Goal: Task Accomplishment & Management: Use online tool/utility

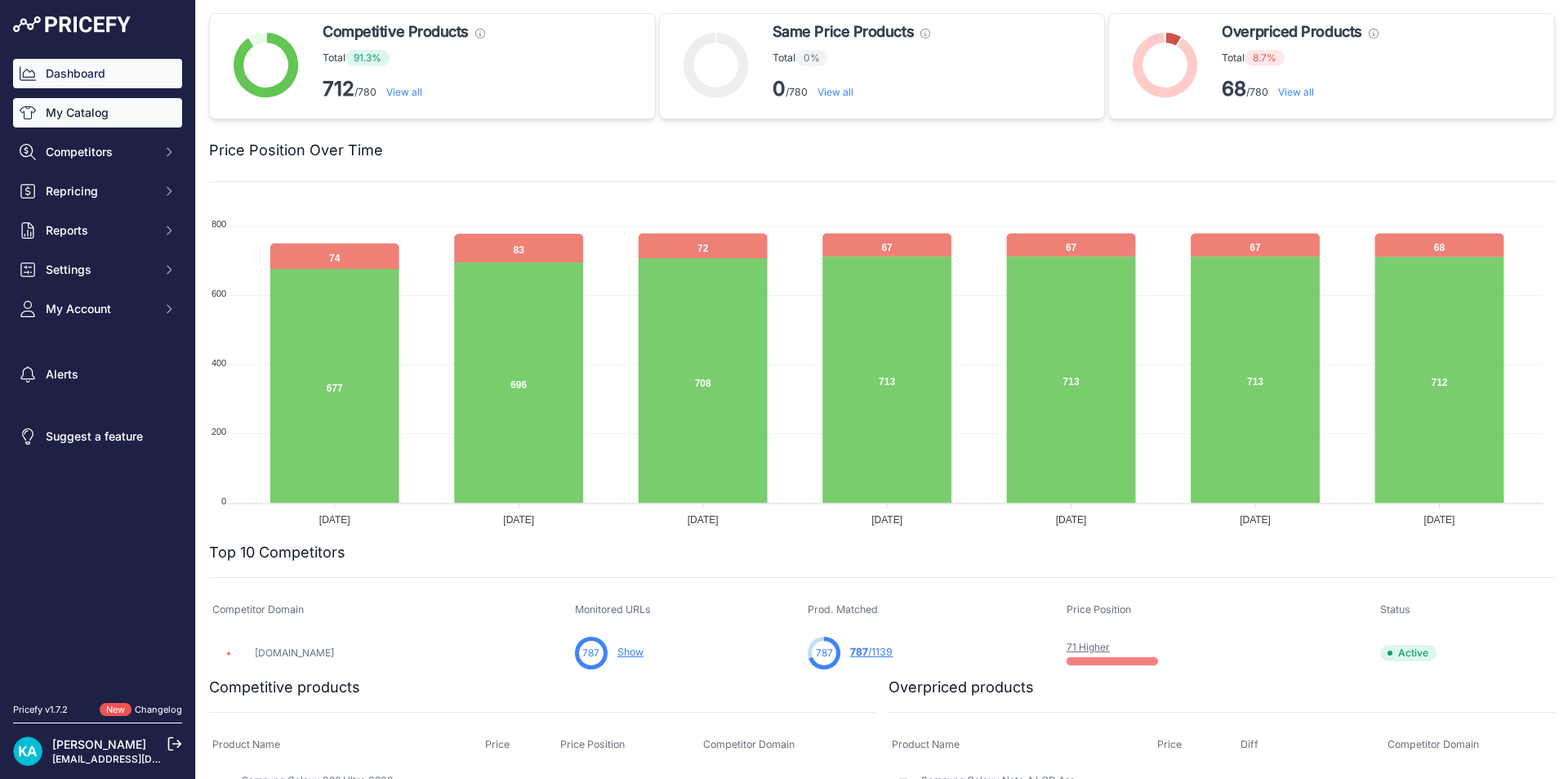
click at [100, 117] on link "My Catalog" at bounding box center [98, 113] width 169 height 30
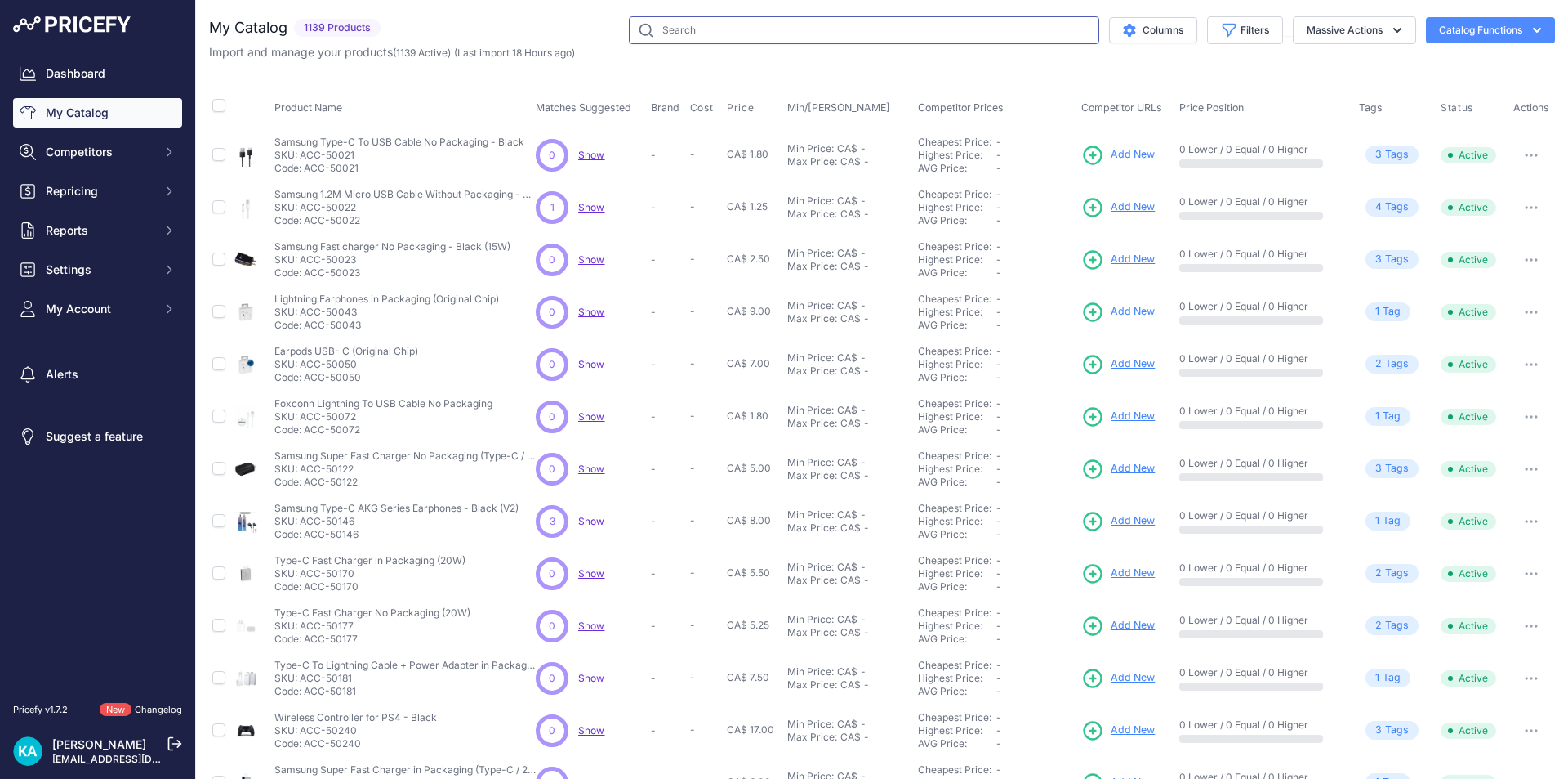
click at [788, 22] on input "text" at bounding box center [864, 30] width 471 height 28
paste input "SP-IPH-116"
type input "SP-IPH-116"
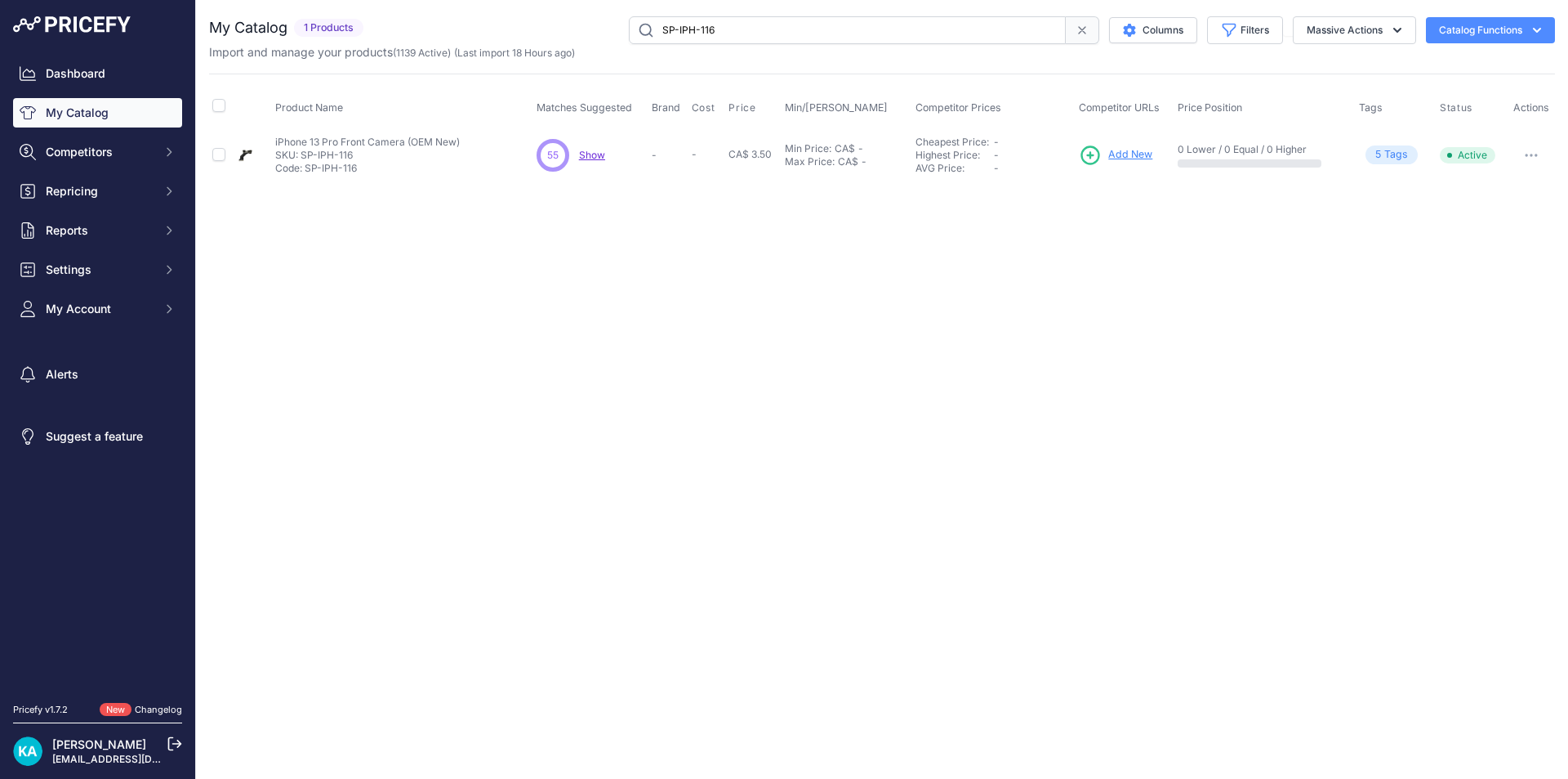
click at [1138, 162] on span "Add New" at bounding box center [1130, 154] width 44 height 16
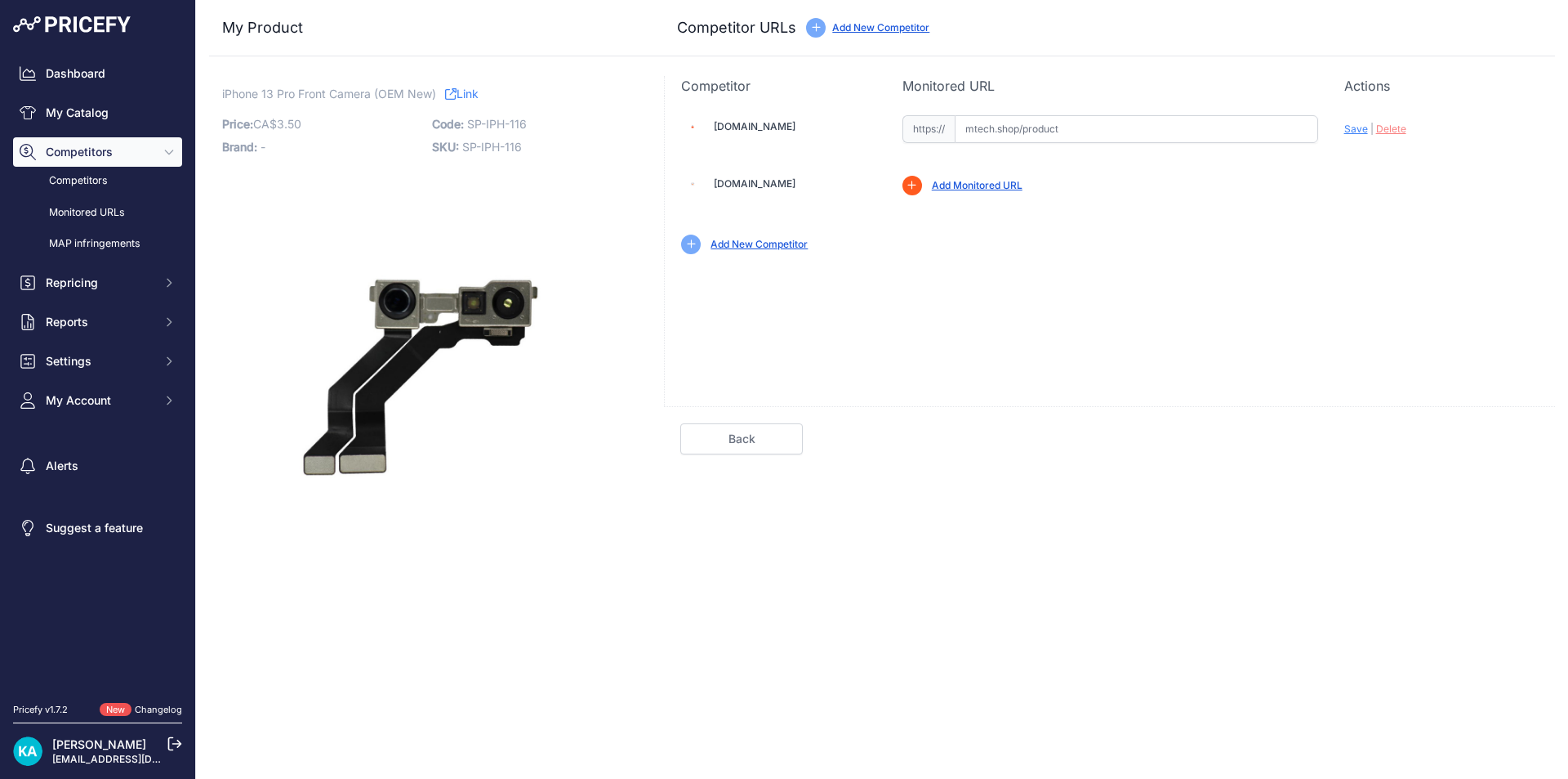
click at [1001, 135] on input "text" at bounding box center [1136, 129] width 363 height 28
paste input "https://mtech.shop/shop/front-camera-module-with-flex-cable-compatible-for-ipho…"
click at [1346, 133] on span "Save" at bounding box center [1356, 128] width 24 height 12
type input "https://mtech.shop/shop/front-camera-module-with-flex-cable-compatible-for-ipho…"
click at [1466, 440] on link "Done" at bounding box center [1477, 439] width 122 height 31
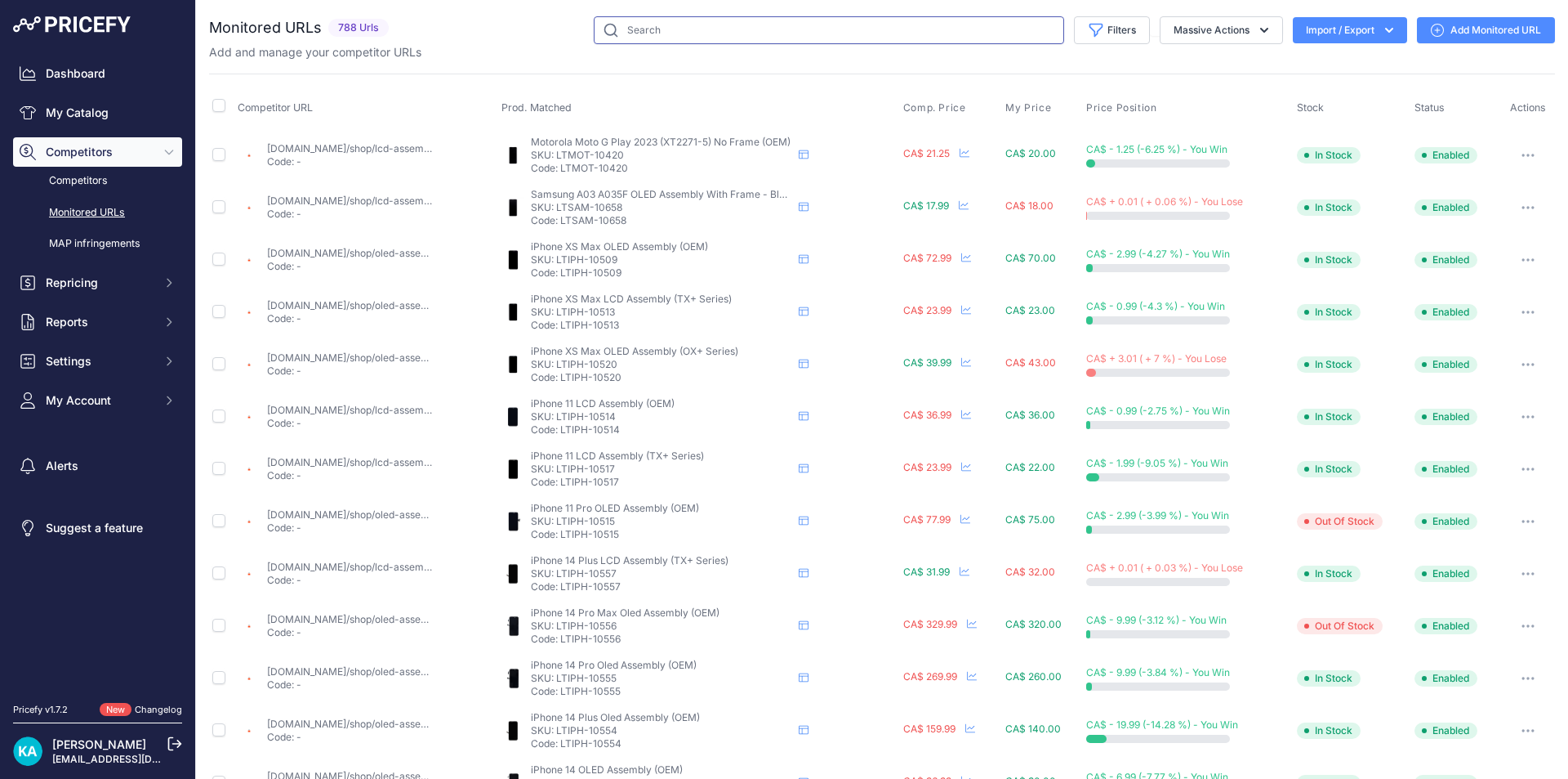
click at [654, 31] on input "text" at bounding box center [829, 30] width 471 height 28
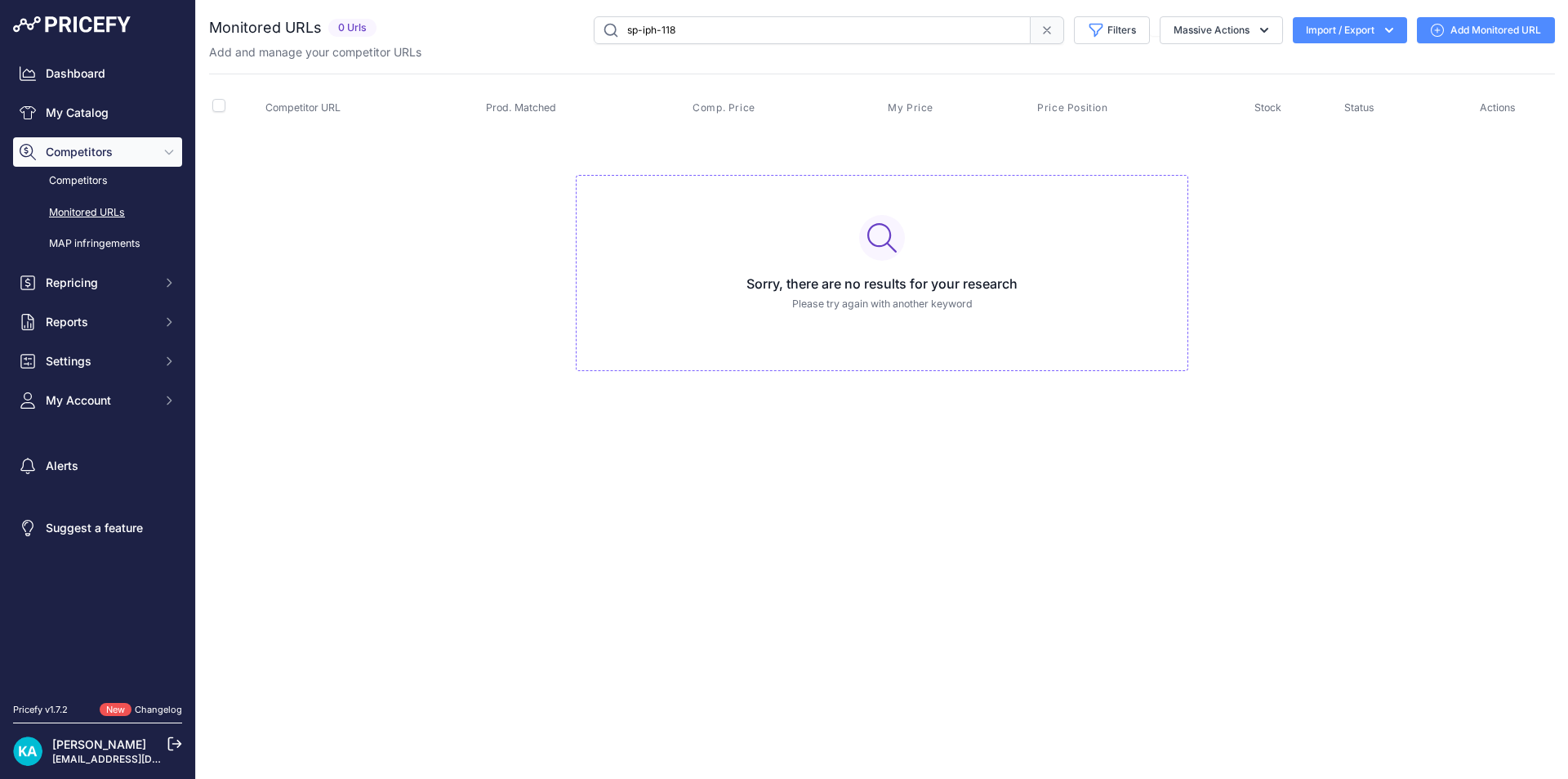
drag, startPoint x: 670, startPoint y: 31, endPoint x: 597, endPoint y: 20, distance: 73.8
click at [597, 20] on input "sp-iph-118" at bounding box center [812, 30] width 437 height 28
click at [713, 28] on input "sp-iph-118" at bounding box center [812, 30] width 437 height 28
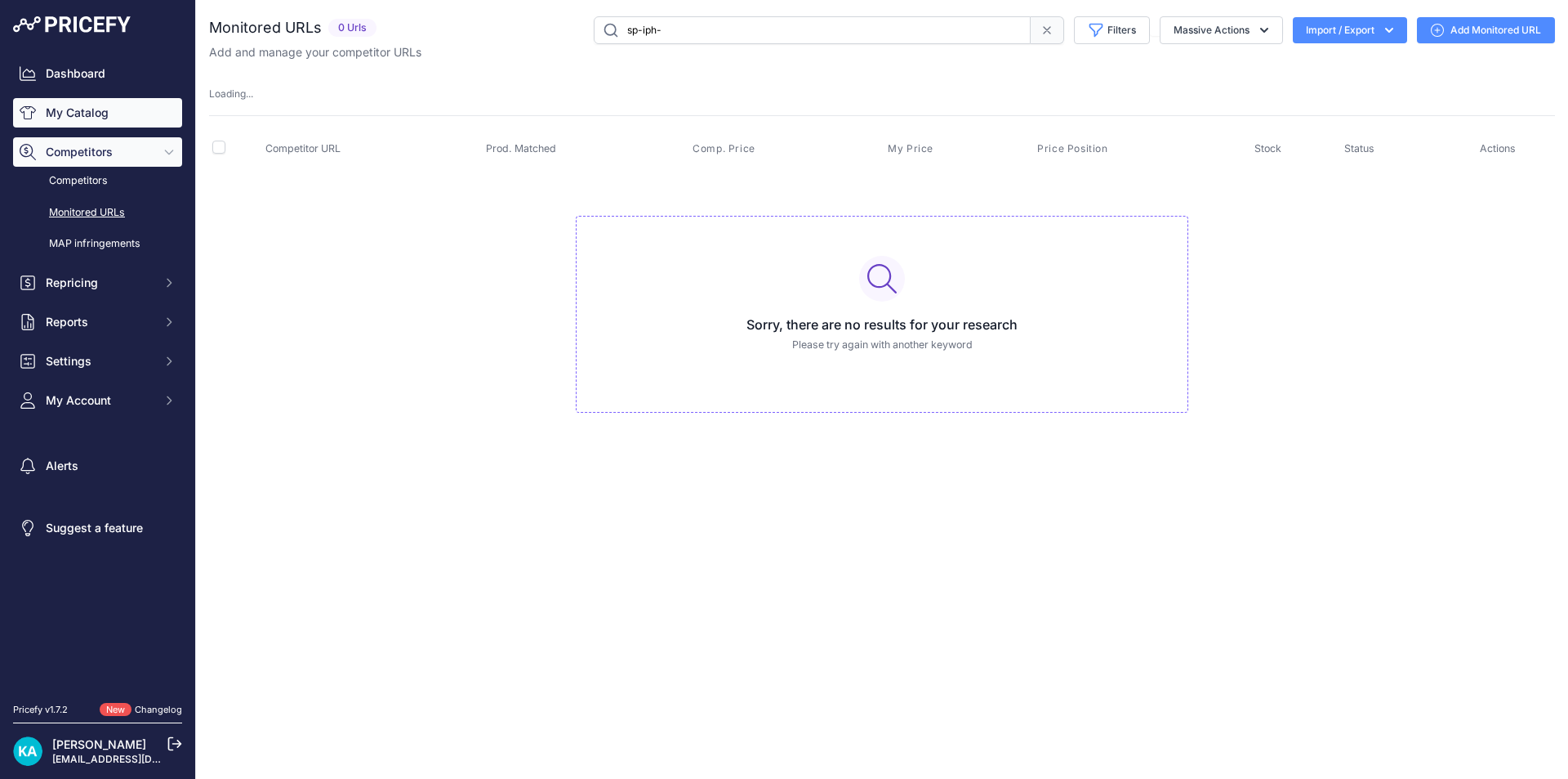
click at [89, 111] on link "My Catalog" at bounding box center [98, 113] width 169 height 30
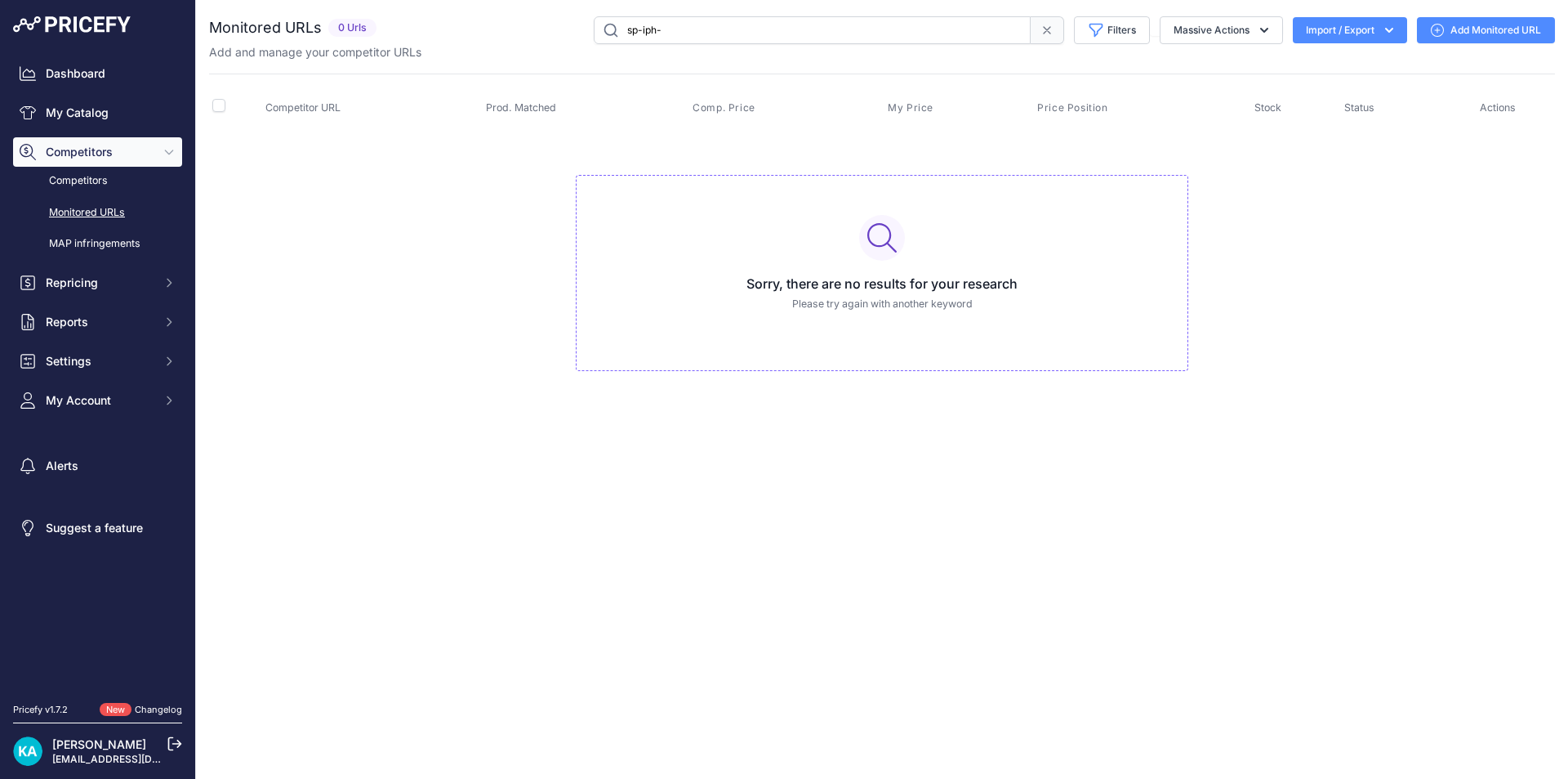
click at [707, 35] on input "sp-iph-" at bounding box center [812, 30] width 437 height 28
type input "sp-iph-118"
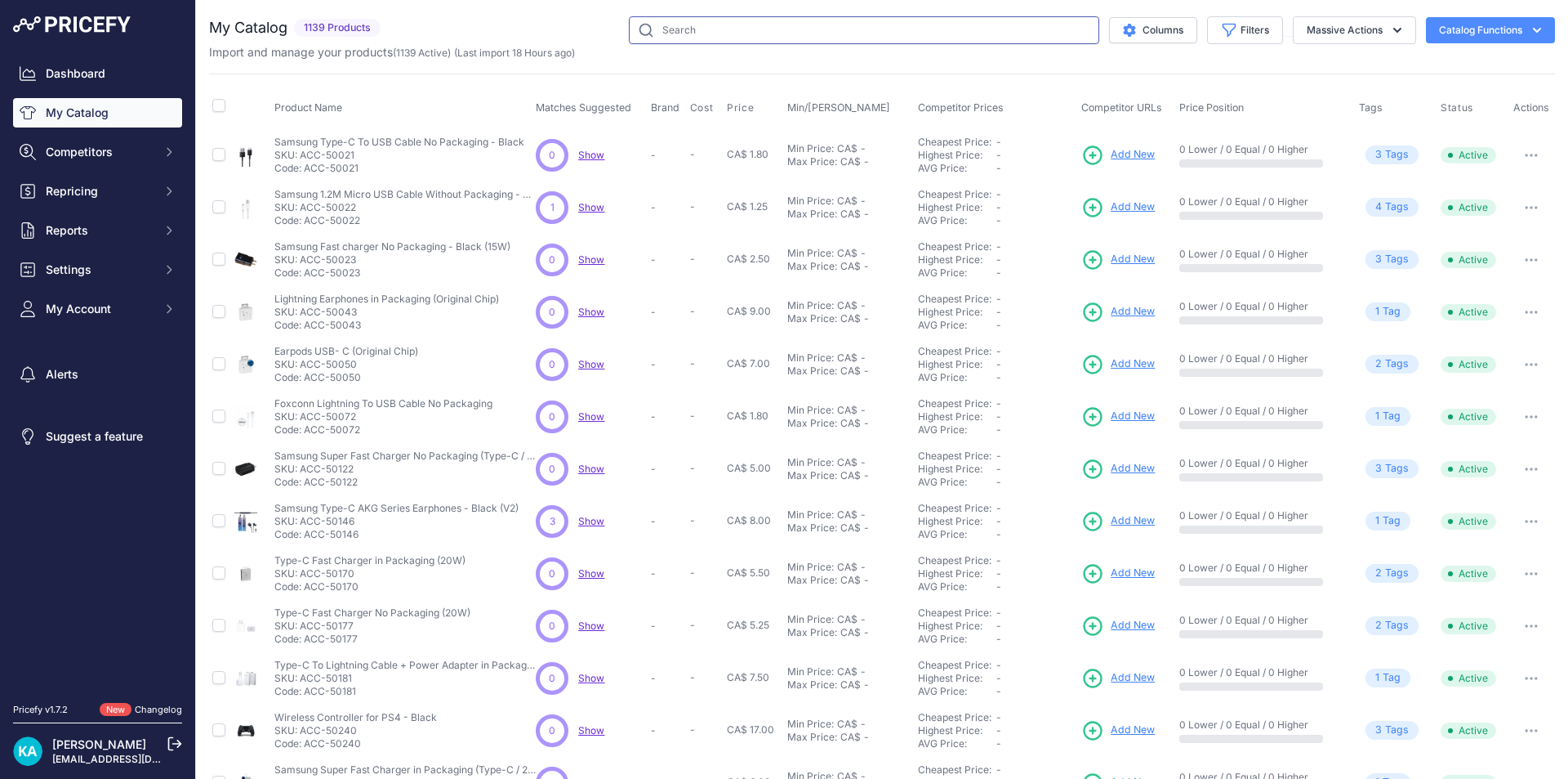
click at [720, 30] on input "text" at bounding box center [864, 30] width 471 height 28
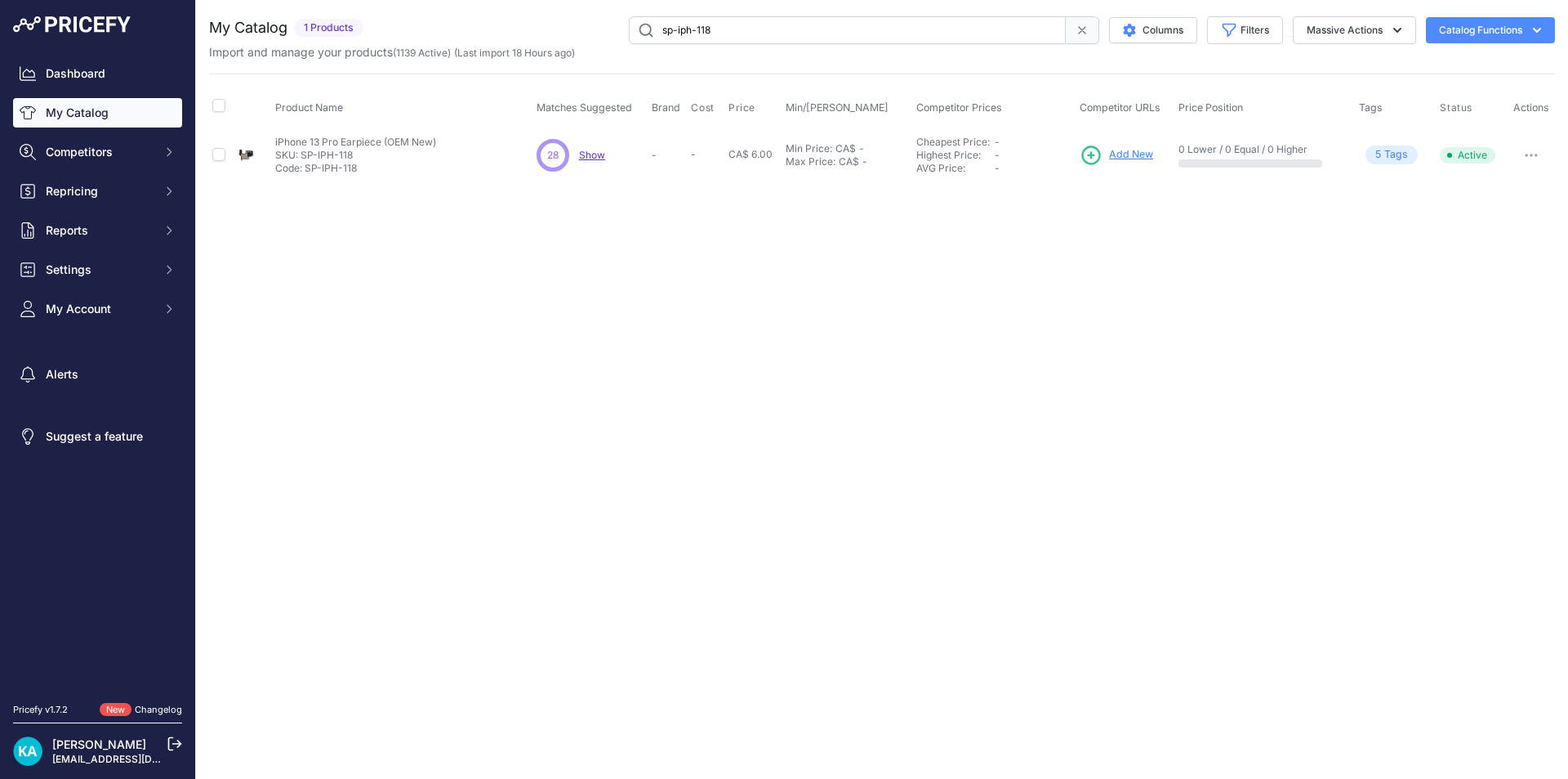
click at [76, 110] on link "My Catalog" at bounding box center [98, 113] width 169 height 30
click at [729, 33] on input "sp-iph-118" at bounding box center [848, 30] width 437 height 28
type input "sp-iph-1"
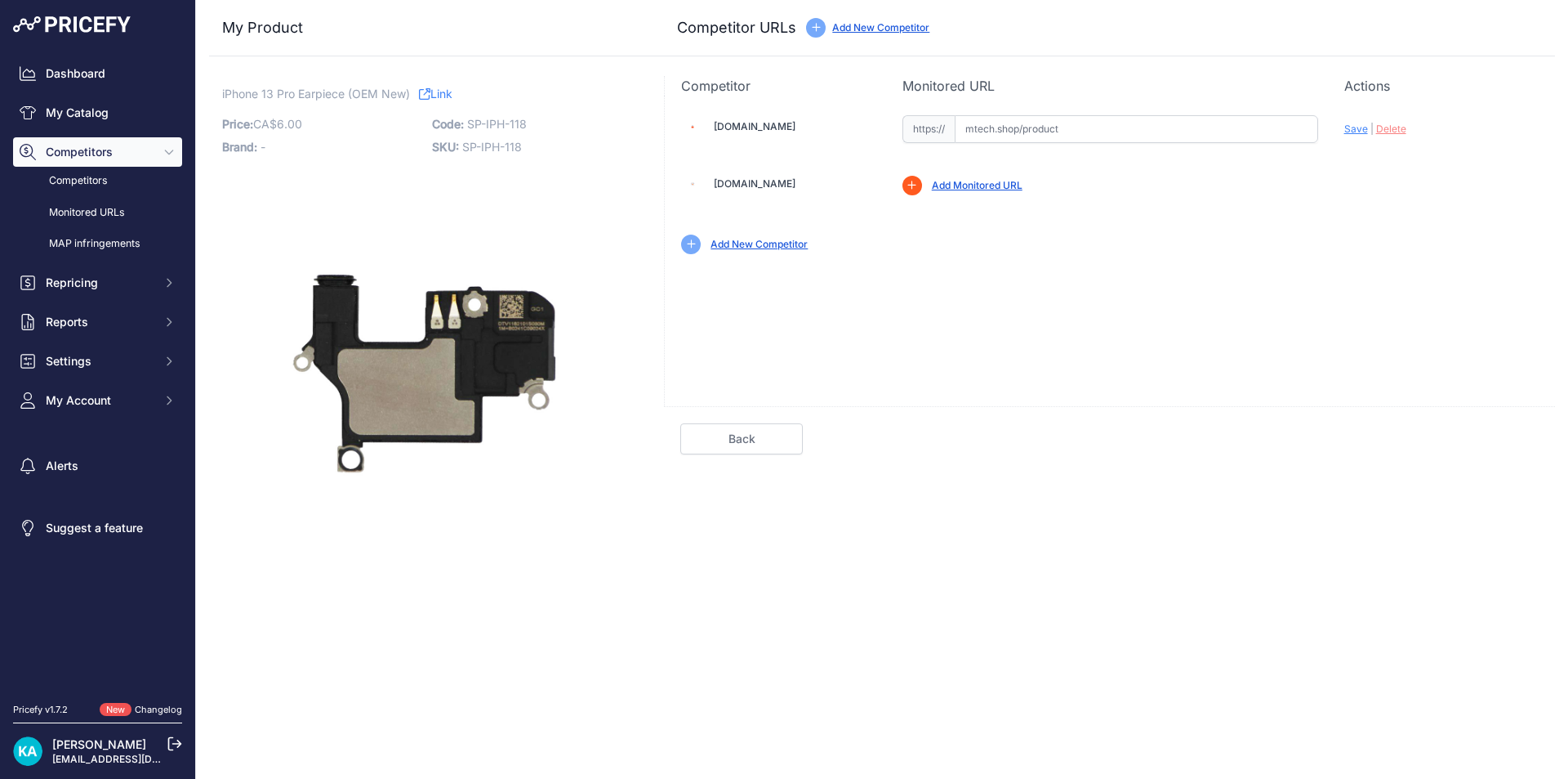
click at [1000, 131] on input "text" at bounding box center [1136, 129] width 363 height 28
paste input "[URL][DOMAIN_NAME]"
click at [1349, 133] on span "Save" at bounding box center [1356, 128] width 24 height 12
type input "https://mtech.shop/shop/earpiece-speaker-compatible-for-iphone-13-pro/?prirule_…"
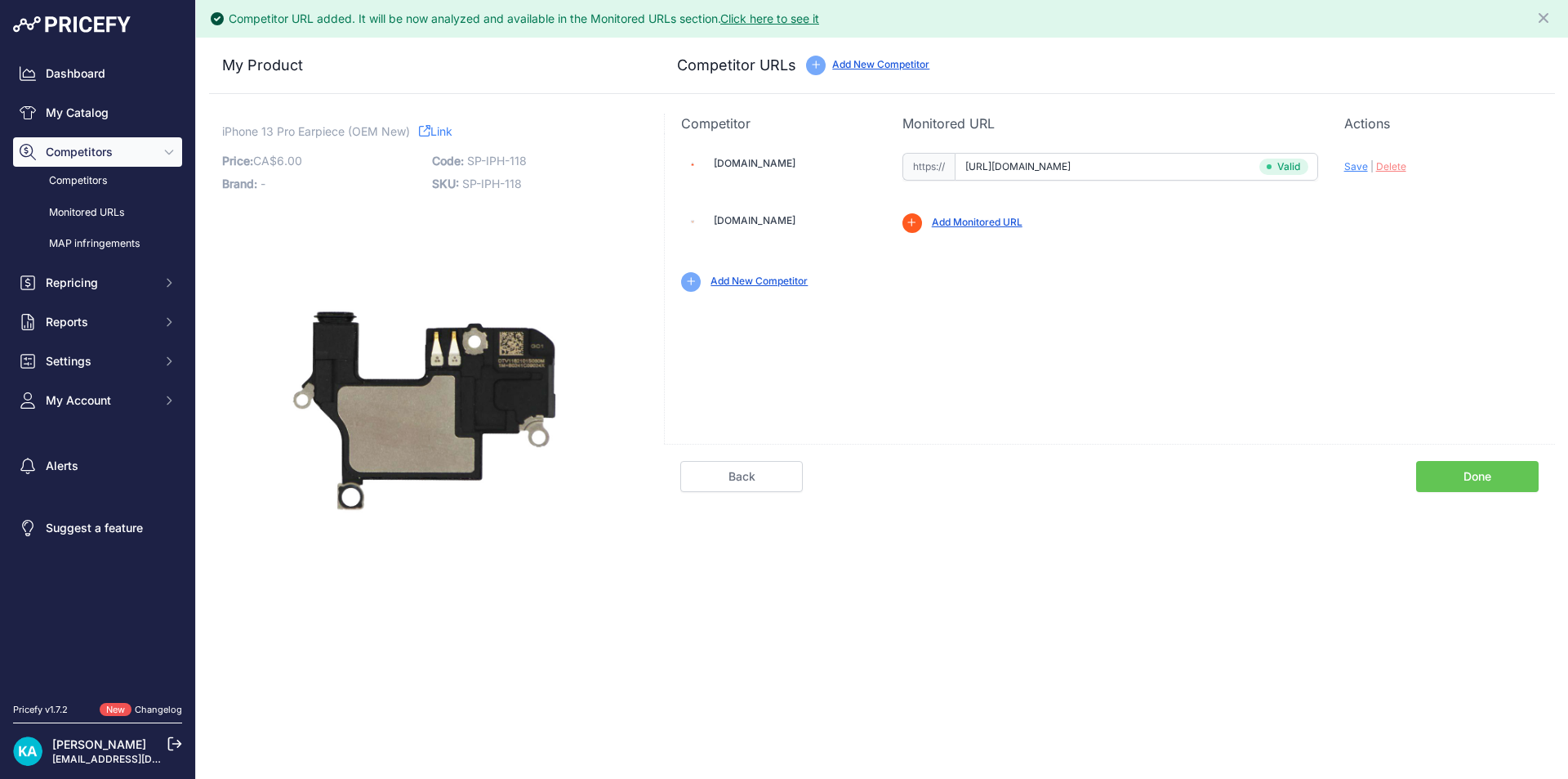
click at [1475, 472] on link "Done" at bounding box center [1477, 477] width 122 height 31
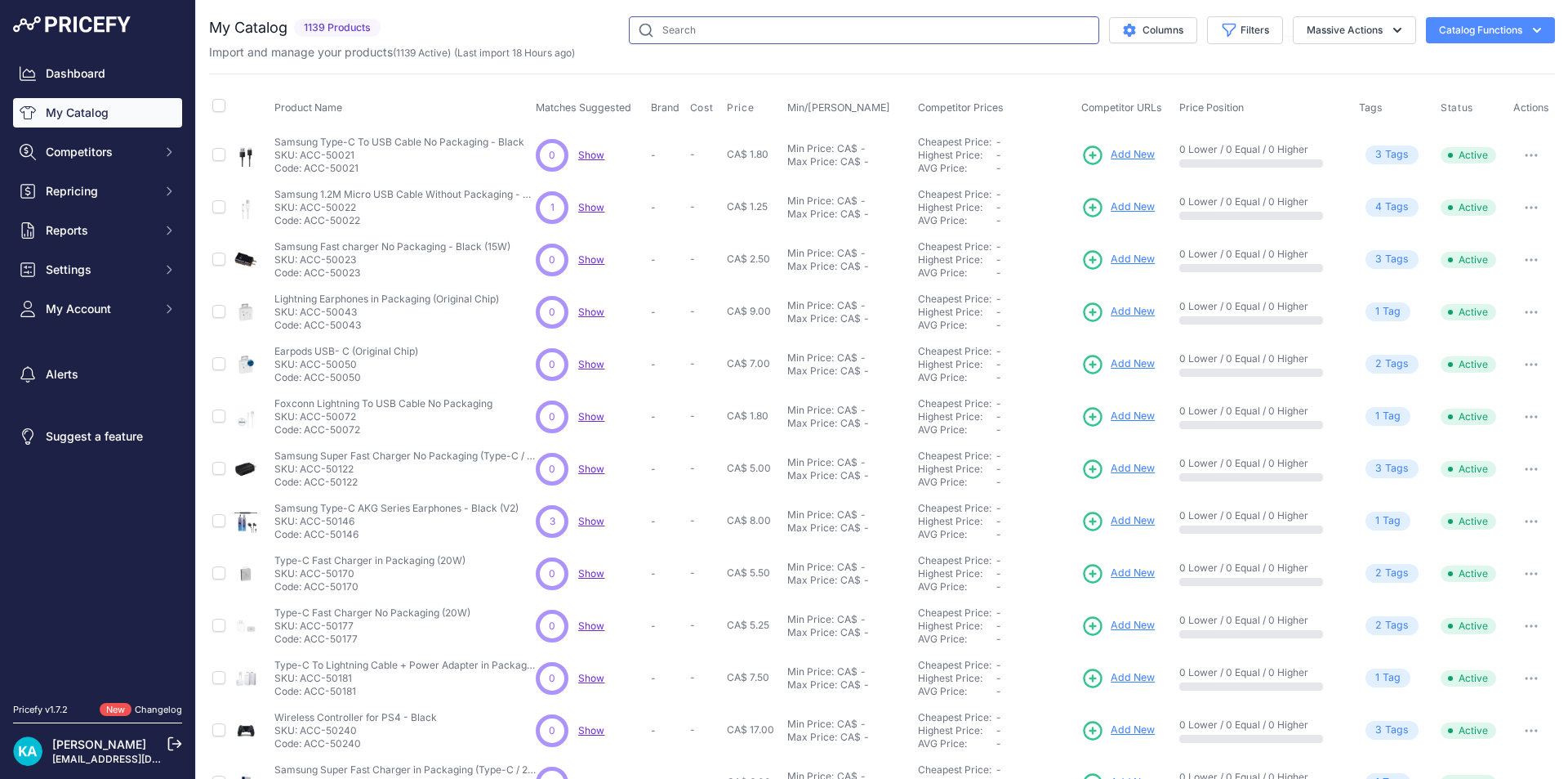
drag, startPoint x: 0, startPoint y: 0, endPoint x: 729, endPoint y: 33, distance: 729.7
click at [729, 33] on input "text" at bounding box center [864, 30] width 471 height 28
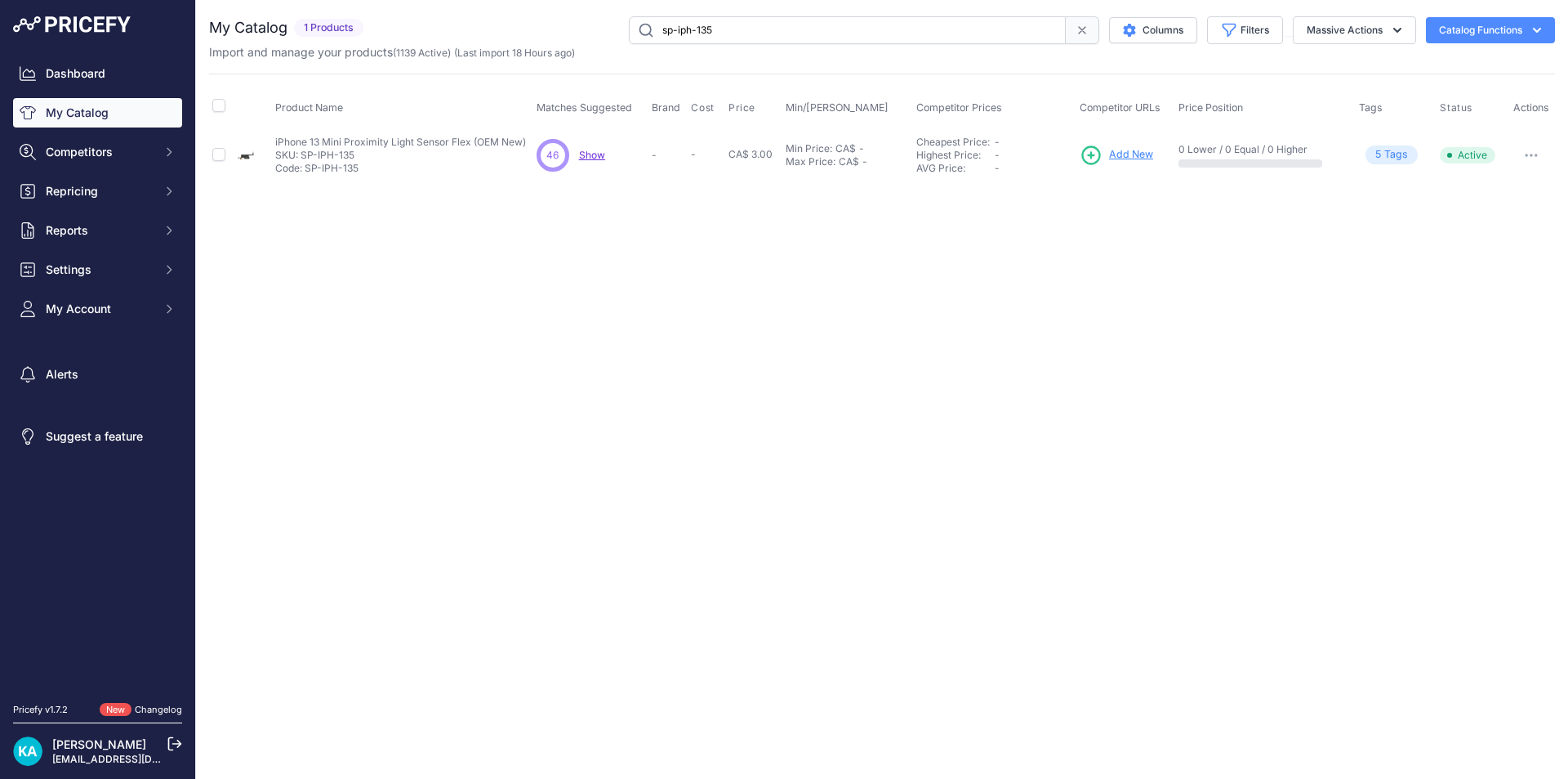
click at [755, 31] on input "sp-iph-135" at bounding box center [848, 30] width 437 height 28
type input "sp-iph-199"
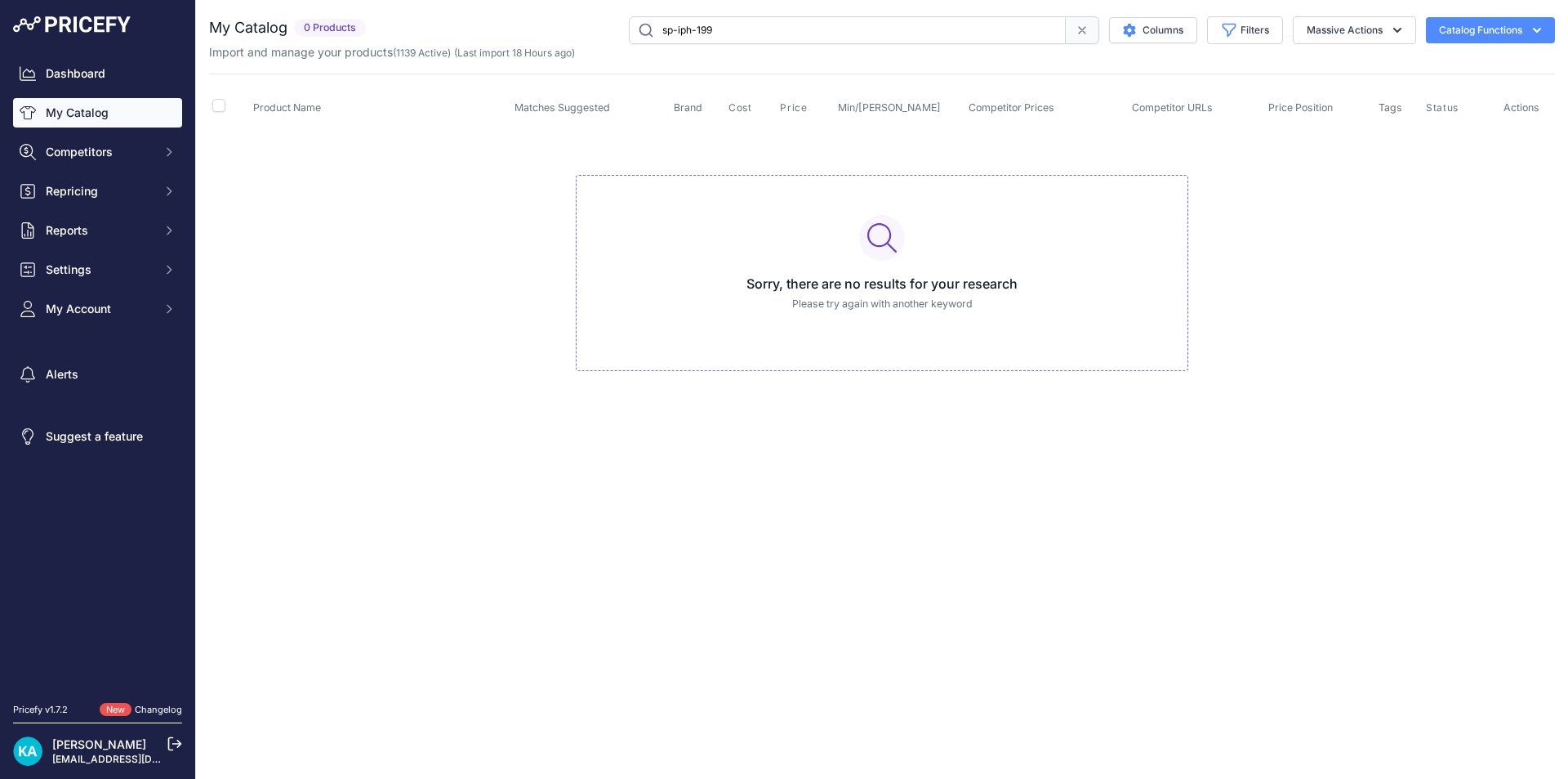
click at [77, 112] on link "My Catalog" at bounding box center [98, 113] width 169 height 30
click at [811, 20] on input "sp-iph-199" at bounding box center [848, 30] width 437 height 28
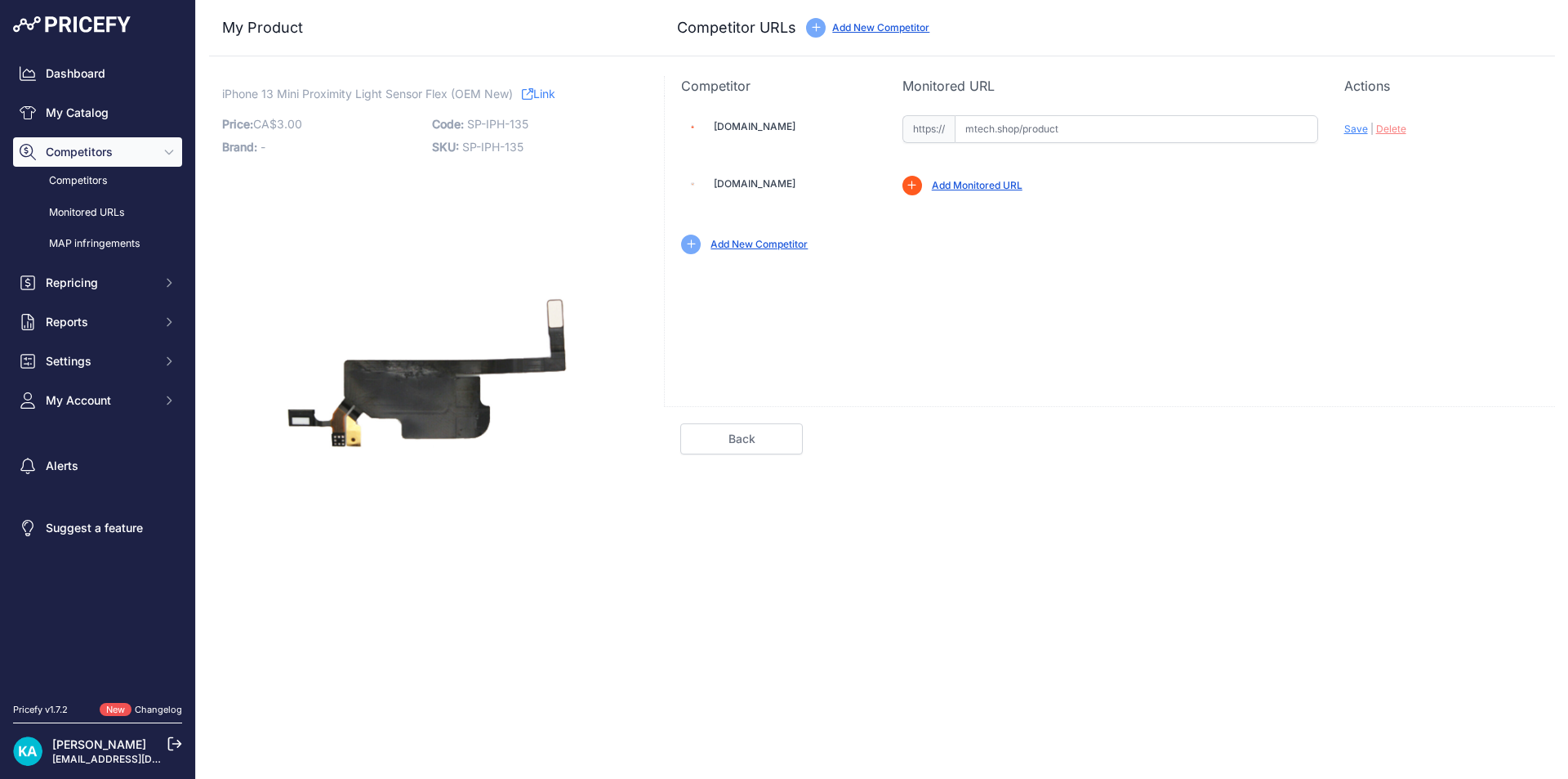
click at [959, 128] on input "text" at bounding box center [1136, 129] width 363 height 28
paste input "[URL][DOMAIN_NAME]"
drag, startPoint x: 1202, startPoint y: 214, endPoint x: 1221, endPoint y: 193, distance: 28.3
click at [1203, 213] on div "Mtech.shop Valid Invalid |" at bounding box center [1110, 182] width 890 height 175
click at [1350, 136] on div "Update Profile Save | Delete Analyzing" at bounding box center [1442, 124] width 195 height 25
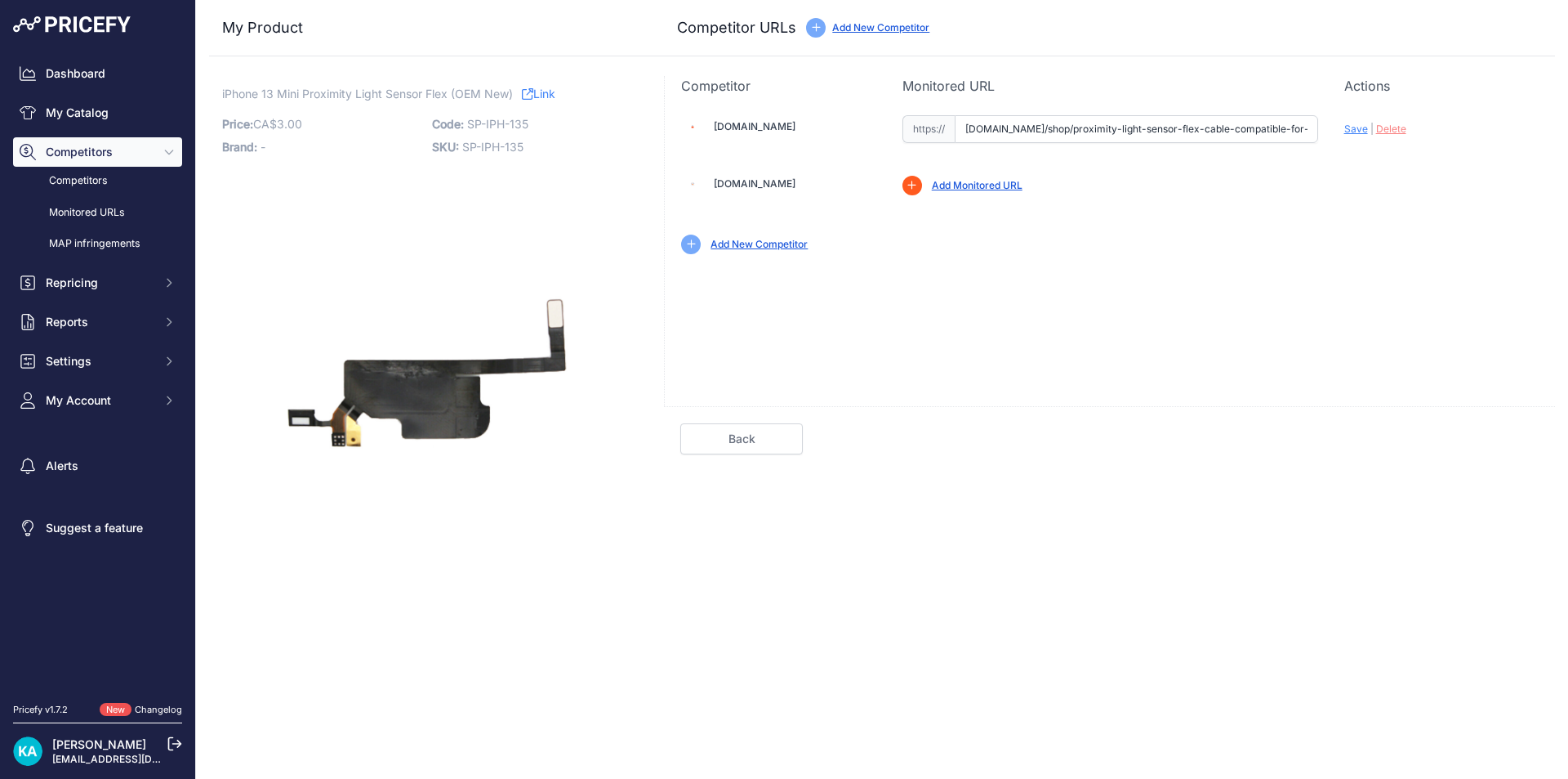
click at [1350, 131] on span "Save" at bounding box center [1356, 128] width 24 height 12
type input "https://mtech.shop/shop/proximity-light-sensor-flex-cable-compatible-for-iphone…"
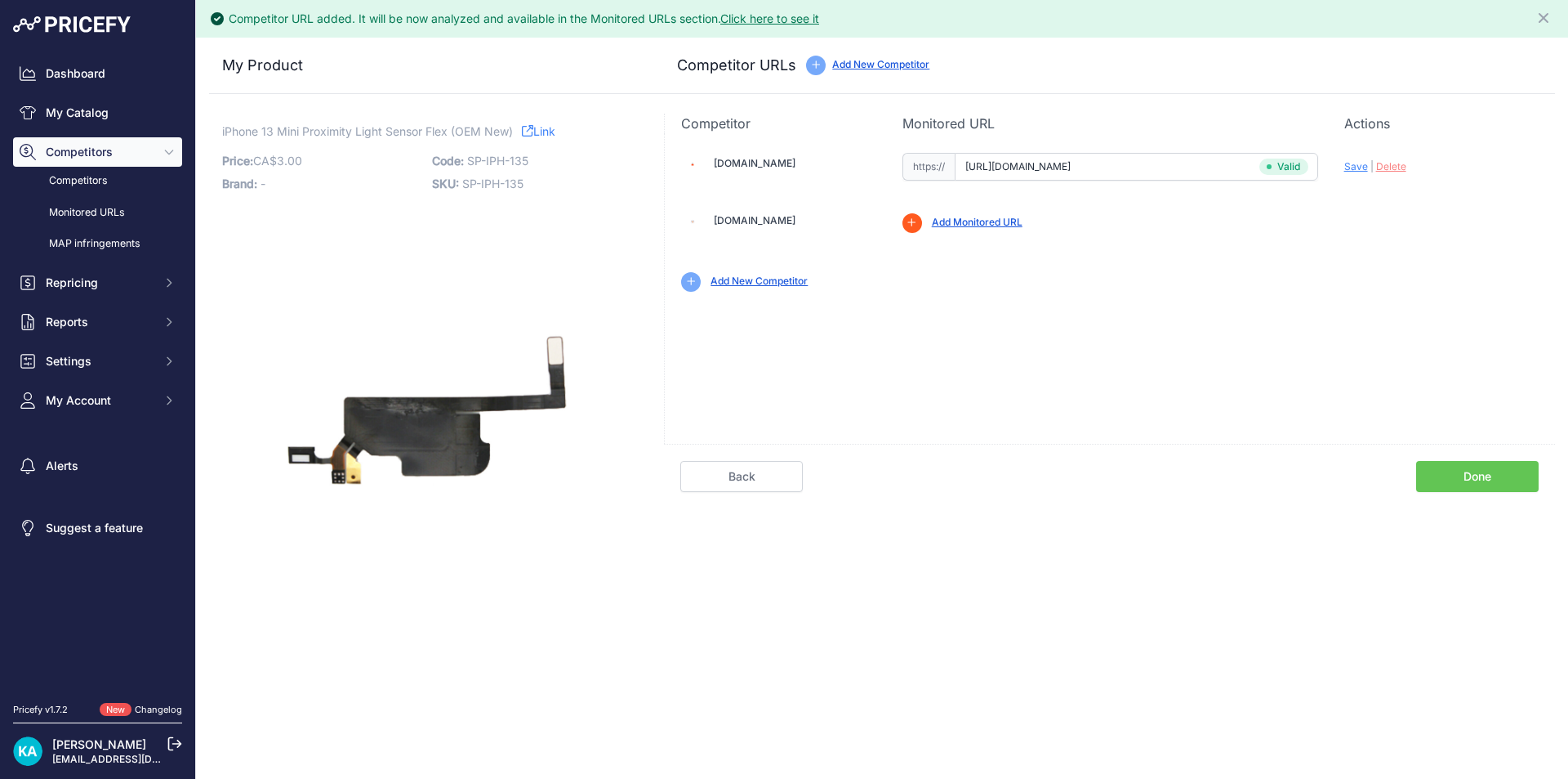
click at [1451, 462] on link "Done" at bounding box center [1477, 477] width 122 height 31
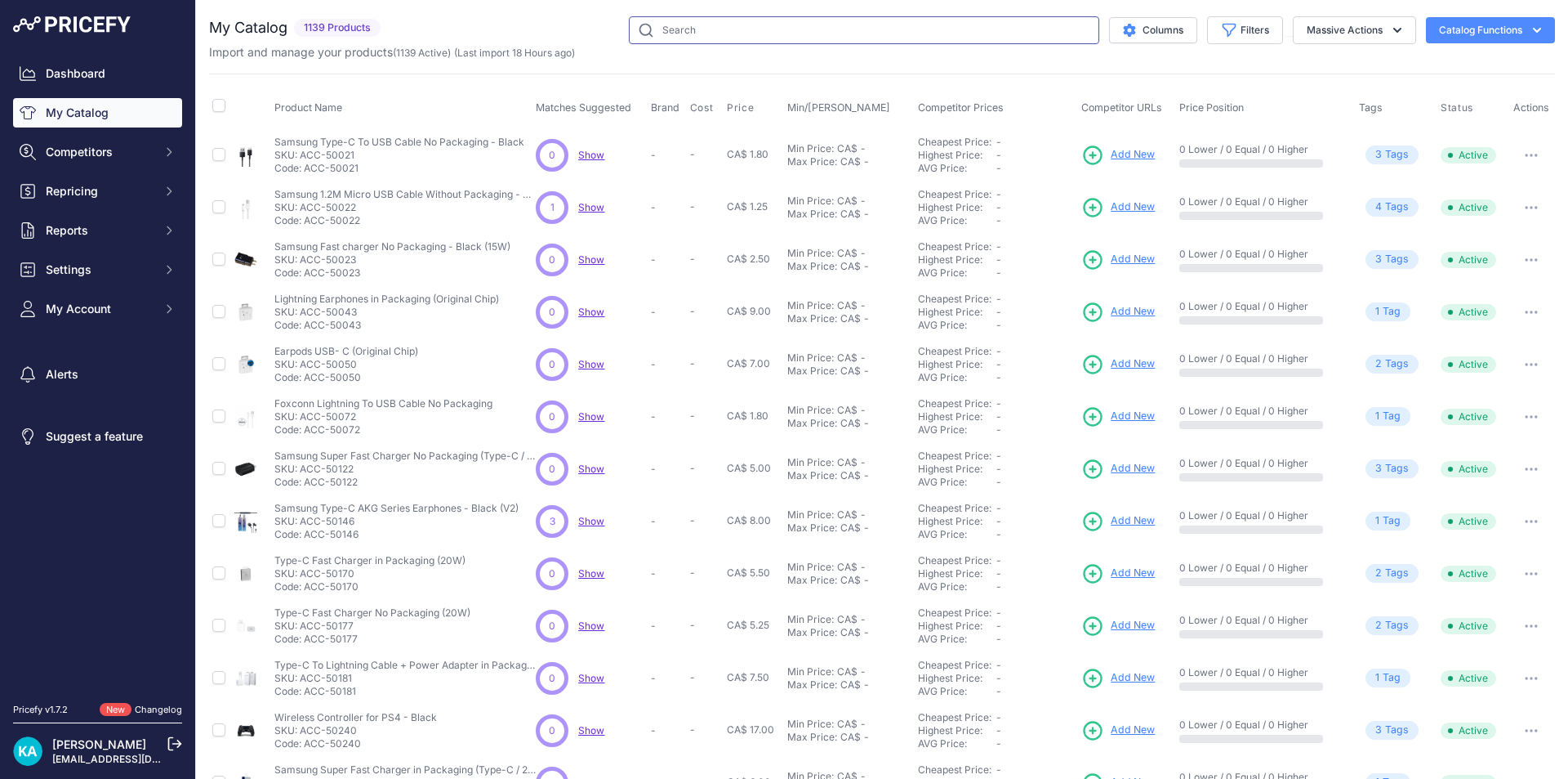
drag, startPoint x: 0, startPoint y: 0, endPoint x: 807, endPoint y: 17, distance: 807.2
click at [810, 19] on input "text" at bounding box center [864, 30] width 471 height 28
type input "sp-iph-199"
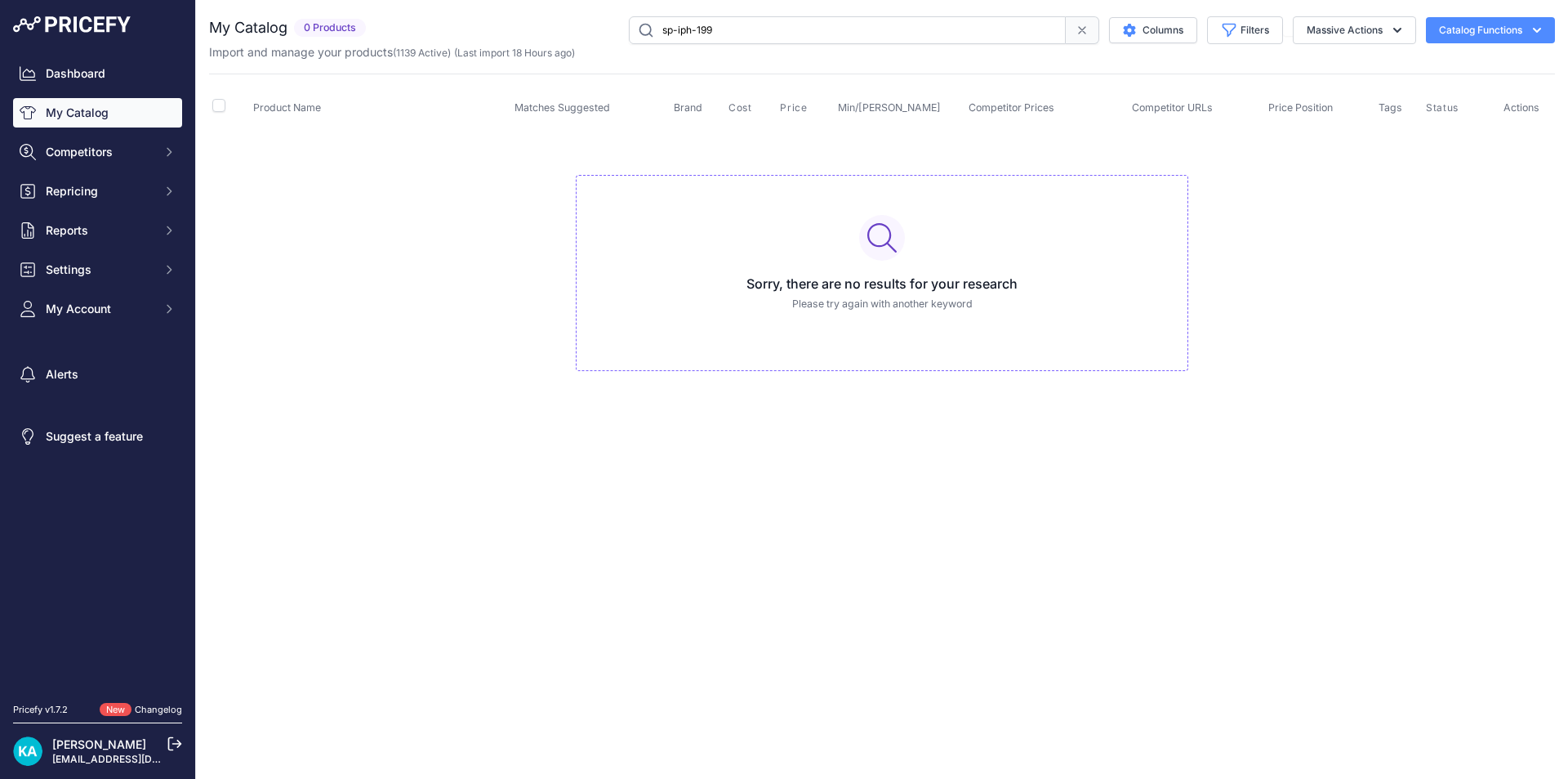
click at [90, 111] on link "My Catalog" at bounding box center [98, 113] width 169 height 30
click at [90, 109] on link "My Catalog" at bounding box center [98, 113] width 169 height 30
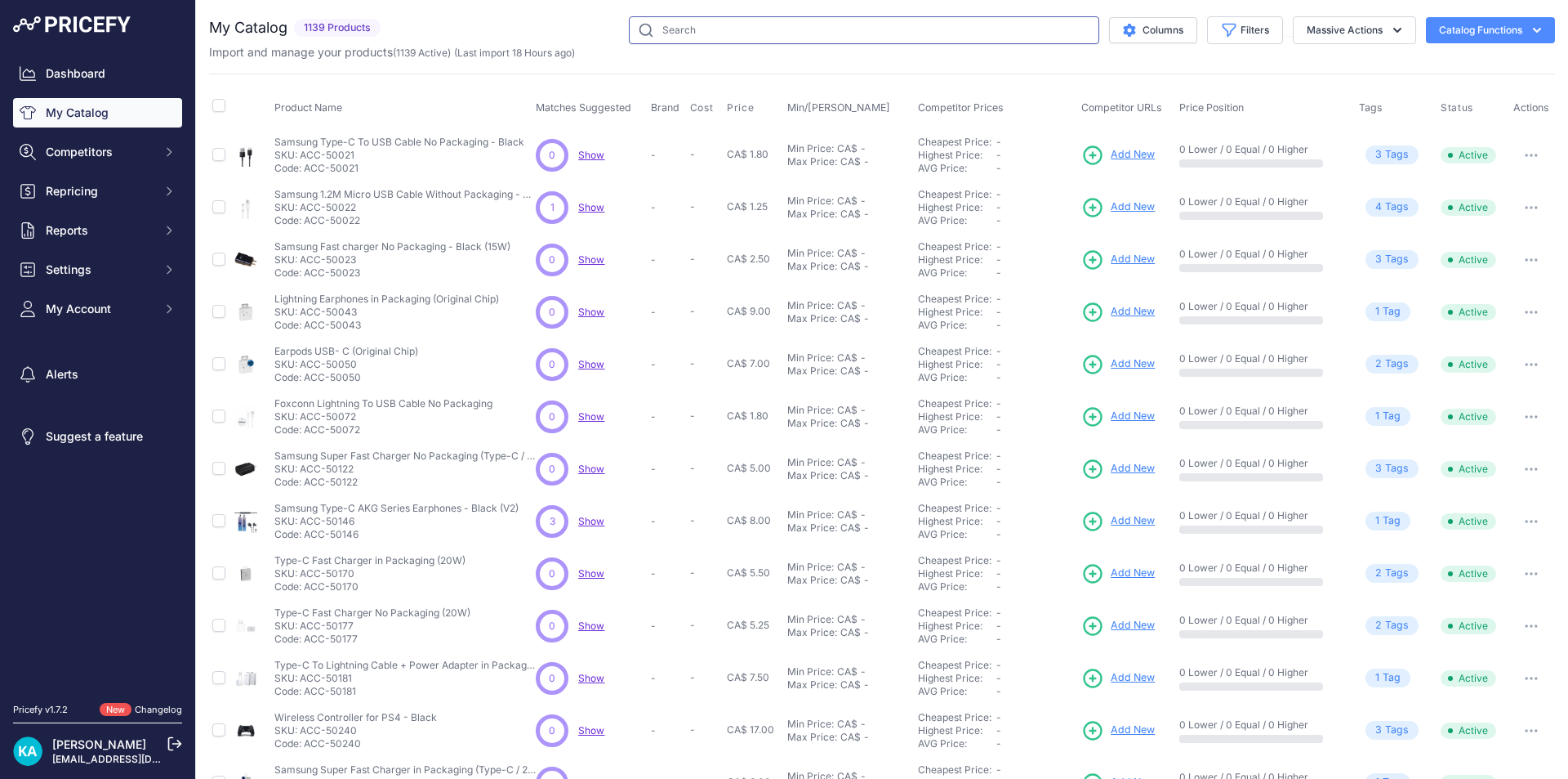
click at [701, 31] on input "text" at bounding box center [864, 30] width 471 height 28
type input "sp-iph-199"
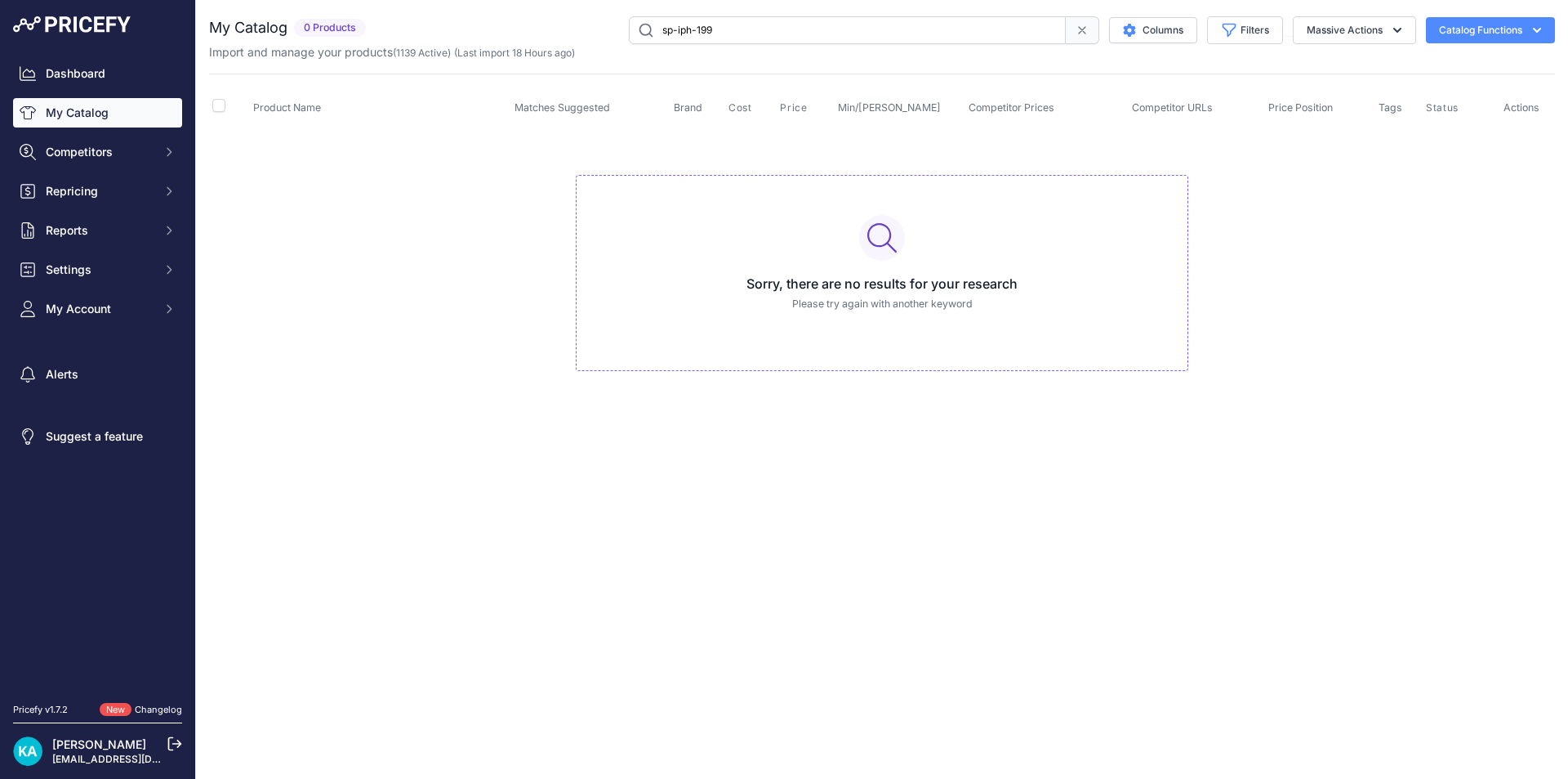
click at [114, 123] on link "My Catalog" at bounding box center [98, 113] width 169 height 30
click at [114, 122] on link "My Catalog" at bounding box center [98, 113] width 169 height 30
click at [737, 26] on input "sp-iph-199" at bounding box center [848, 30] width 437 height 28
drag, startPoint x: 737, startPoint y: 26, endPoint x: 663, endPoint y: 34, distance: 74.4
click at [663, 34] on input "sp-iph-199" at bounding box center [848, 30] width 437 height 28
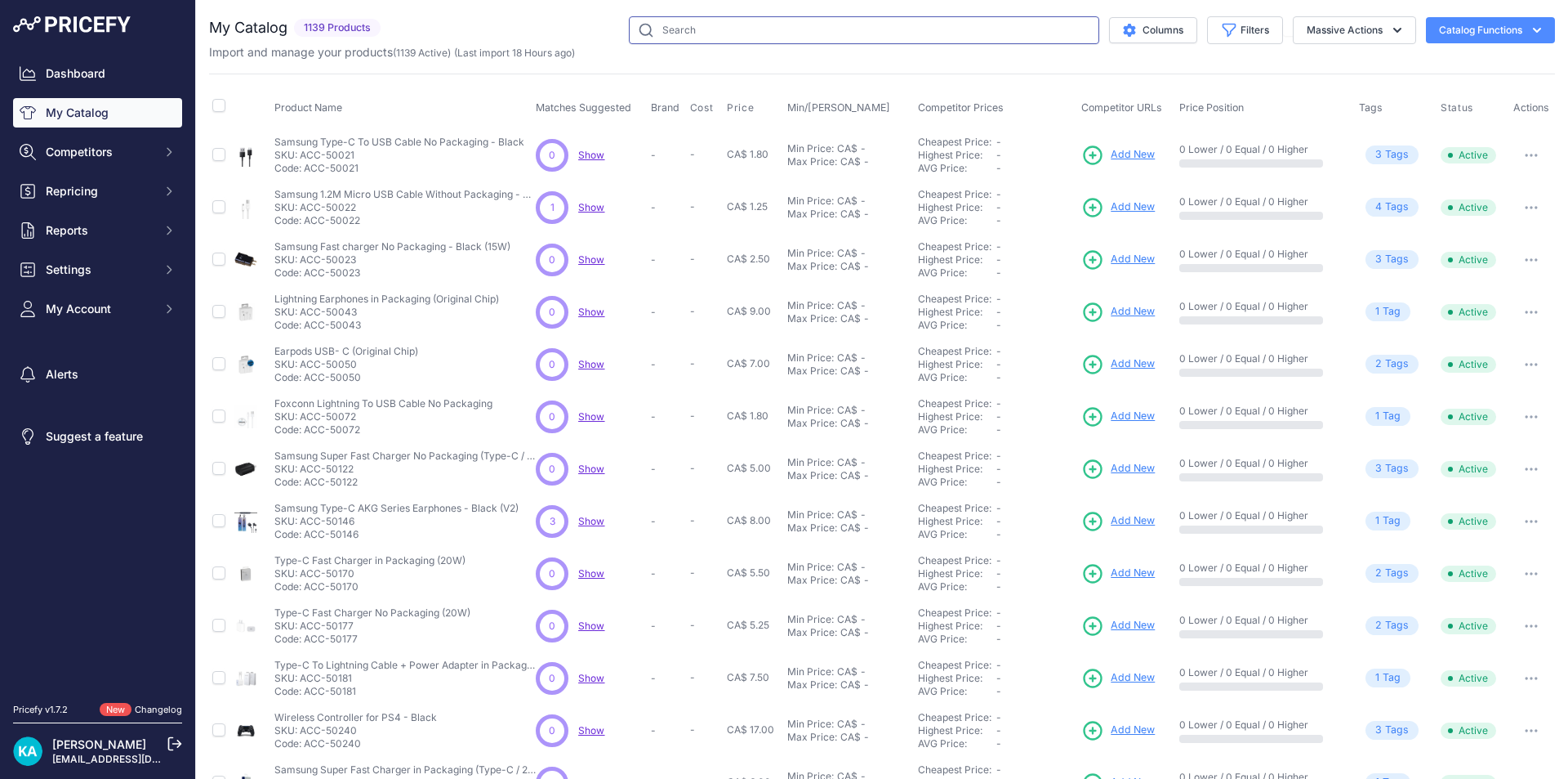
click at [731, 39] on input "text" at bounding box center [864, 30] width 471 height 28
type input "sp-iph-199"
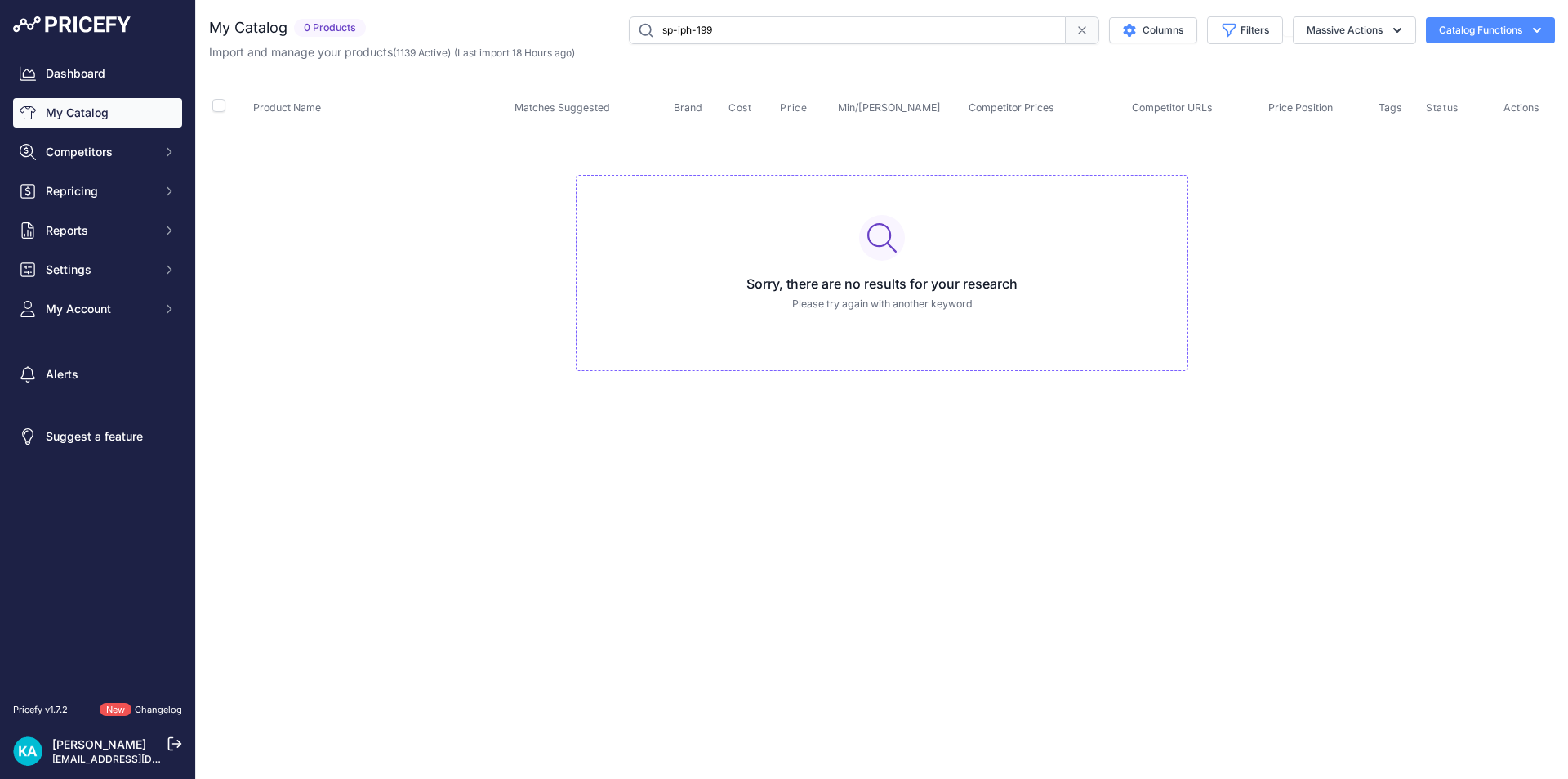
click at [105, 114] on link "My Catalog" at bounding box center [98, 113] width 169 height 30
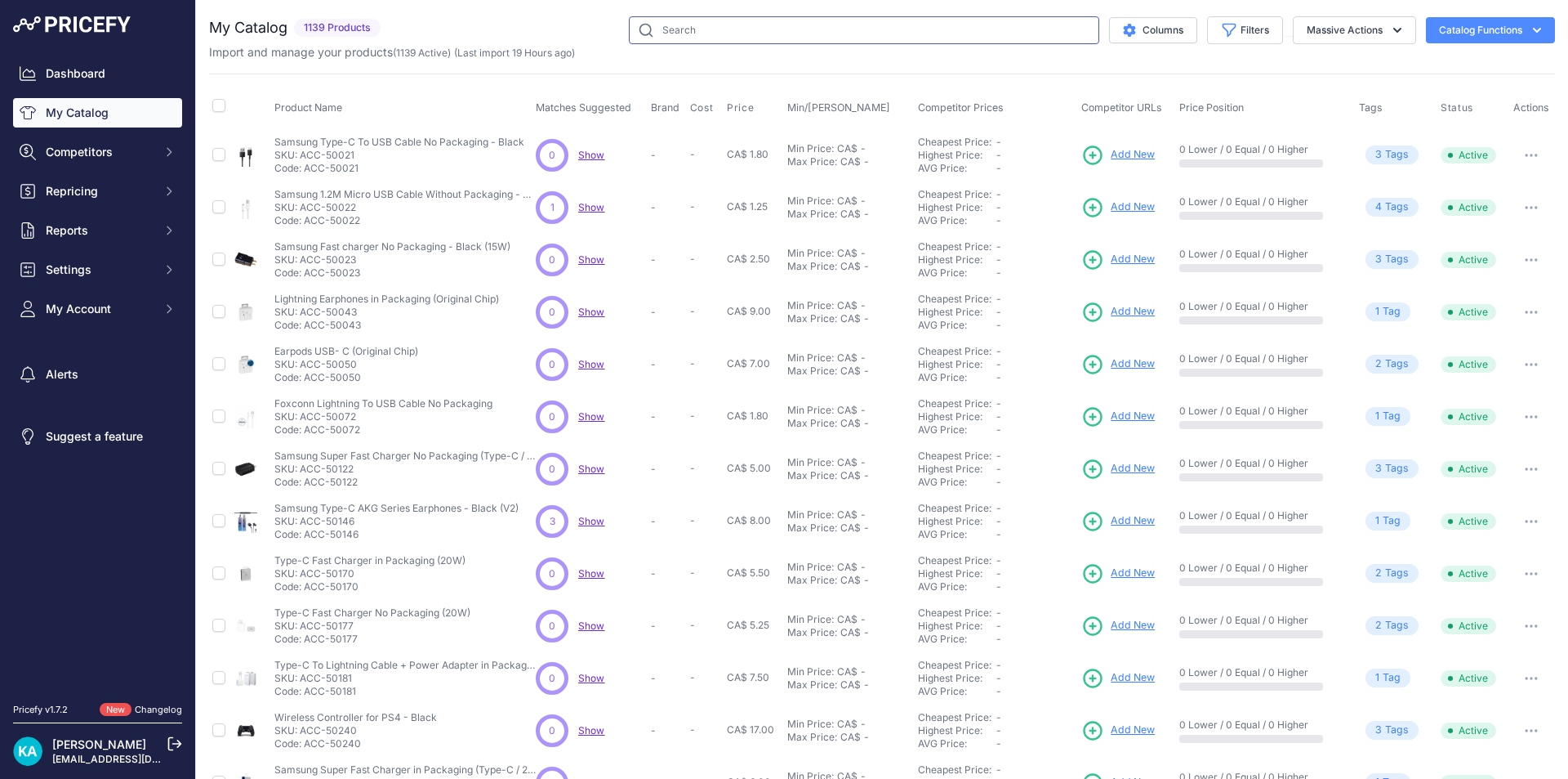
click at [701, 26] on input "text" at bounding box center [864, 30] width 471 height 28
paste input "SP-IPH-205"
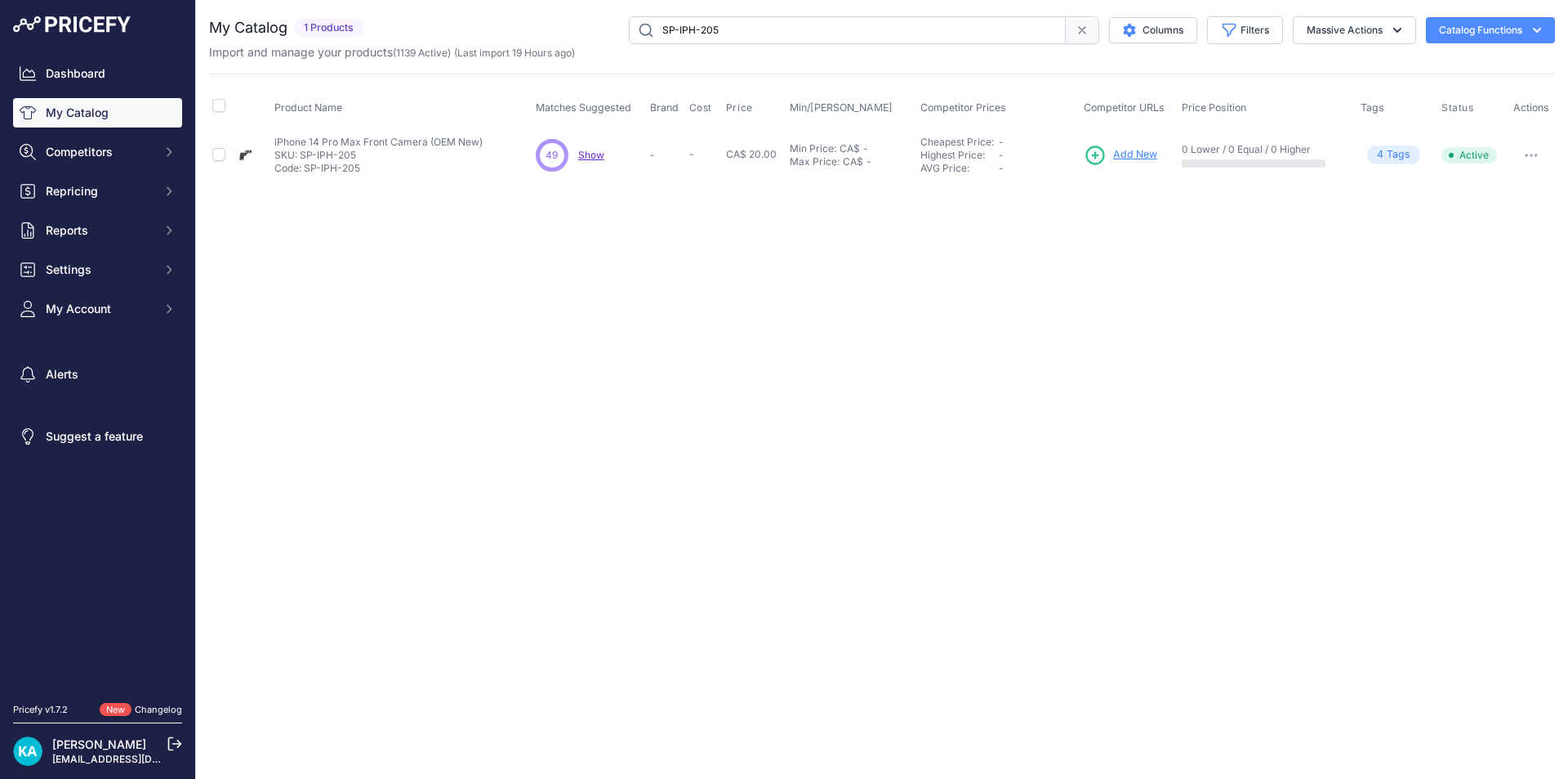
click at [724, 33] on input "SP-IPH-205" at bounding box center [848, 30] width 437 height 28
click at [719, 26] on input "SP-IPH-206" at bounding box center [848, 30] width 437 height 28
click at [736, 35] on input "SP-IPH-212" at bounding box center [848, 30] width 437 height 28
drag, startPoint x: 736, startPoint y: 34, endPoint x: 592, endPoint y: 33, distance: 144.0
click at [592, 33] on div "SP-IPH-212 Columns Filters Status All Status Only Enabled Only Disabled" at bounding box center [962, 30] width 1185 height 28
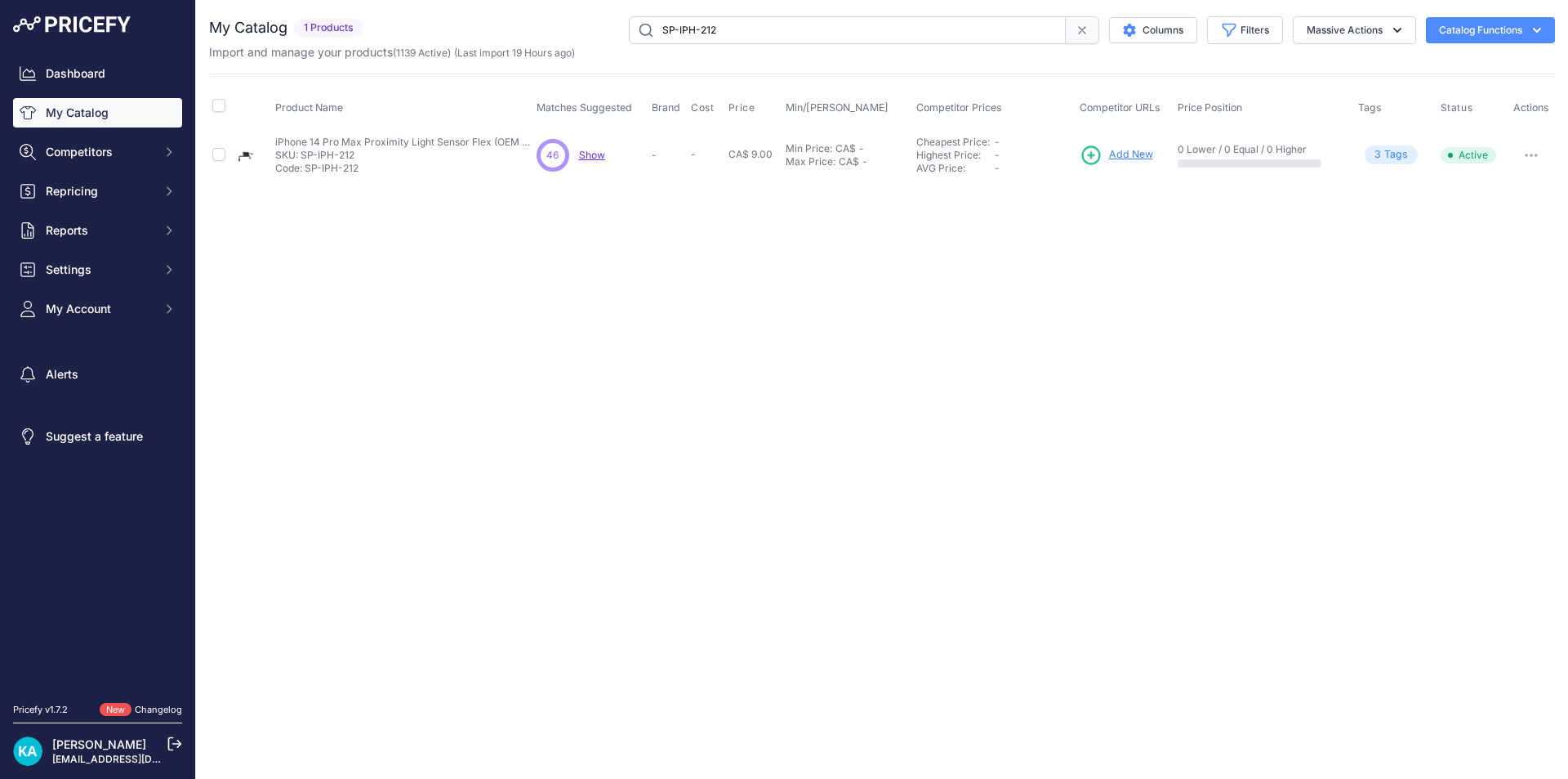
paste input "23"
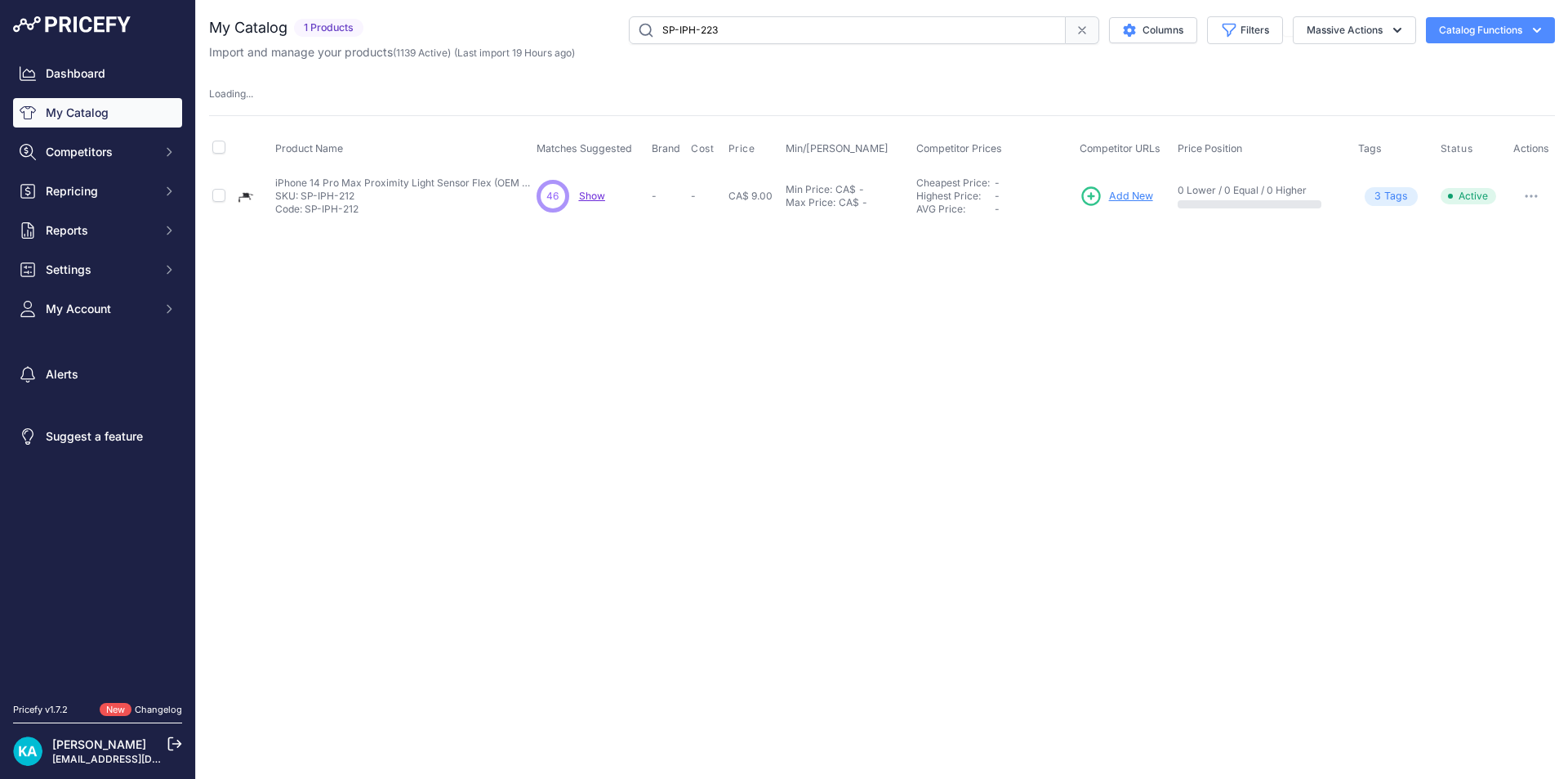
click at [812, 283] on div "Close You are not connected to the internet." at bounding box center [882, 390] width 1372 height 779
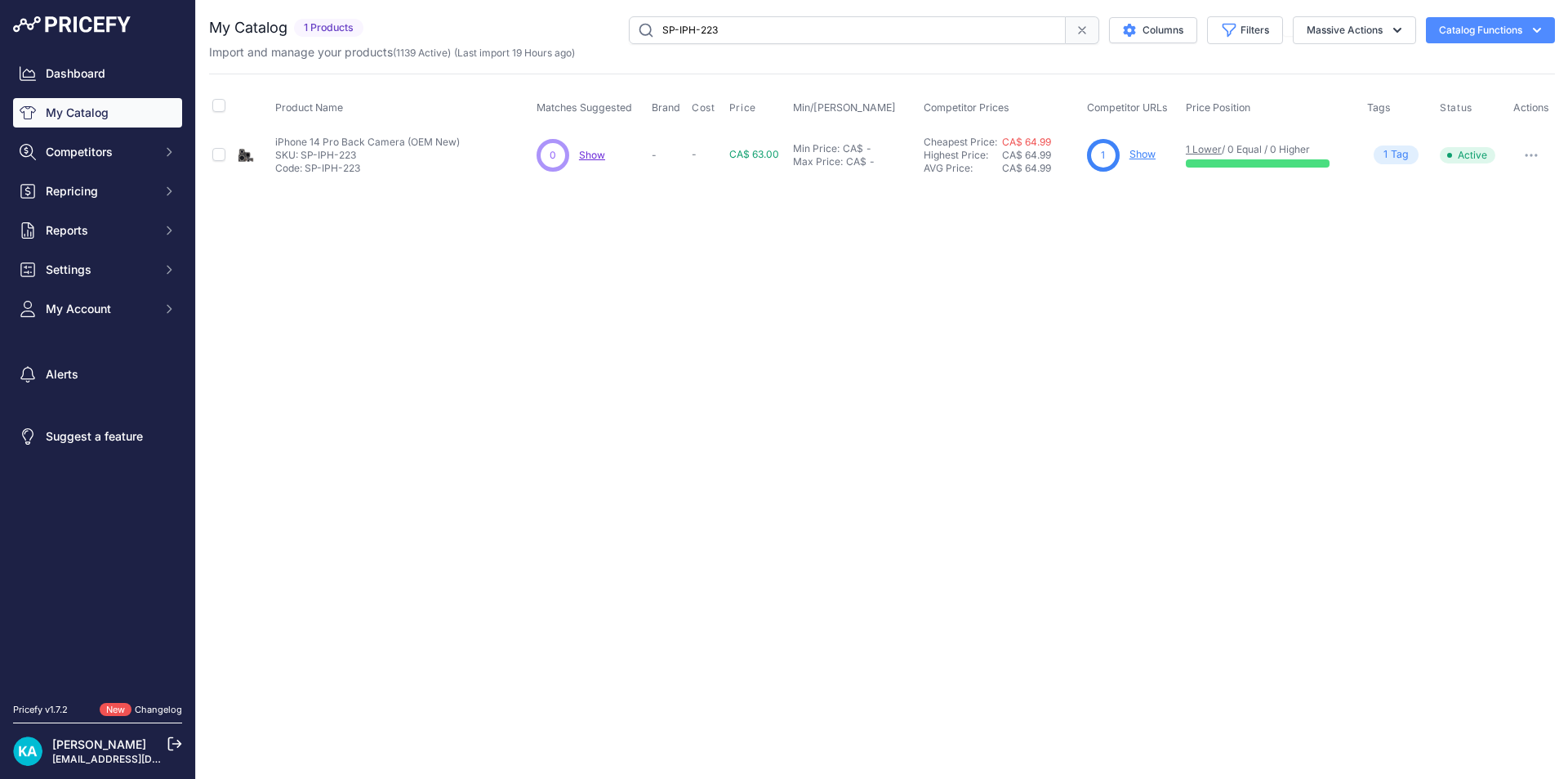
click at [793, 37] on input "SP-IPH-223" at bounding box center [848, 30] width 437 height 28
click at [742, 30] on input "SP-IPH-223" at bounding box center [848, 30] width 437 height 28
click at [727, 24] on input "SP-IPH-224" at bounding box center [848, 30] width 437 height 28
click at [733, 21] on input "SP-IPH-224" at bounding box center [848, 30] width 437 height 28
click at [727, 27] on input "SP-IPH-227" at bounding box center [848, 30] width 437 height 28
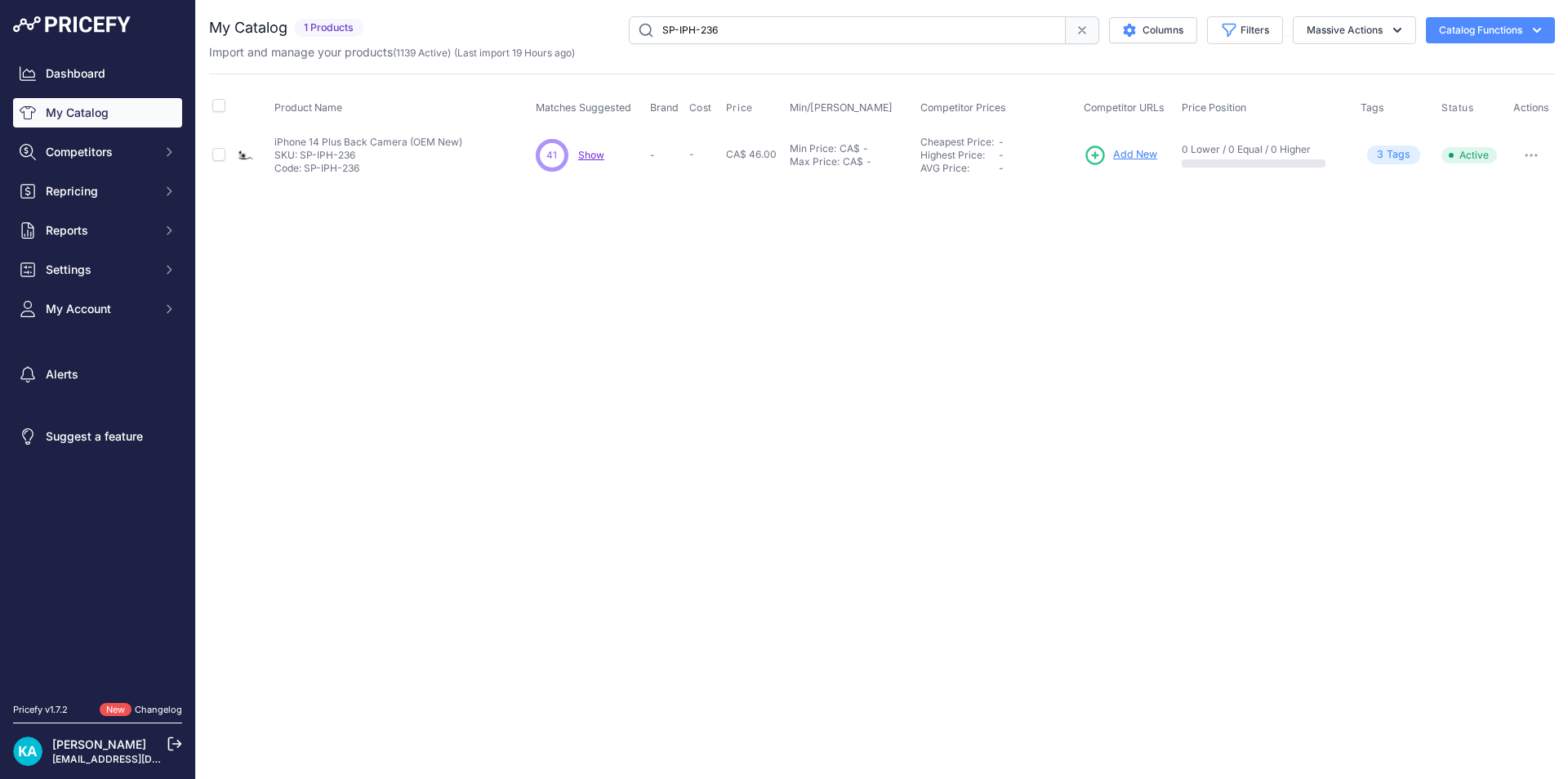
click at [751, 38] on input "SP-IPH-236" at bounding box center [848, 30] width 437 height 28
click at [724, 38] on input "SP-IPH-239" at bounding box center [848, 30] width 437 height 28
click at [896, 256] on div "Close You are not connected to the internet." at bounding box center [882, 390] width 1372 height 779
drag, startPoint x: 723, startPoint y: 30, endPoint x: 585, endPoint y: 30, distance: 138.0
click at [585, 30] on div "SP-IPH-245 Columns Filters Status All Status Only Enabled Only Disabled" at bounding box center [962, 30] width 1185 height 28
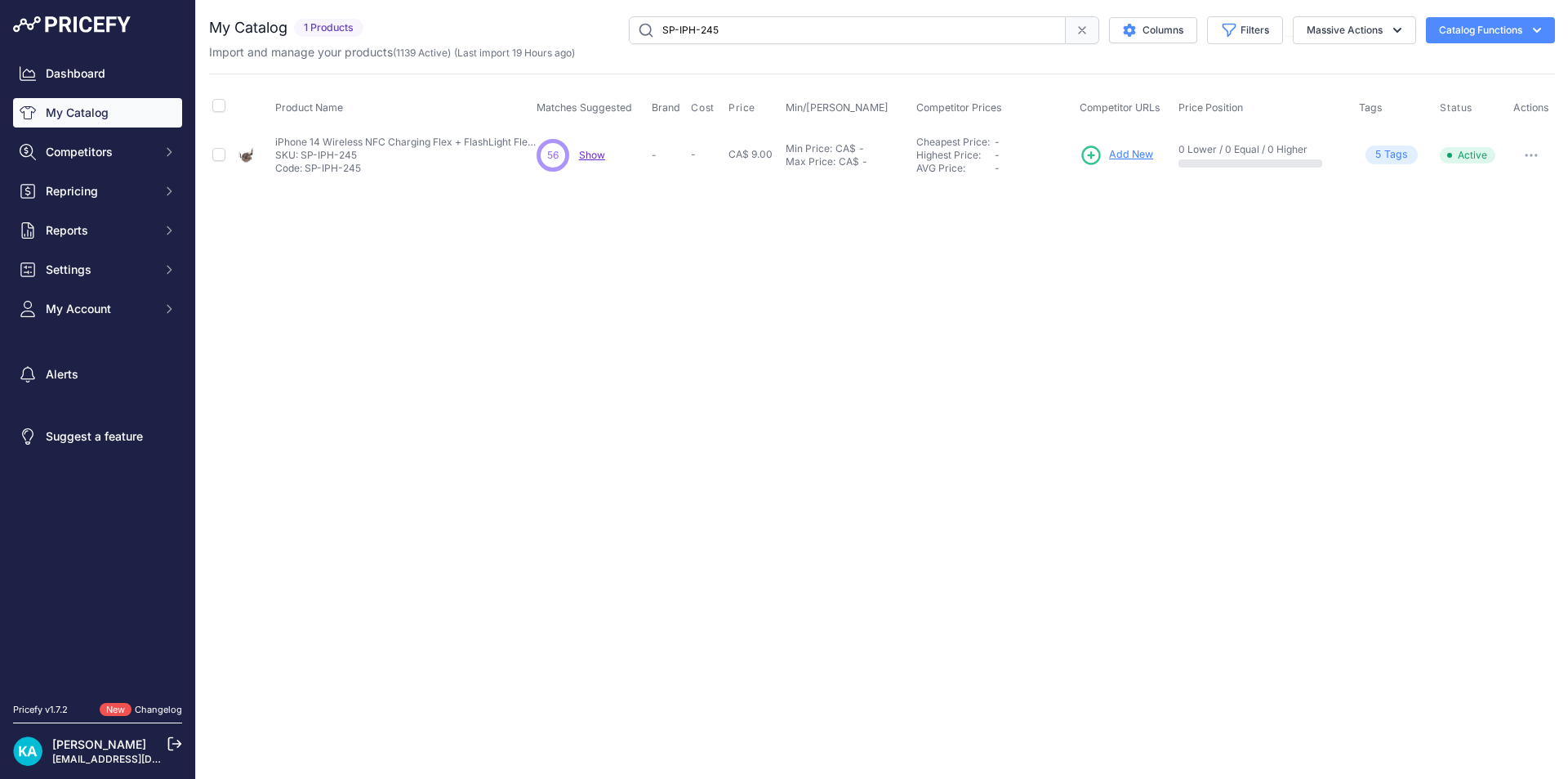
paste input "79"
type input "SP-IPH-279"
click at [915, 357] on div "Close You are not connected to the internet." at bounding box center [882, 390] width 1372 height 779
drag, startPoint x: 763, startPoint y: 35, endPoint x: 582, endPoint y: 25, distance: 181.3
click at [582, 25] on div "SP-IPH-279 Columns Filters Status All Status Only Enabled Only Disabled" at bounding box center [962, 30] width 1185 height 28
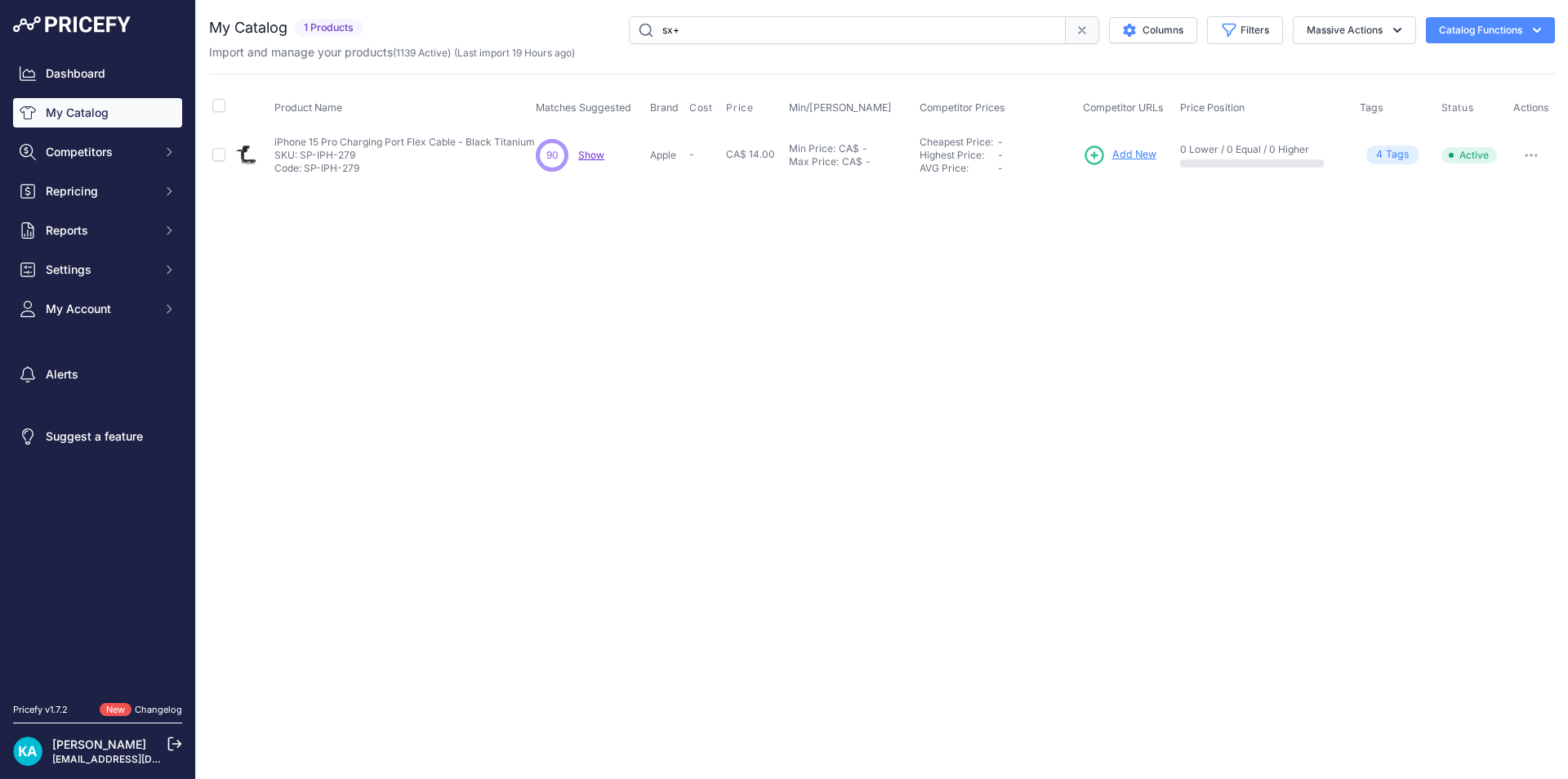
type input "sx+"
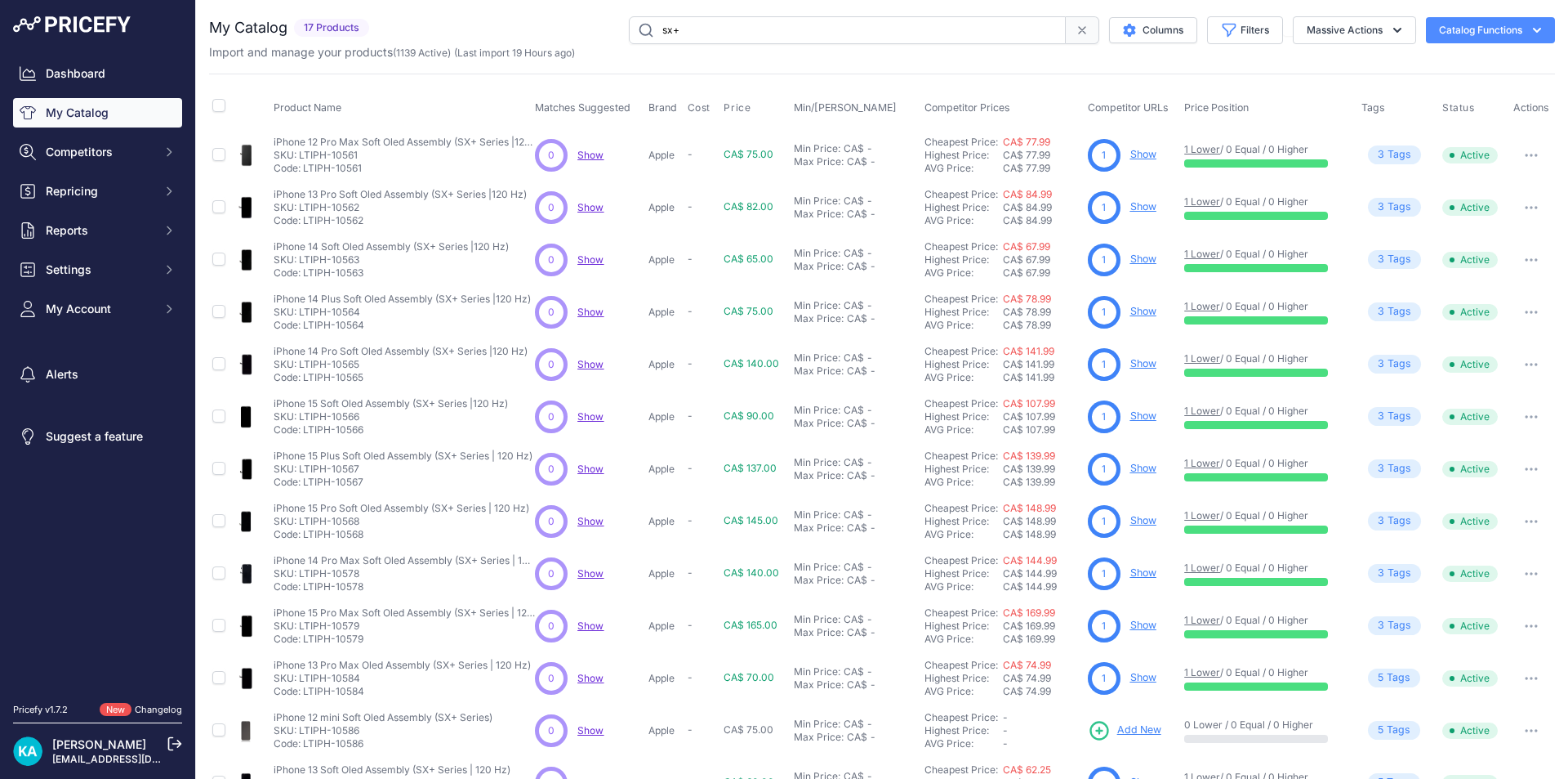
scroll to position [203, 0]
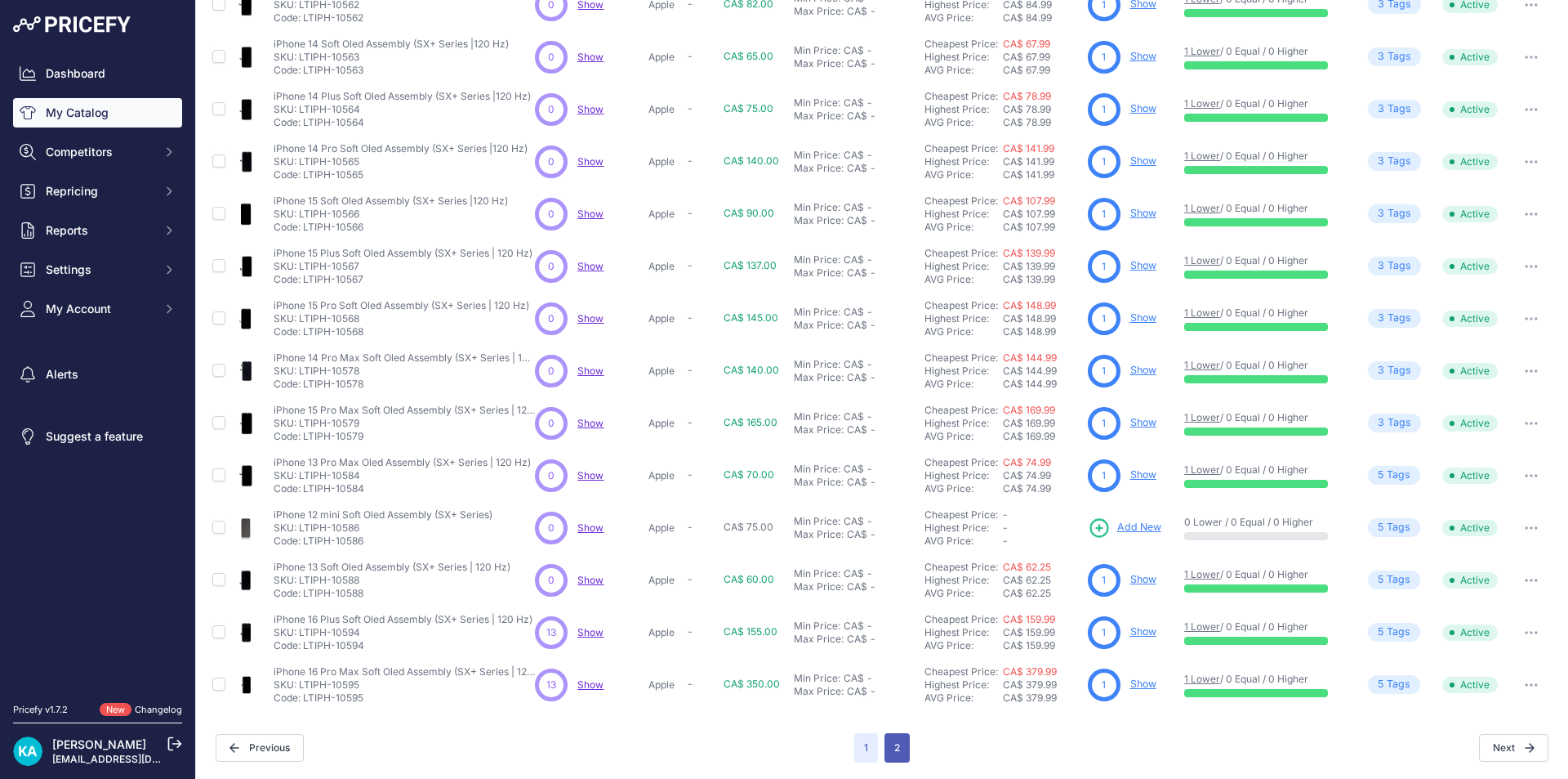
click at [897, 744] on button "2" at bounding box center [897, 748] width 25 height 30
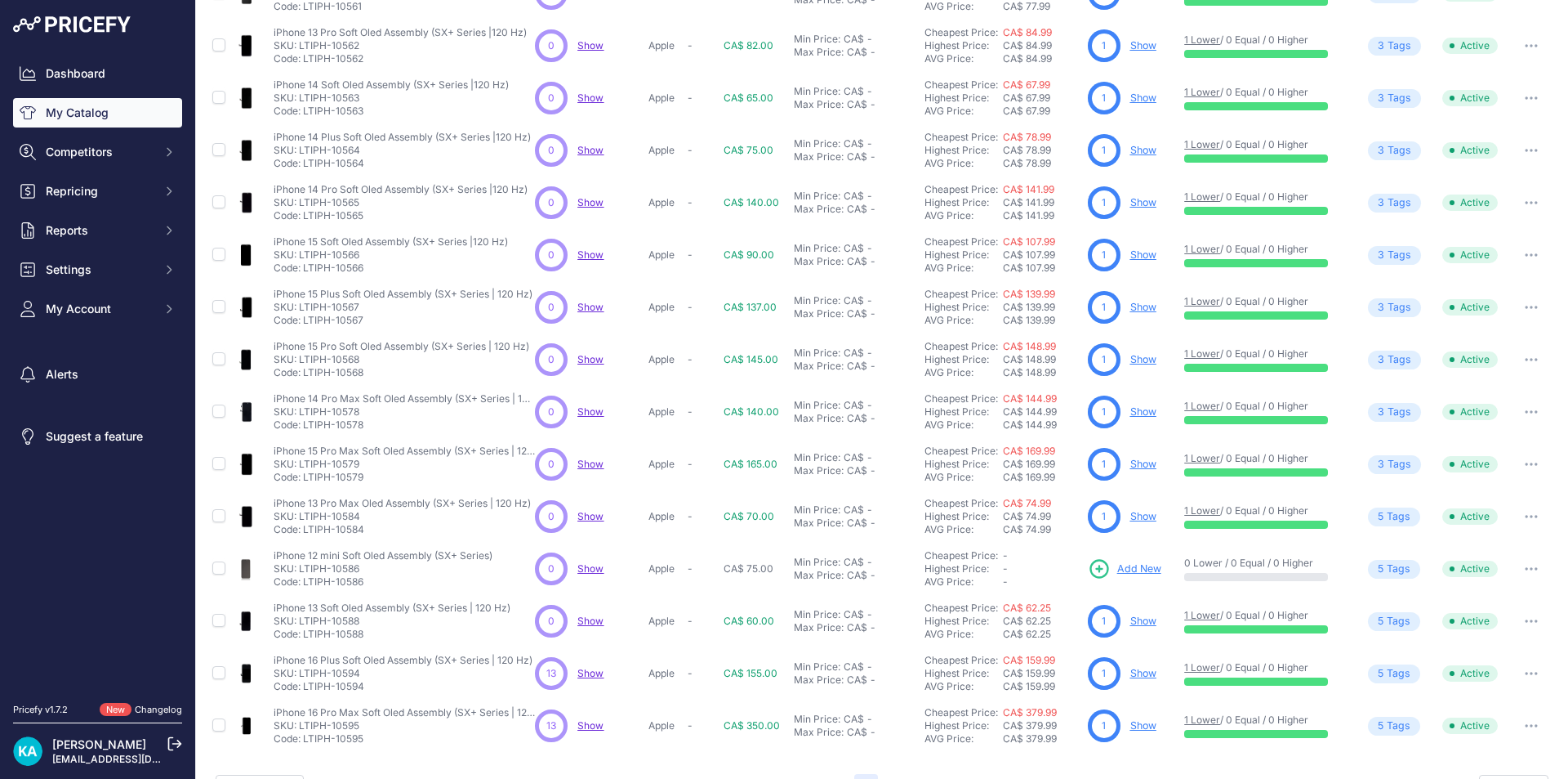
scroll to position [243, 0]
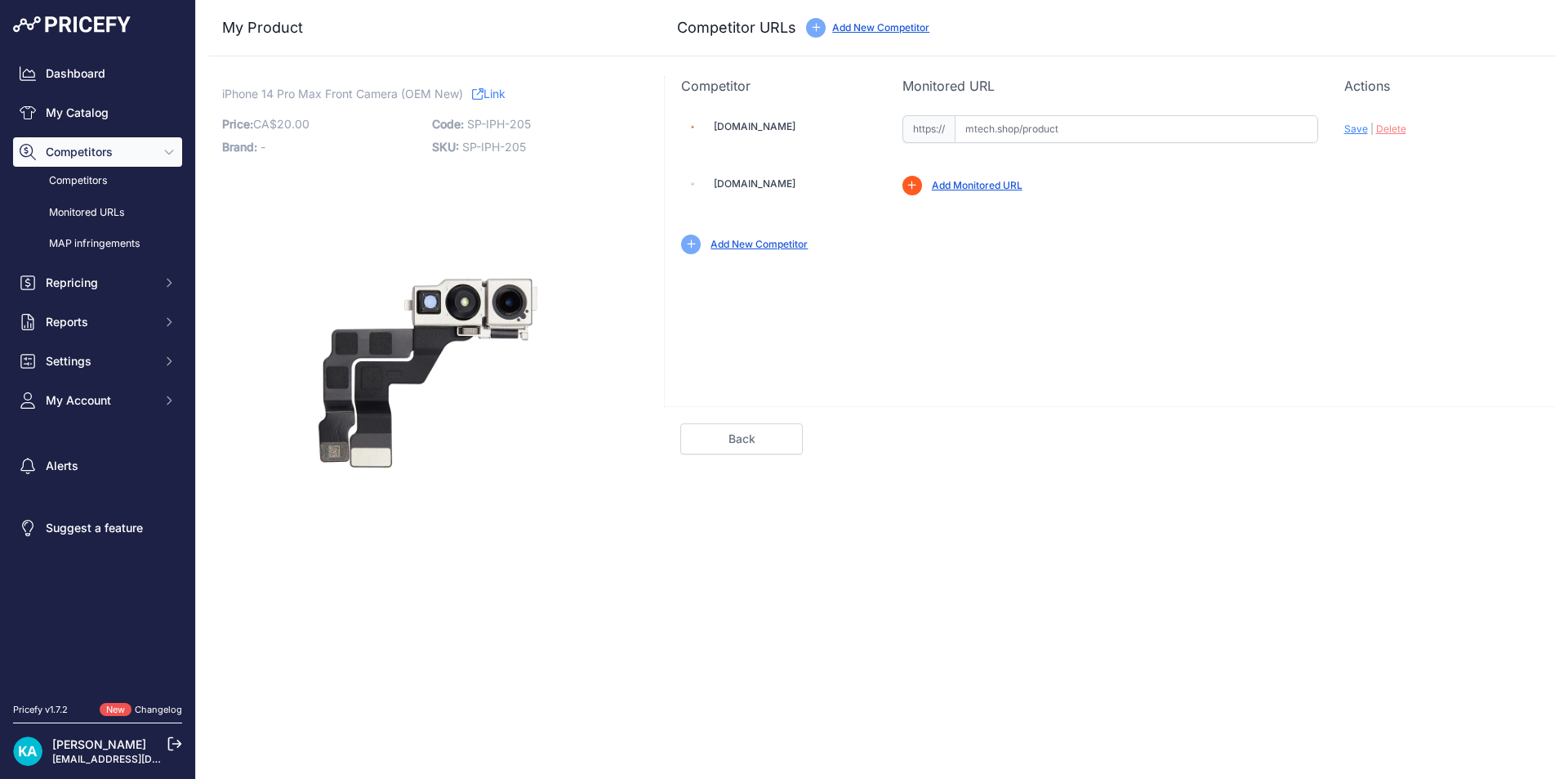
click at [975, 138] on input "text" at bounding box center [1136, 129] width 363 height 28
paste input "[URL][DOMAIN_NAME]"
click at [1361, 128] on span "Save" at bounding box center [1356, 128] width 24 height 12
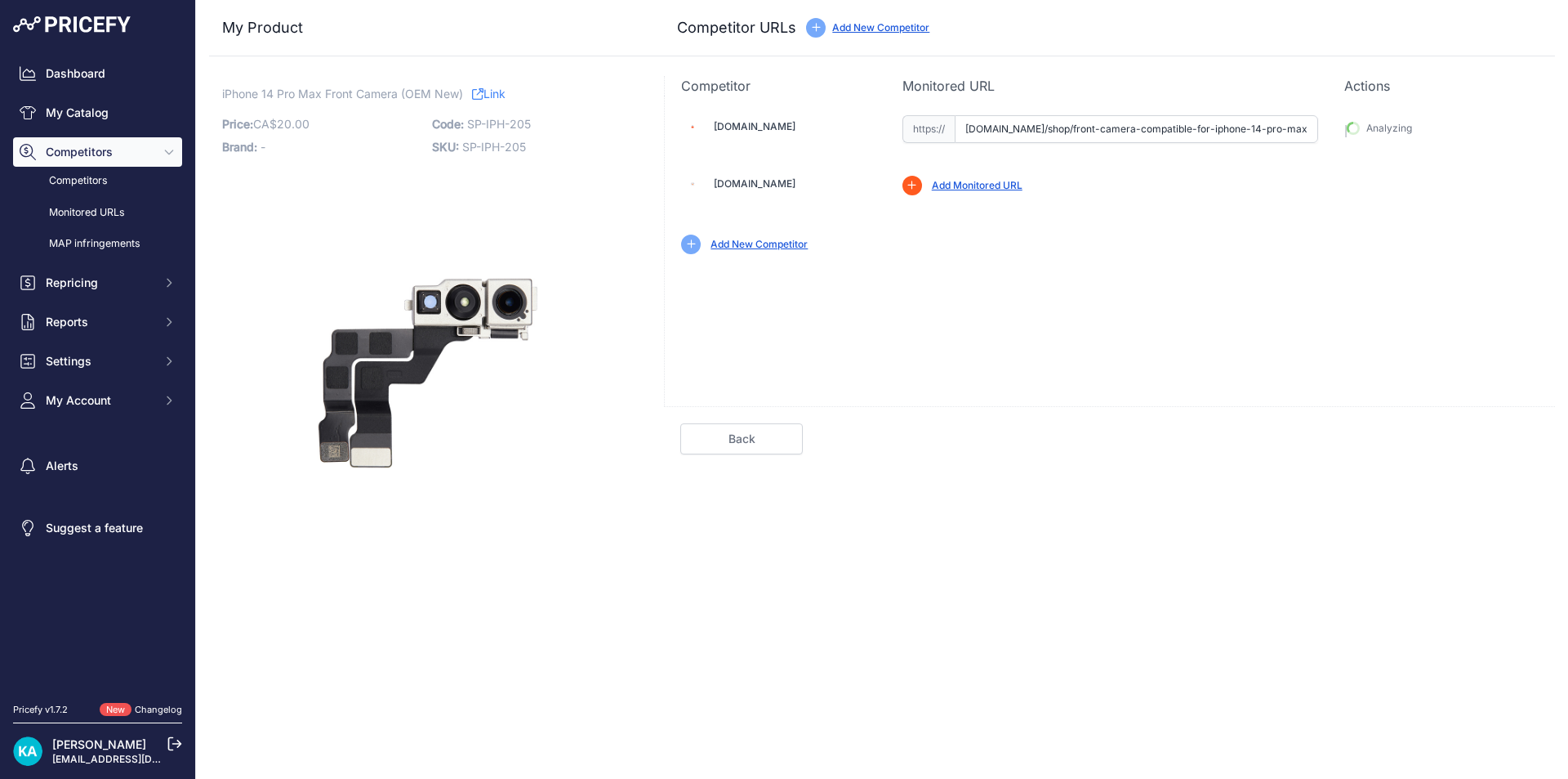
type input "[URL][DOMAIN_NAME]"
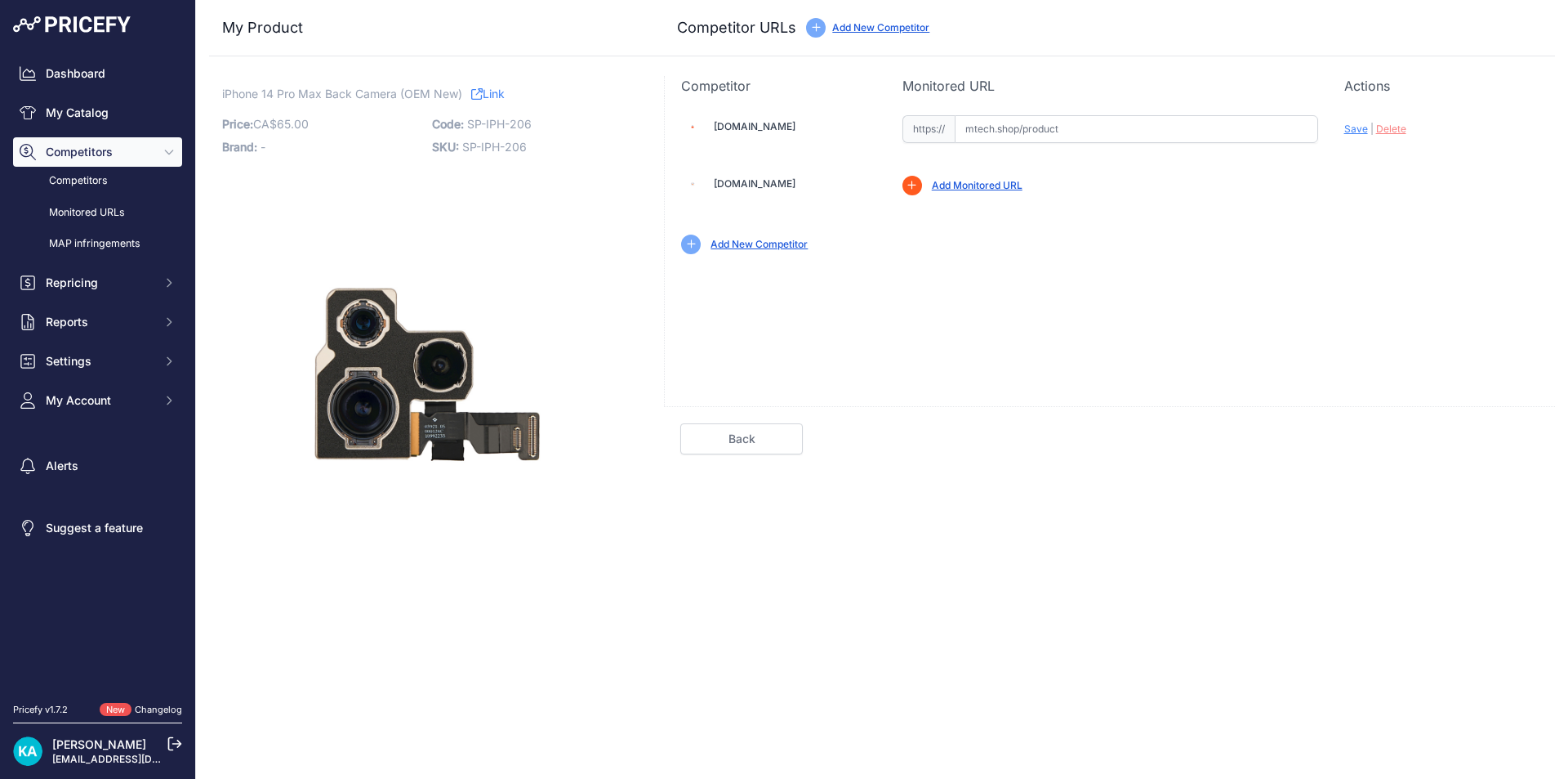
click at [958, 128] on input "text" at bounding box center [1136, 129] width 363 height 28
paste input "[URL][DOMAIN_NAME]"
click at [1359, 131] on span "Save" at bounding box center [1356, 128] width 24 height 12
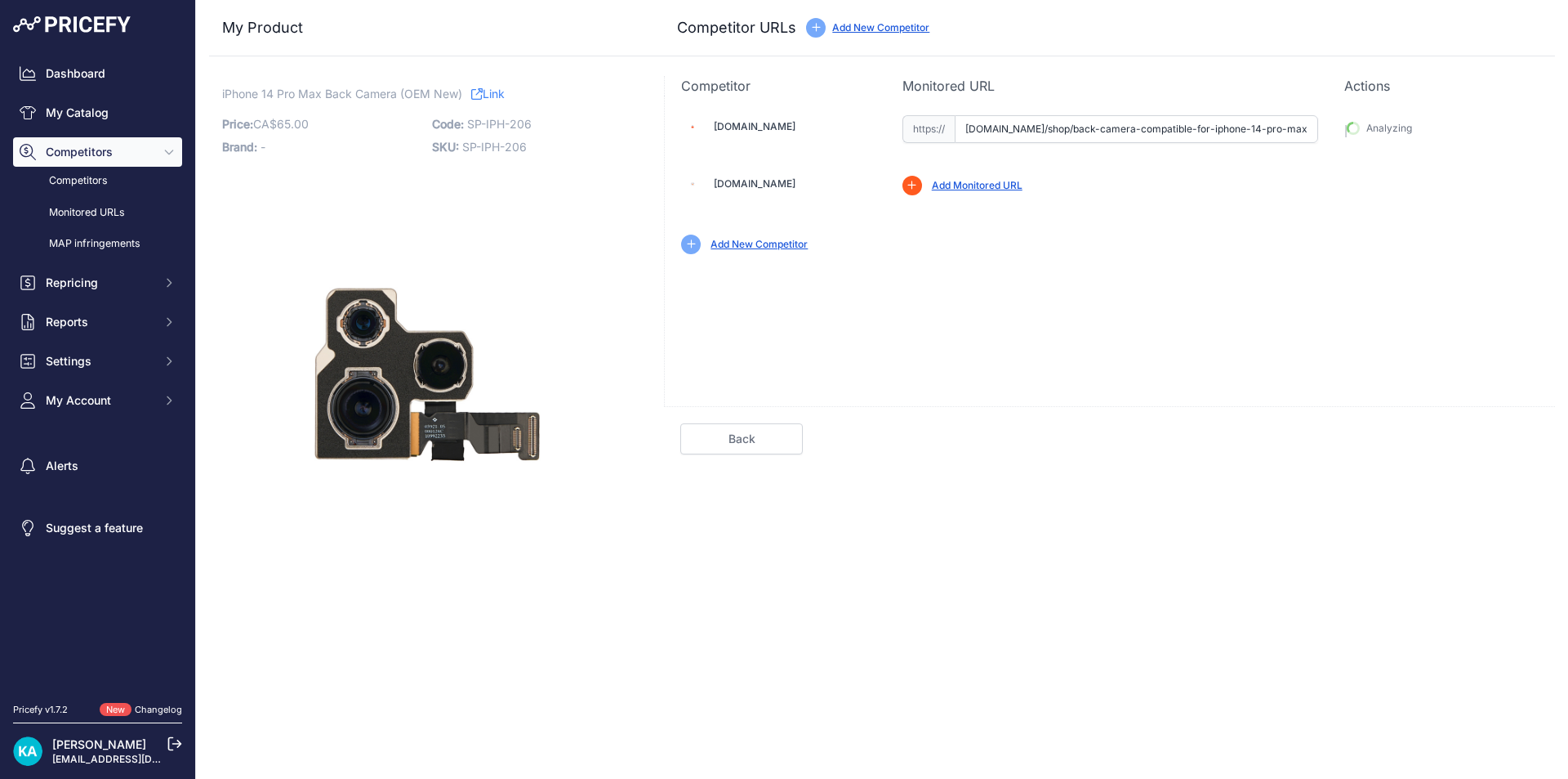
type input "[URL][DOMAIN_NAME]"
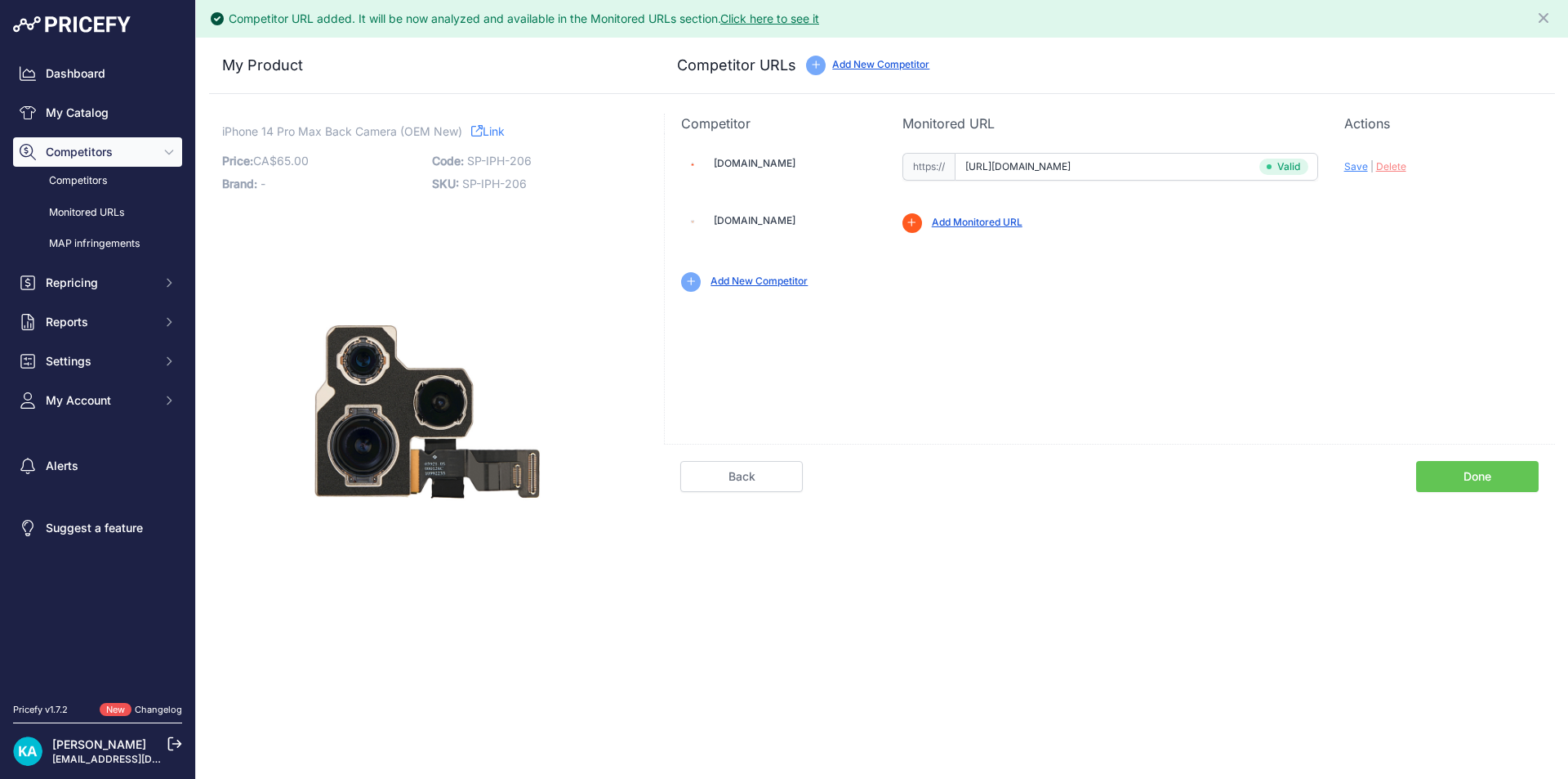
click at [1423, 462] on link "Done" at bounding box center [1477, 477] width 122 height 31
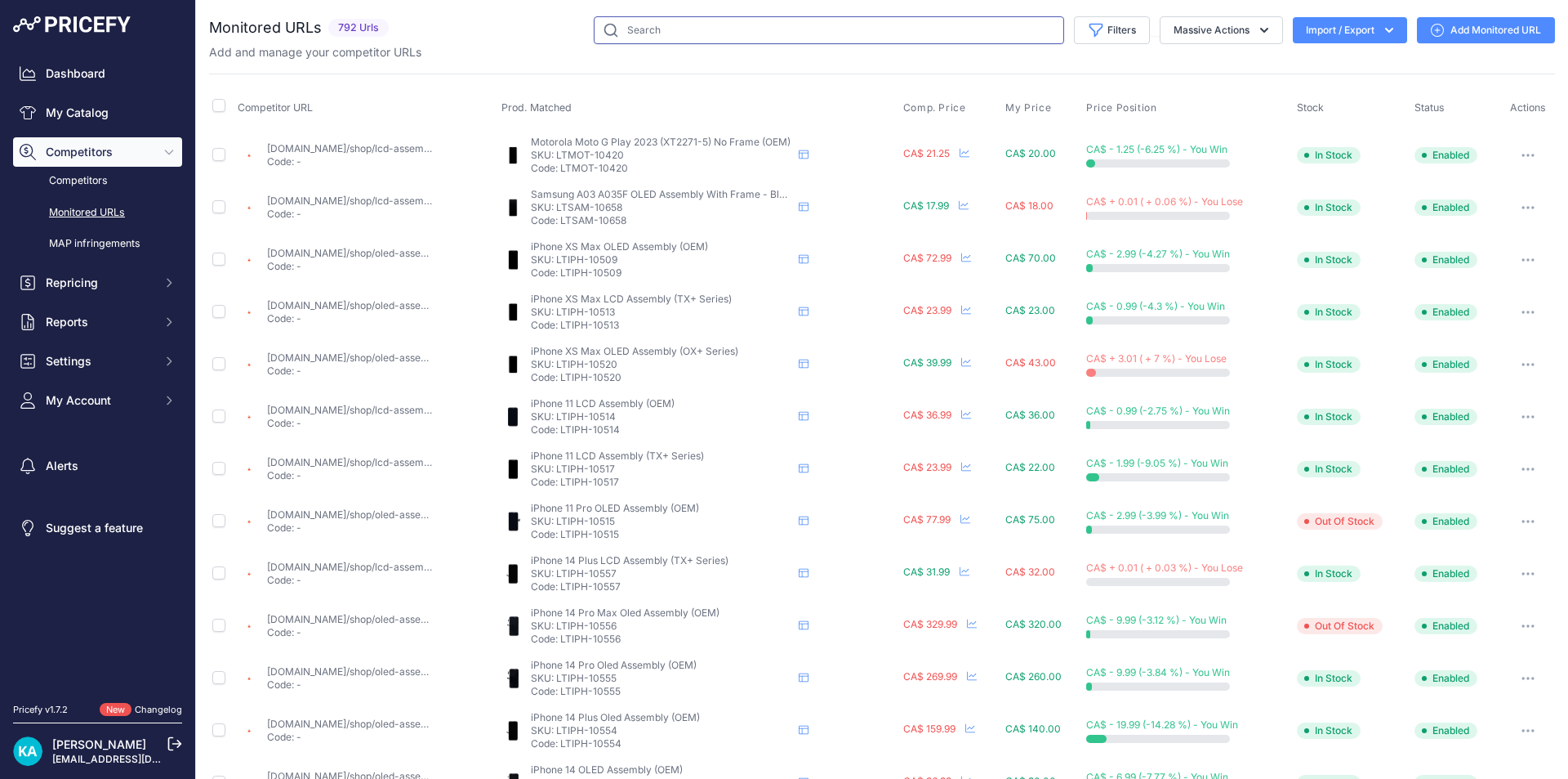
click at [682, 21] on input "text" at bounding box center [829, 30] width 471 height 28
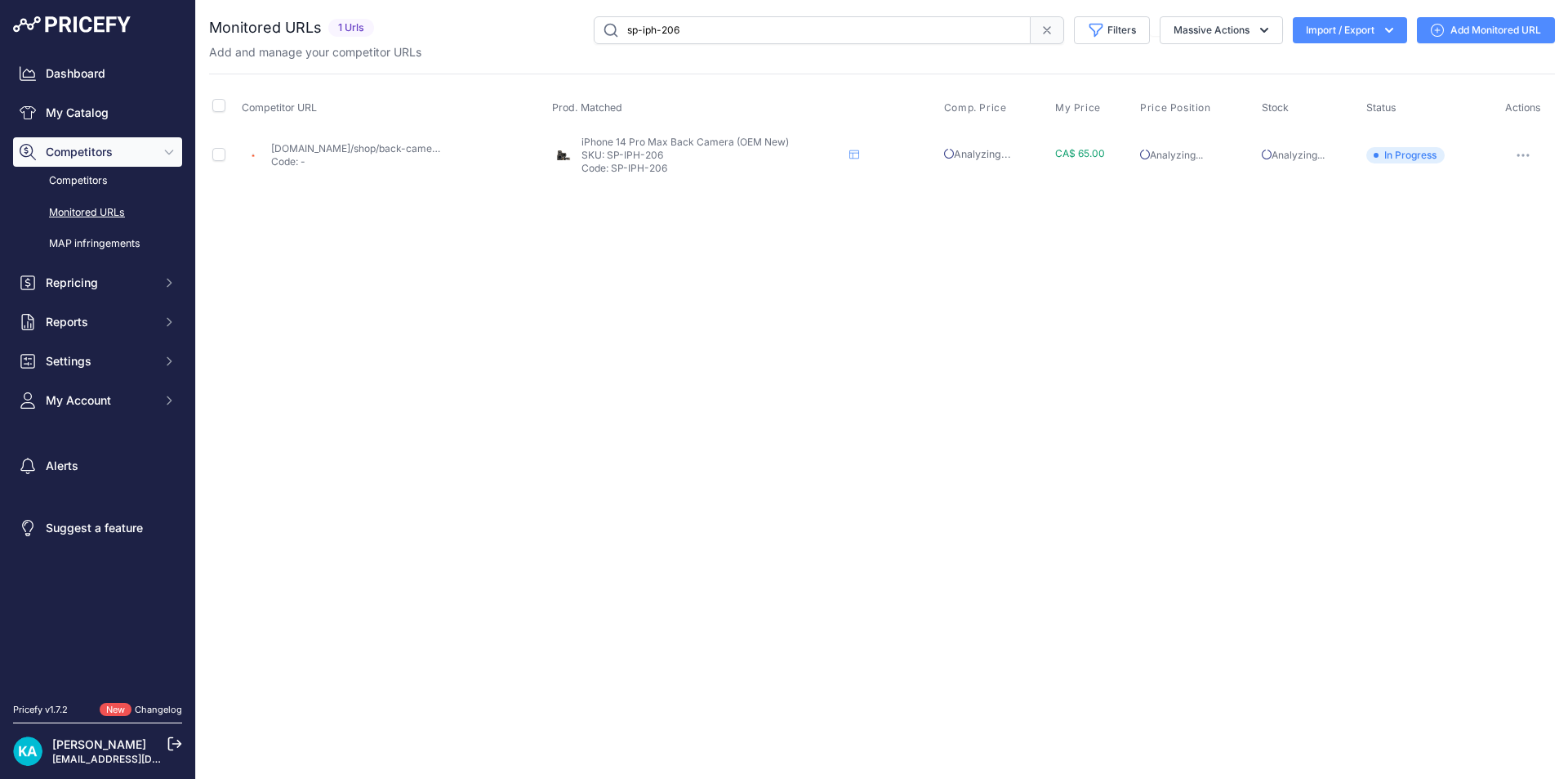
click at [687, 26] on input "sp-iph-206" at bounding box center [812, 30] width 437 height 28
type input "sp-iph-212"
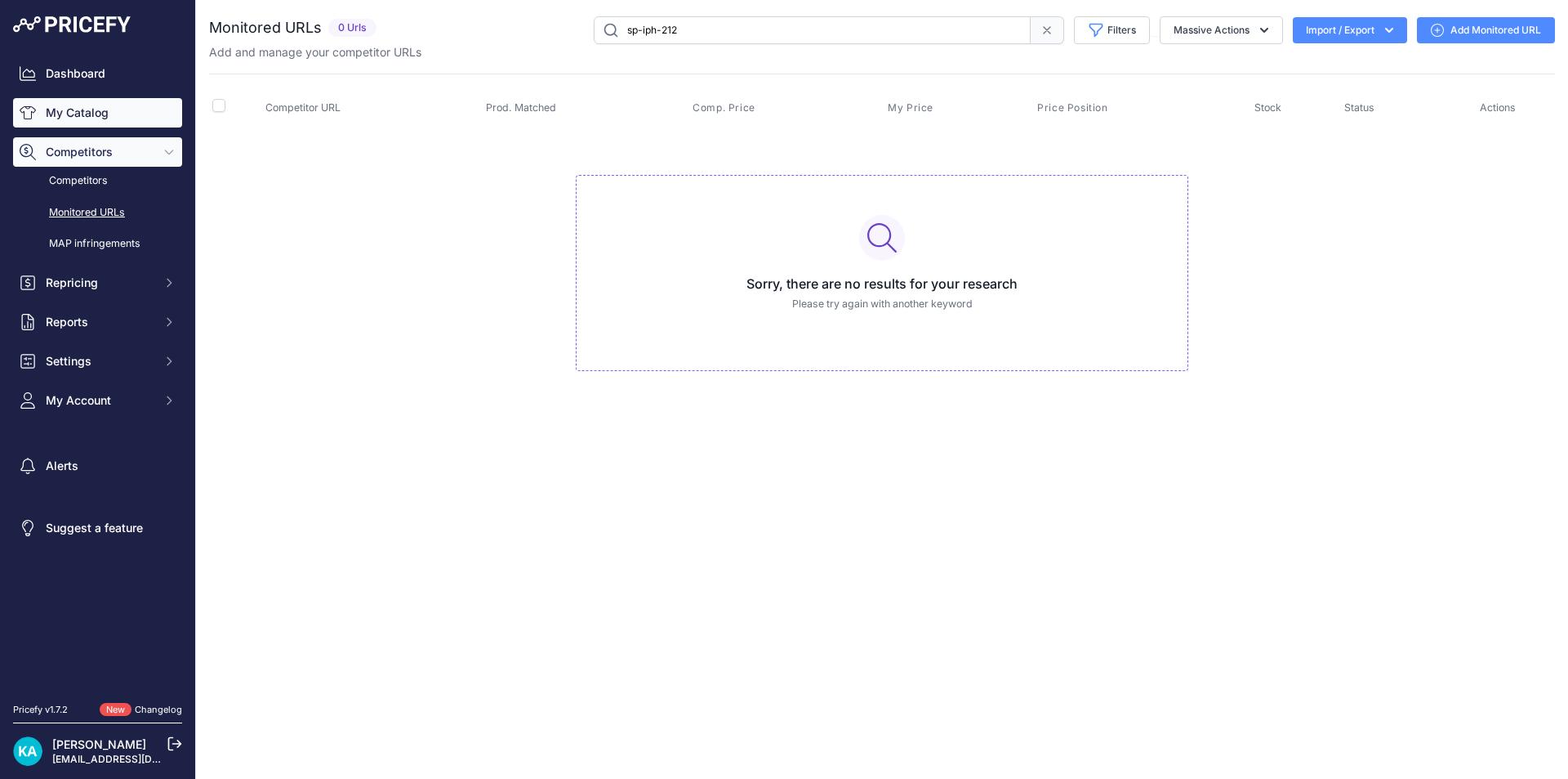
click at [81, 117] on link "My Catalog" at bounding box center [98, 113] width 169 height 30
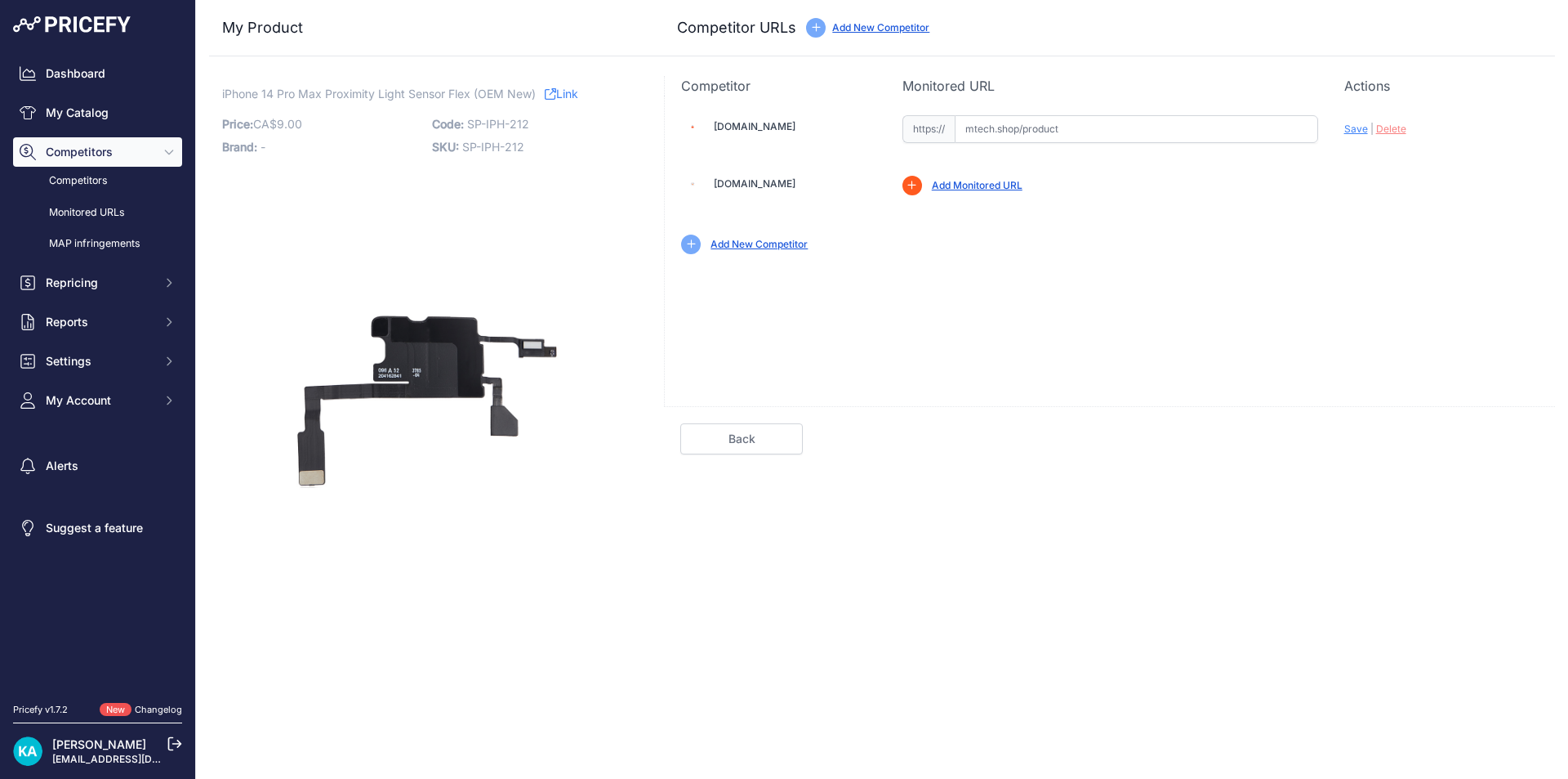
click at [969, 133] on input "text" at bounding box center [1136, 129] width 363 height 28
paste input "[URL][DOMAIN_NAME]"
click at [1247, 132] on input "[DOMAIN_NAME]/shop/proximity-light-sensor-flex-cable-compatible-for-iphone-14-p…" at bounding box center [1136, 129] width 363 height 28
click at [1347, 127] on span "Save" at bounding box center [1356, 128] width 24 height 12
type input "[URL][DOMAIN_NAME]"
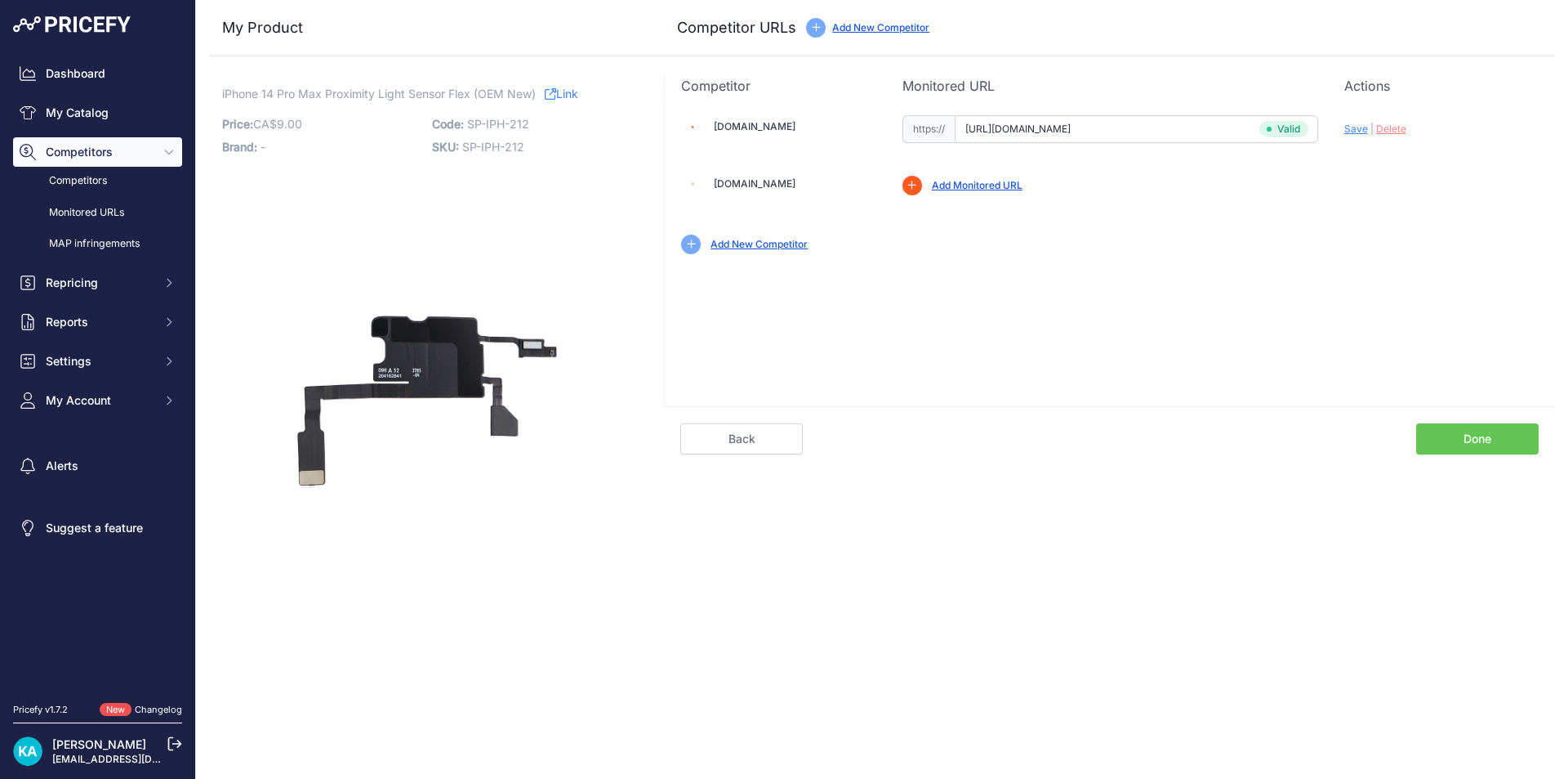
click at [1463, 436] on link "Done" at bounding box center [1477, 439] width 122 height 31
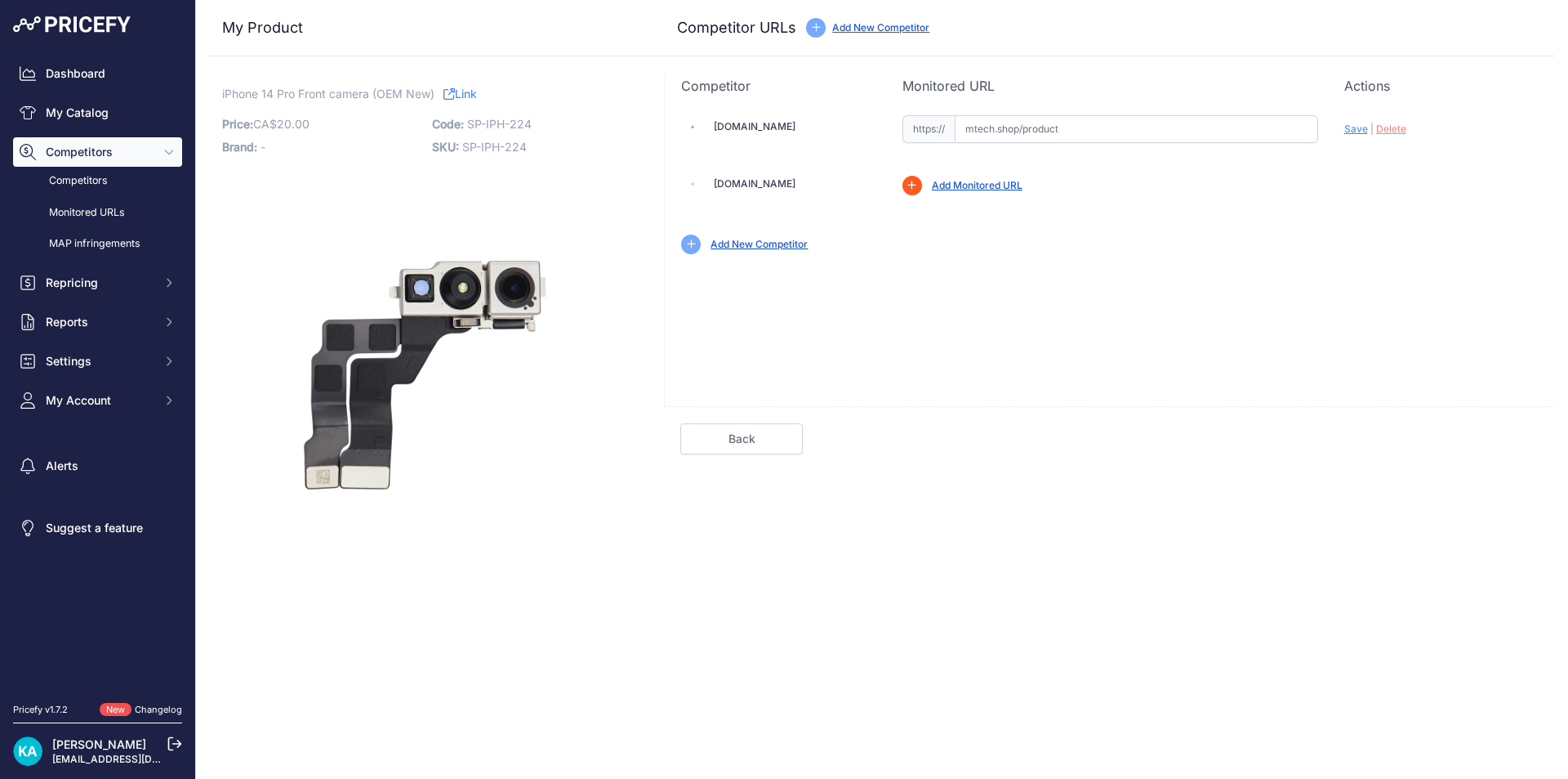
click at [1021, 132] on input "text" at bounding box center [1136, 129] width 363 height 28
paste input "[URL][DOMAIN_NAME]"
type input "[DOMAIN_NAME]/shop/front-camera-module-with-flex-cable-compatible-for-iphone-14…"
drag, startPoint x: 1219, startPoint y: 274, endPoint x: 1221, endPoint y: 216, distance: 58.0
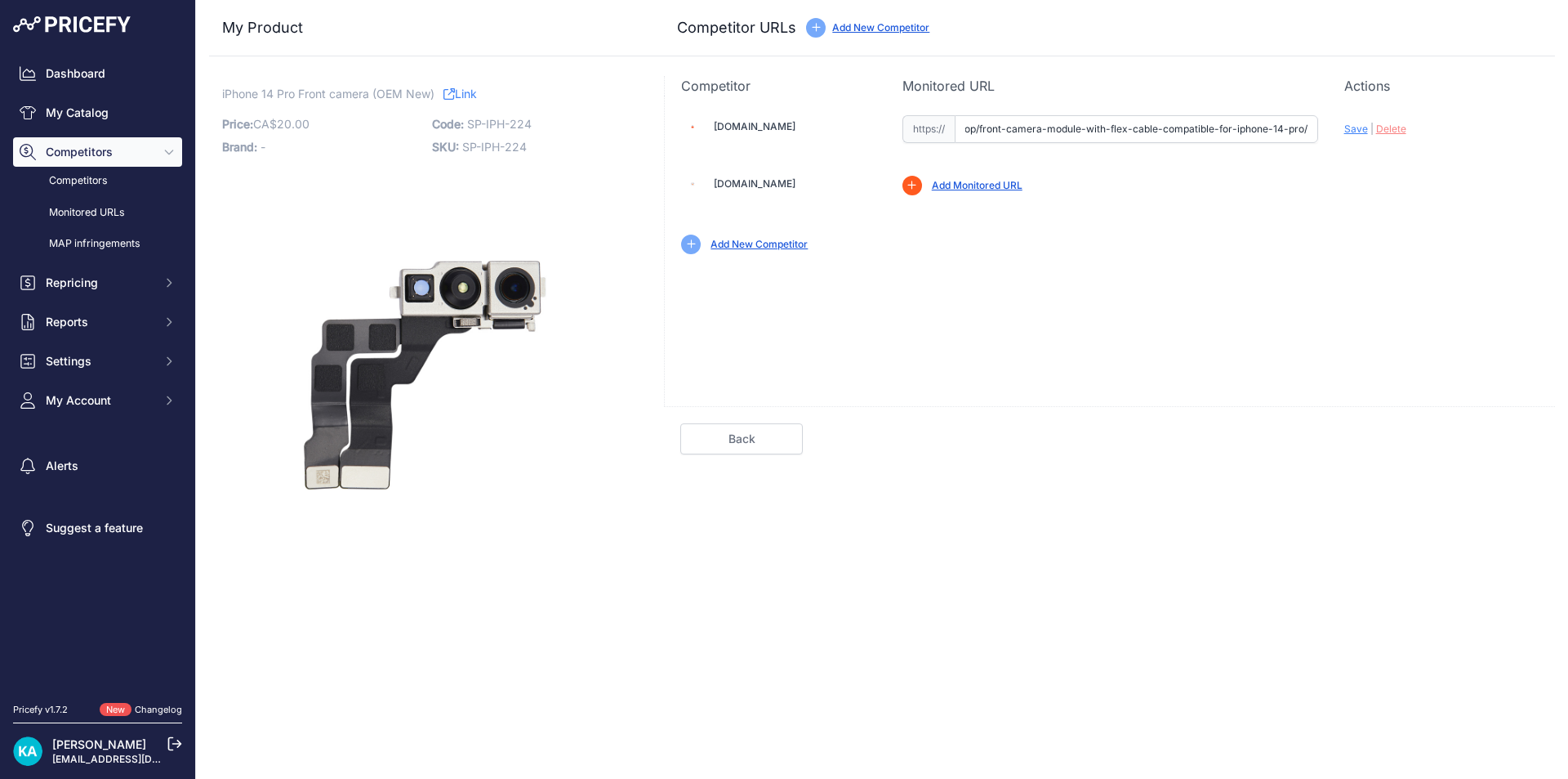
click at [1220, 273] on div "[DOMAIN_NAME] Valid Invalid Save | Delete" at bounding box center [1109, 251] width 891 height 311
click at [976, 128] on input "text" at bounding box center [1136, 129] width 363 height 28
paste input "[URL][DOMAIN_NAME]"
click at [1232, 233] on div "Add New Competitor" at bounding box center [1110, 237] width 858 height 33
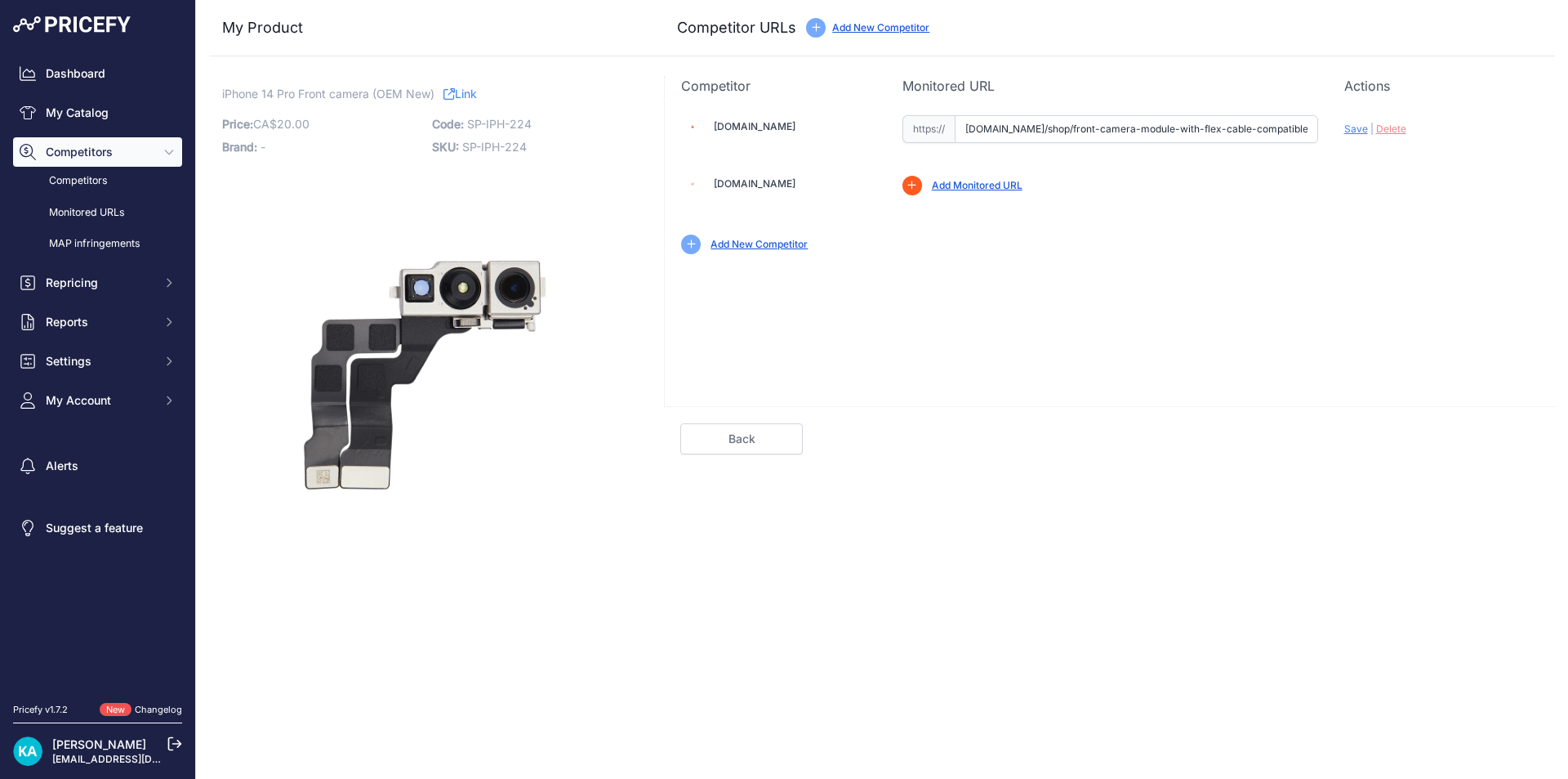
click at [1350, 132] on span "Save" at bounding box center [1356, 128] width 24 height 12
type input "[URL][DOMAIN_NAME]"
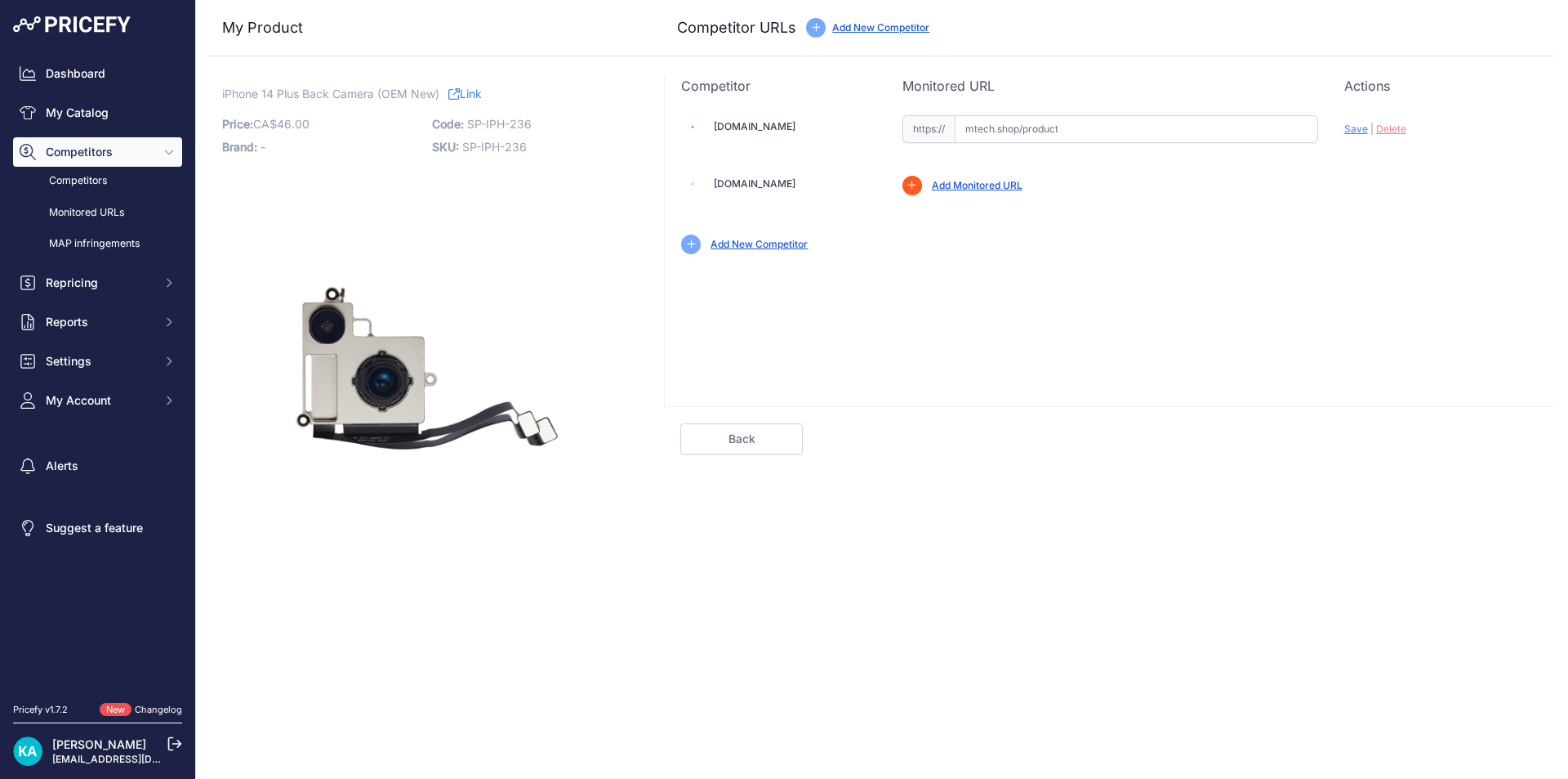
click at [999, 138] on input "text" at bounding box center [1136, 129] width 363 height 28
paste input "[URL][DOMAIN_NAME]"
drag, startPoint x: 1262, startPoint y: 201, endPoint x: 1331, endPoint y: 154, distance: 83.5
click at [1265, 201] on div "[DOMAIN_NAME] Valid Invalid |" at bounding box center [1110, 182] width 890 height 175
click at [1359, 131] on span "Save" at bounding box center [1356, 128] width 24 height 12
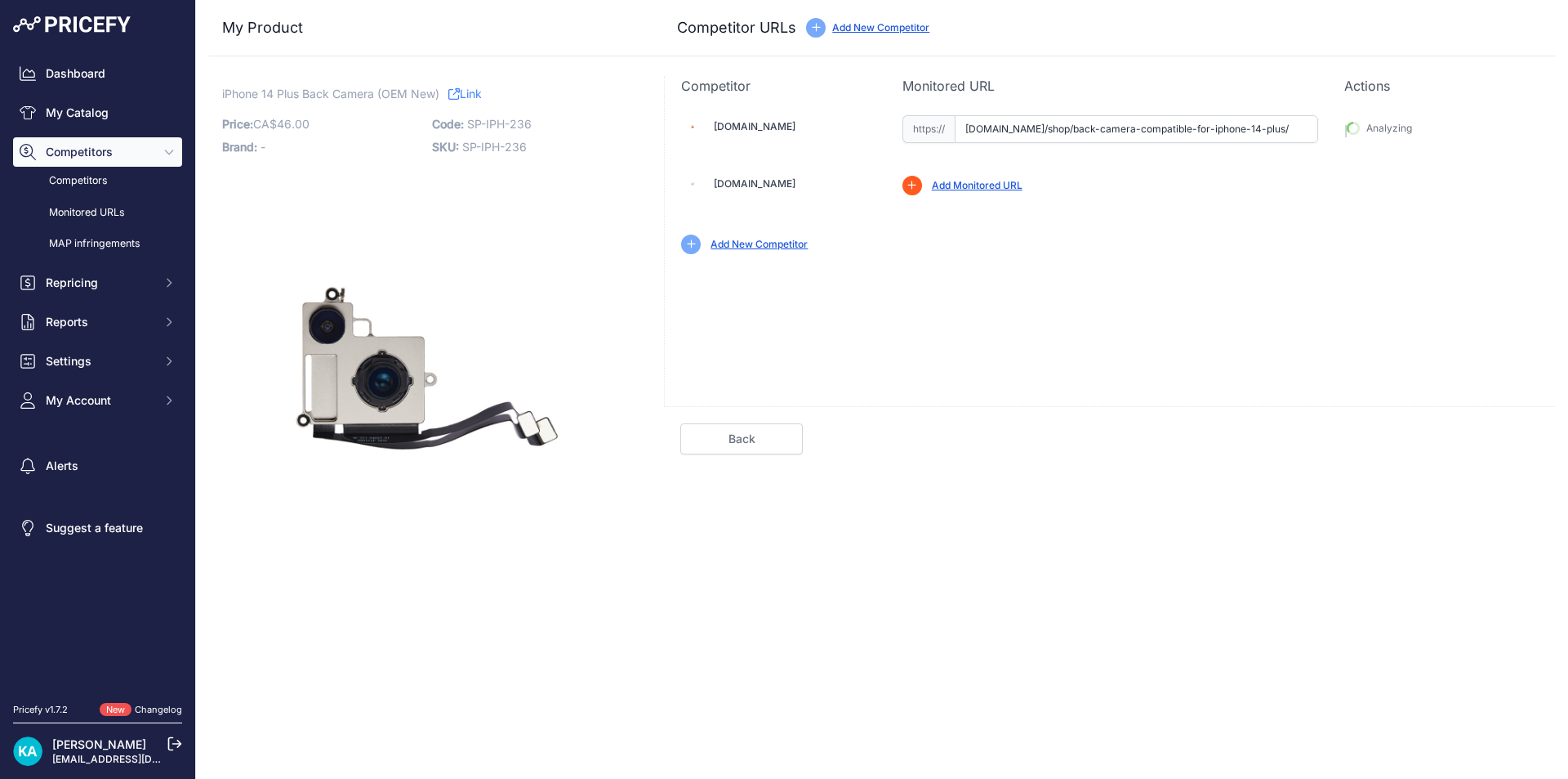
type input "[URL][DOMAIN_NAME]"
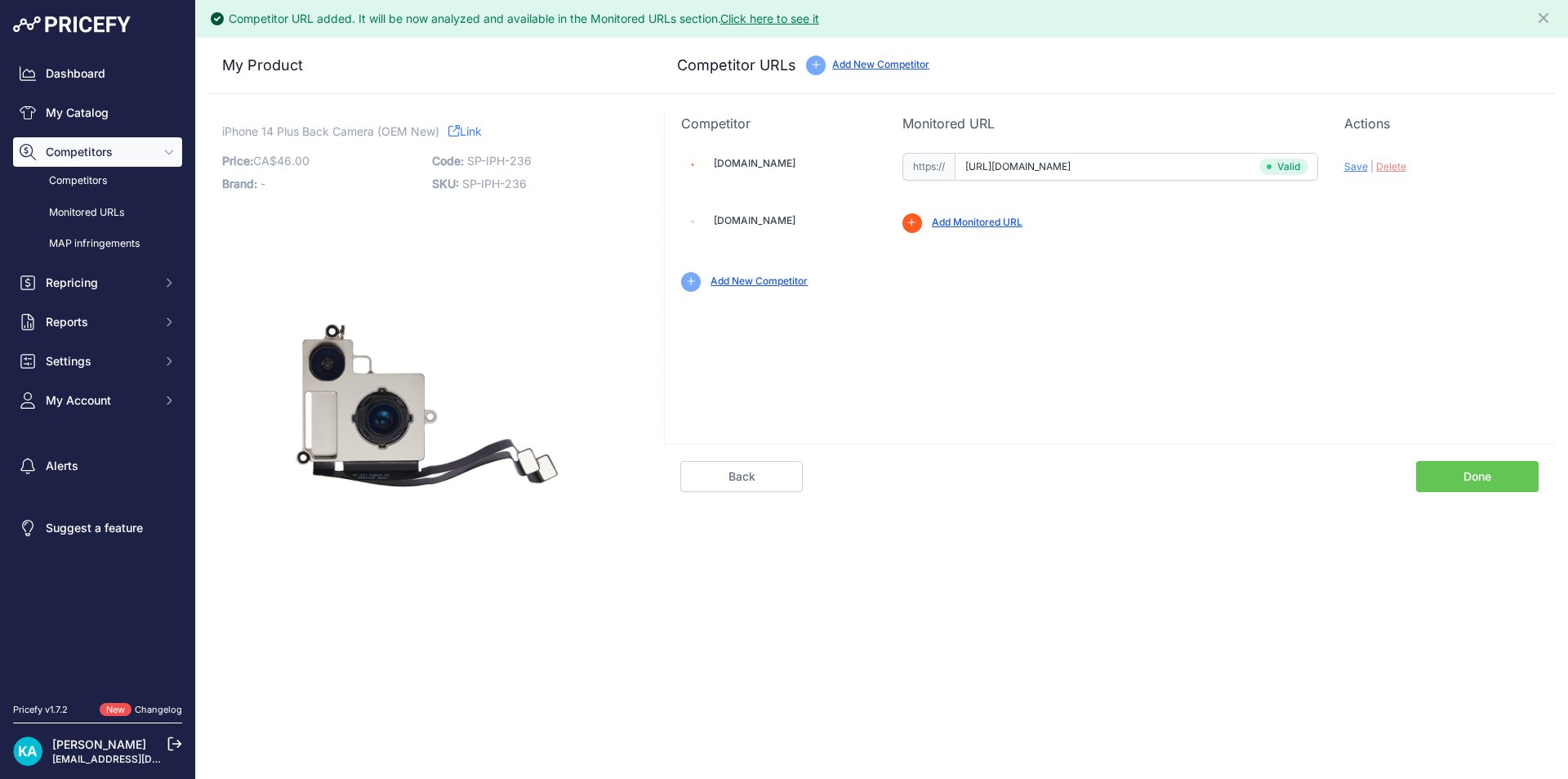
click at [1432, 476] on link "Done" at bounding box center [1477, 477] width 122 height 31
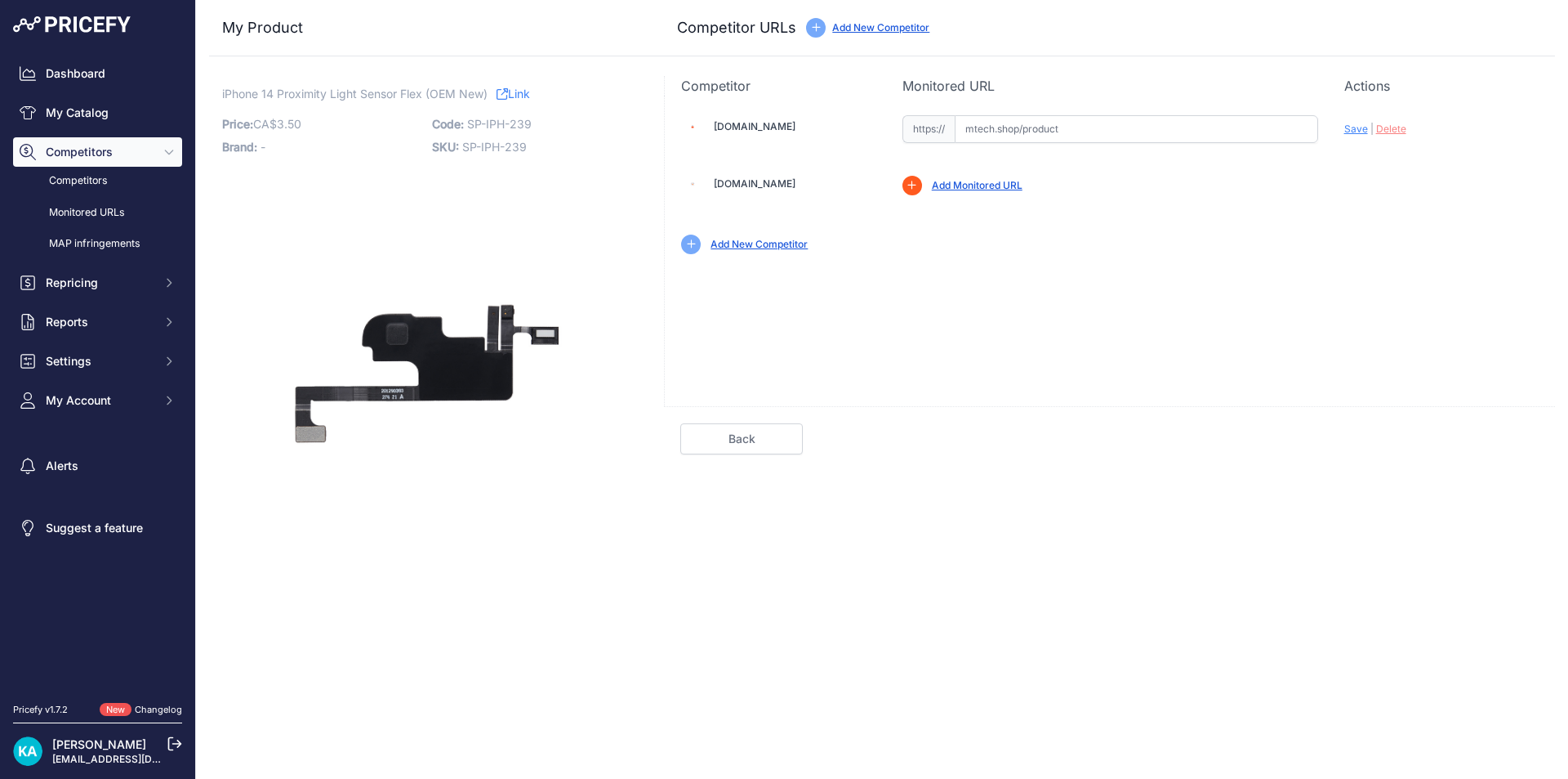
click at [973, 136] on input "text" at bounding box center [1136, 129] width 363 height 28
paste input "SP-IPH-239"
type input "SP-IPH-239"
drag, startPoint x: 1046, startPoint y: 131, endPoint x: 876, endPoint y: 141, distance: 170.3
click at [876, 141] on div "[DOMAIN_NAME] SP-IPH-239 Valid" at bounding box center [1110, 182] width 890 height 175
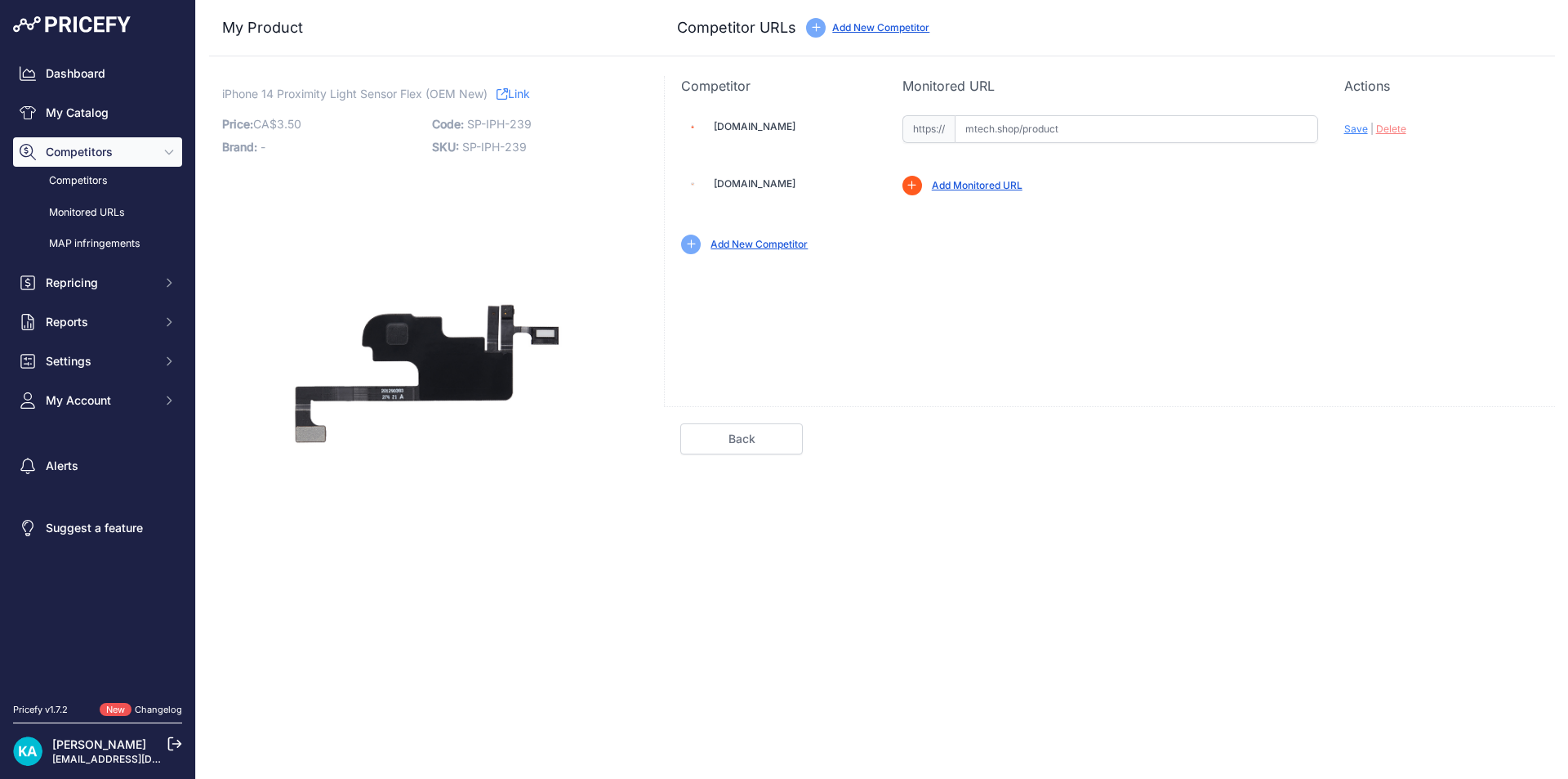
click at [986, 126] on input "text" at bounding box center [1136, 129] width 363 height 28
paste input "[URL][DOMAIN_NAME]"
type input "[DOMAIN_NAME][URL]"
drag, startPoint x: 1350, startPoint y: 127, endPoint x: 1319, endPoint y: 126, distance: 31.0
click at [1351, 127] on span "Save" at bounding box center [1356, 128] width 24 height 12
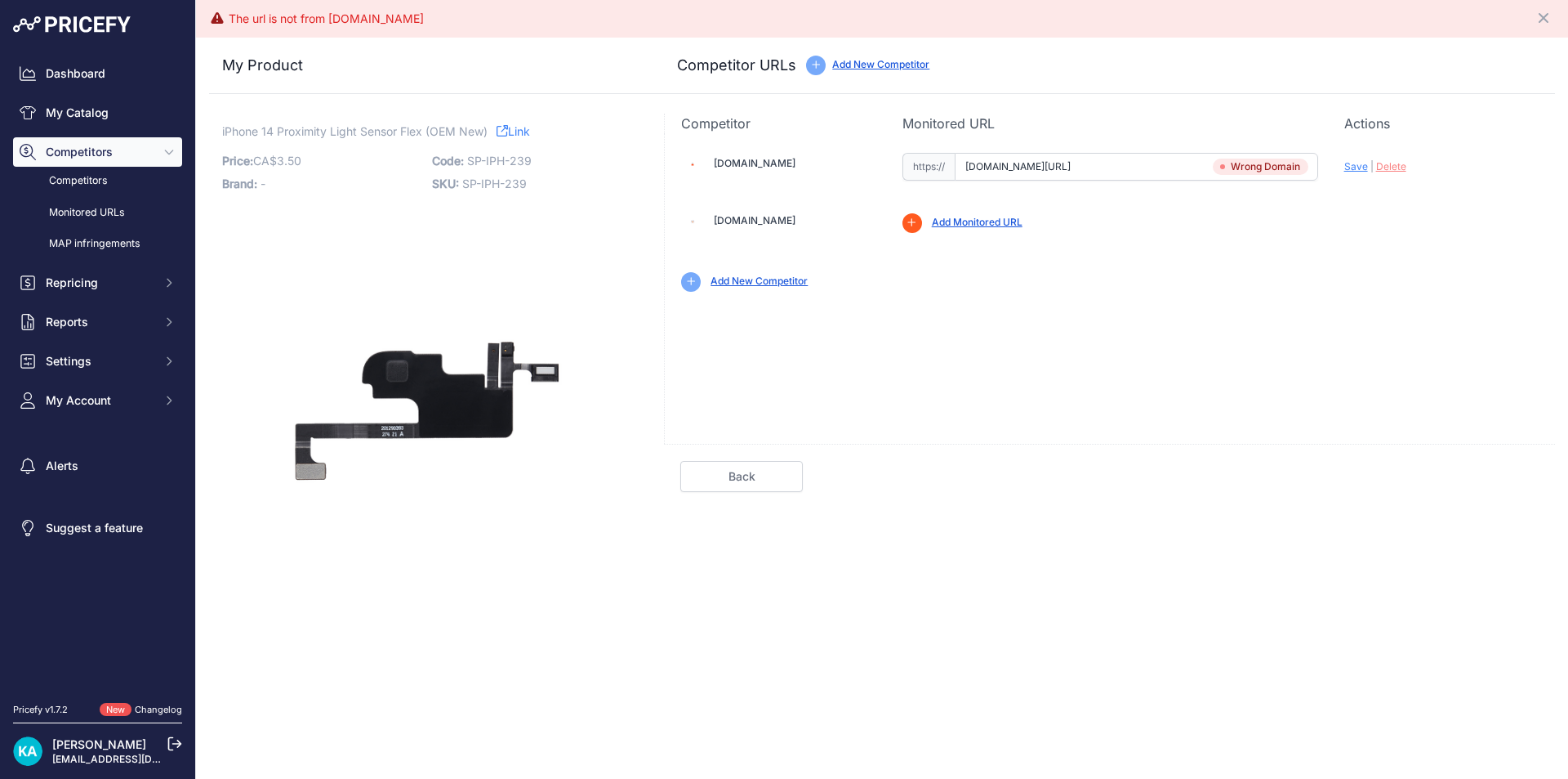
click at [1142, 169] on input "mkmobile.ca/product/iphone-14-plus-back-camera-oem-new/" at bounding box center [1136, 167] width 363 height 28
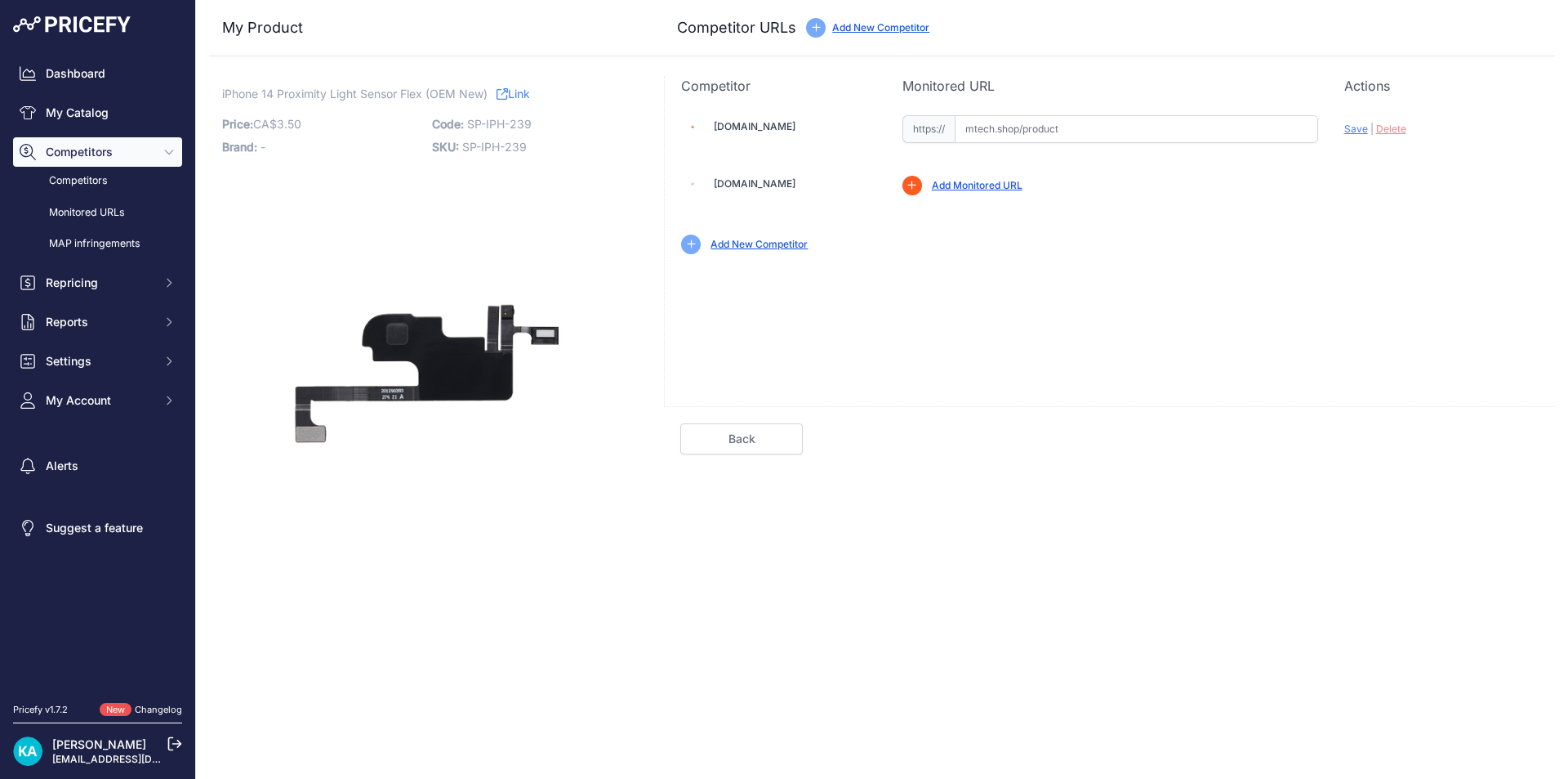
click at [975, 133] on input "text" at bounding box center [1136, 129] width 363 height 28
paste input "https://mtech.shop/shop/proximity-light-sensor-flex-cable-compatible-for-iphone…"
drag, startPoint x: 1144, startPoint y: 220, endPoint x: 1158, endPoint y: 215, distance: 14.9
click at [1152, 219] on div "Mtech.shop Valid Save |" at bounding box center [1110, 182] width 890 height 175
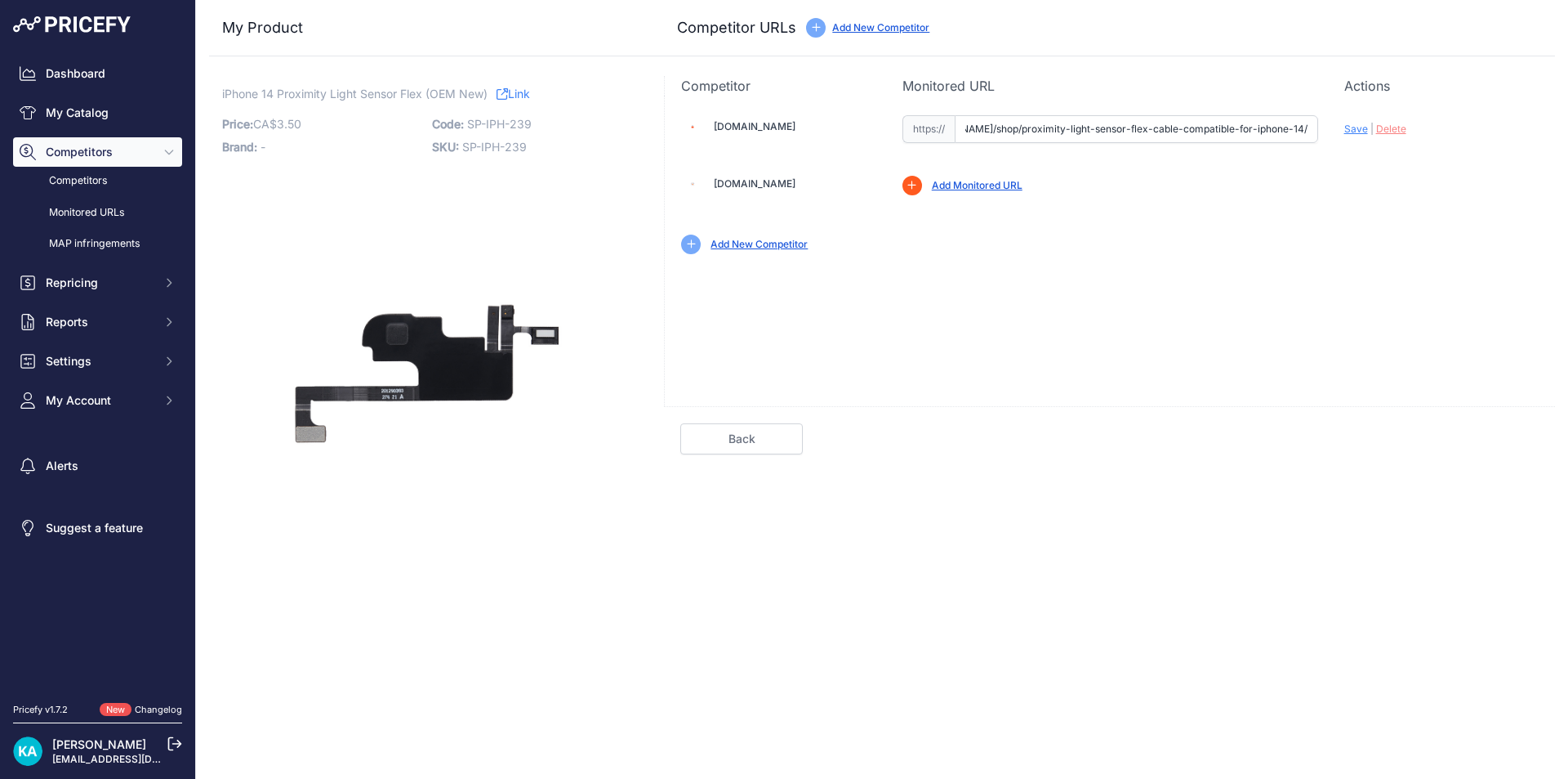
scroll to position [0, 0]
click at [1352, 135] on div "Update Profile Save | Delete Analyzing" at bounding box center [1442, 124] width 195 height 25
click at [1351, 131] on span "Save" at bounding box center [1356, 128] width 24 height 12
type input "https://mtech.shop/shop/proximity-light-sensor-flex-cable-compatible-for-iphone…"
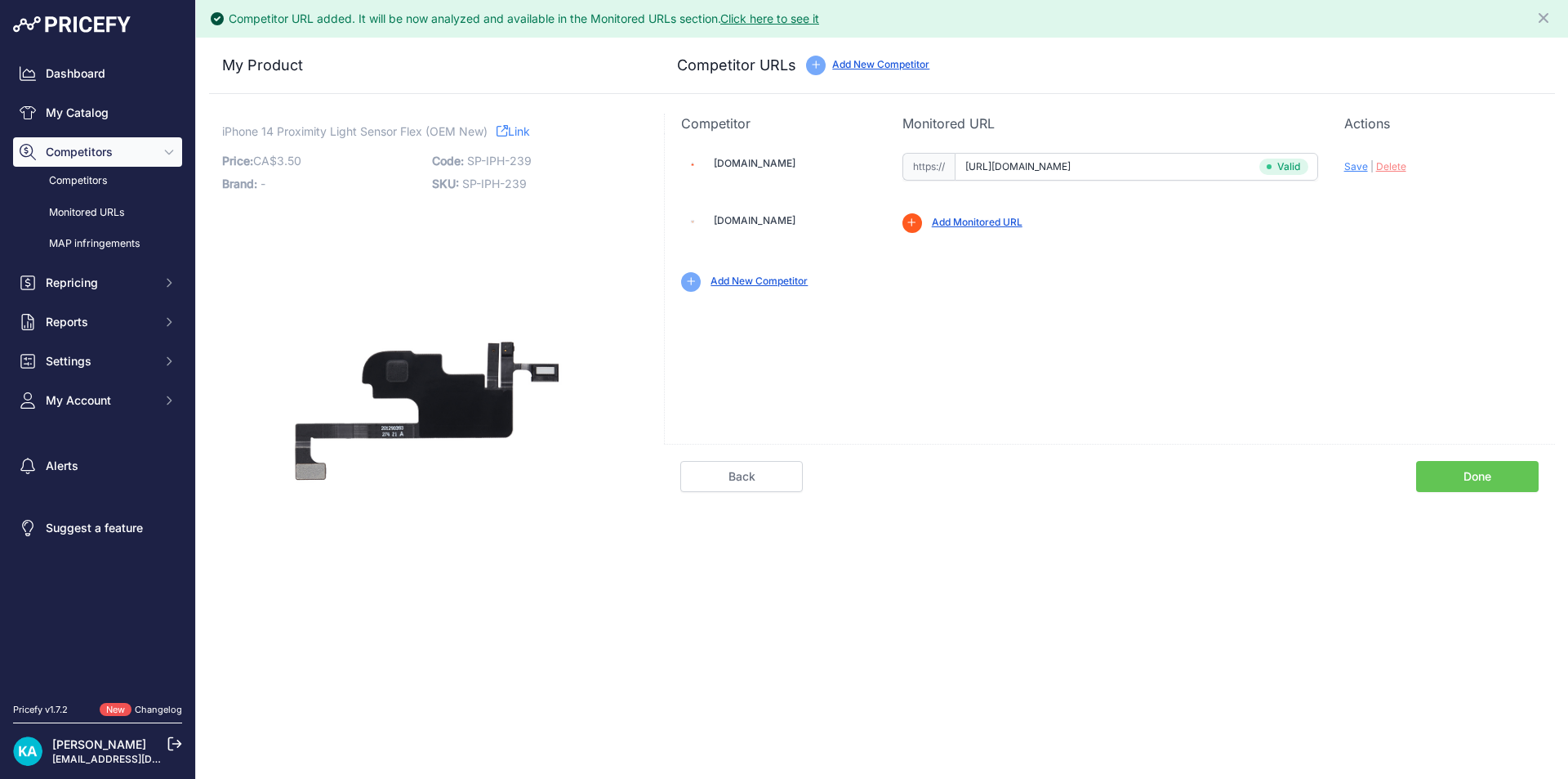
click at [1481, 483] on link "Done" at bounding box center [1477, 477] width 122 height 31
